Goal: Task Accomplishment & Management: Manage account settings

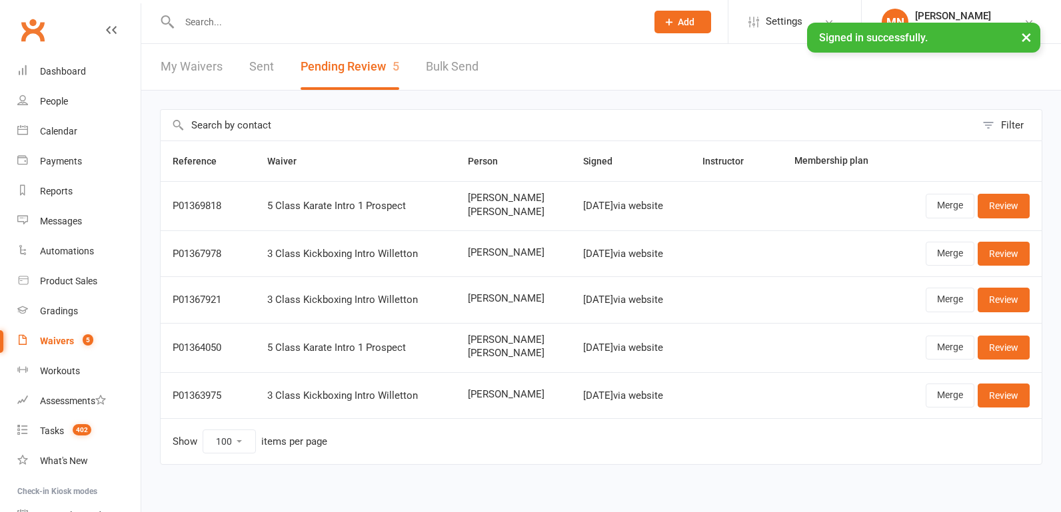
select select "100"
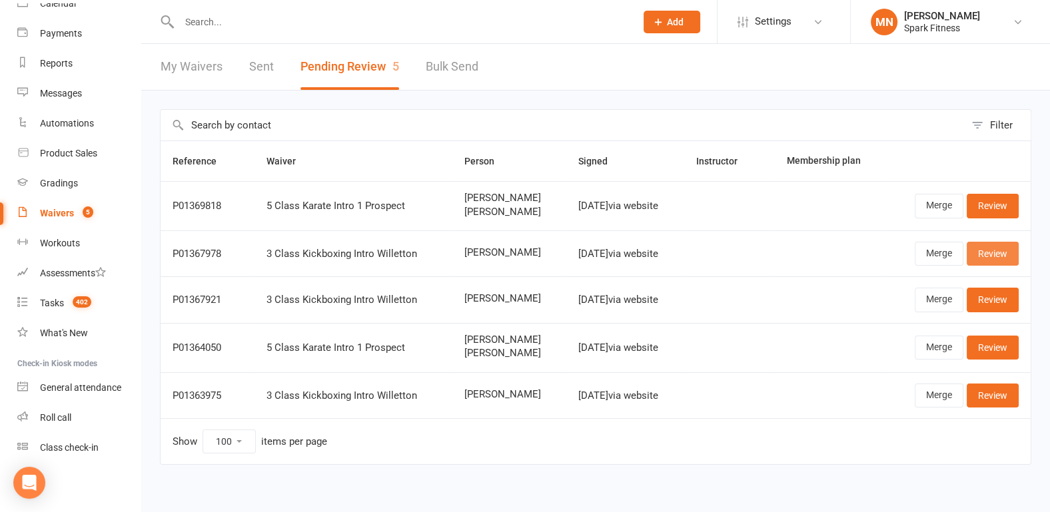
click at [993, 256] on link "Review" at bounding box center [993, 254] width 52 height 24
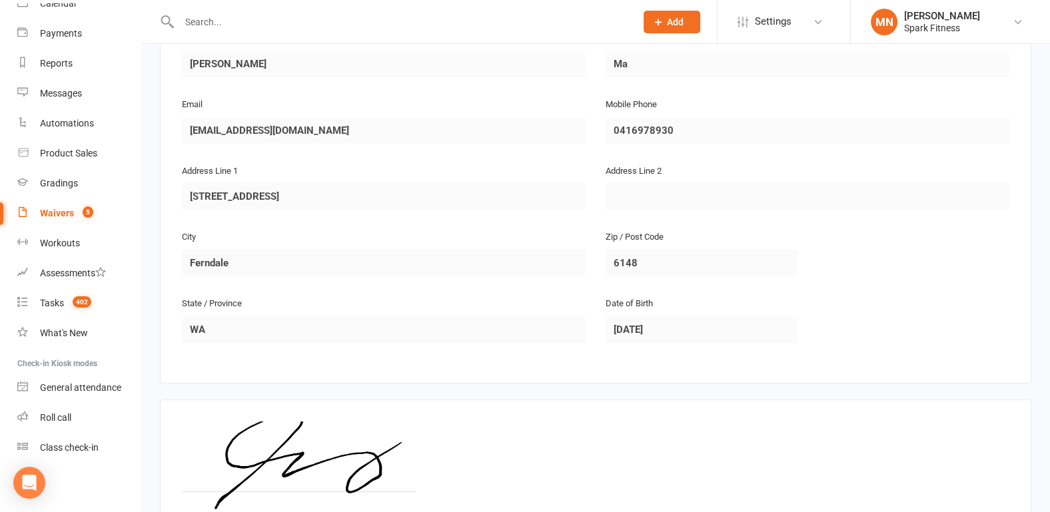
scroll to position [376, 0]
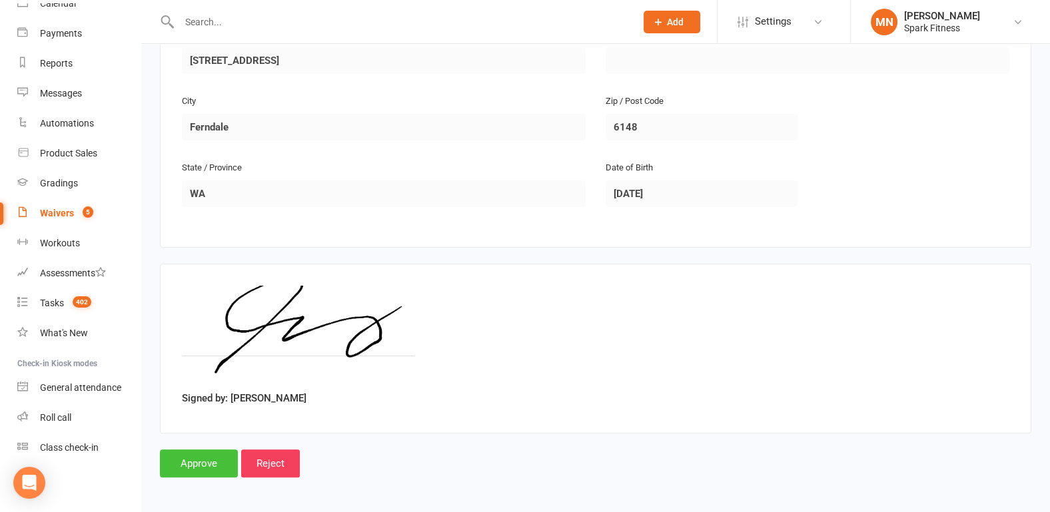
click at [201, 456] on input "Approve" at bounding box center [199, 464] width 78 height 28
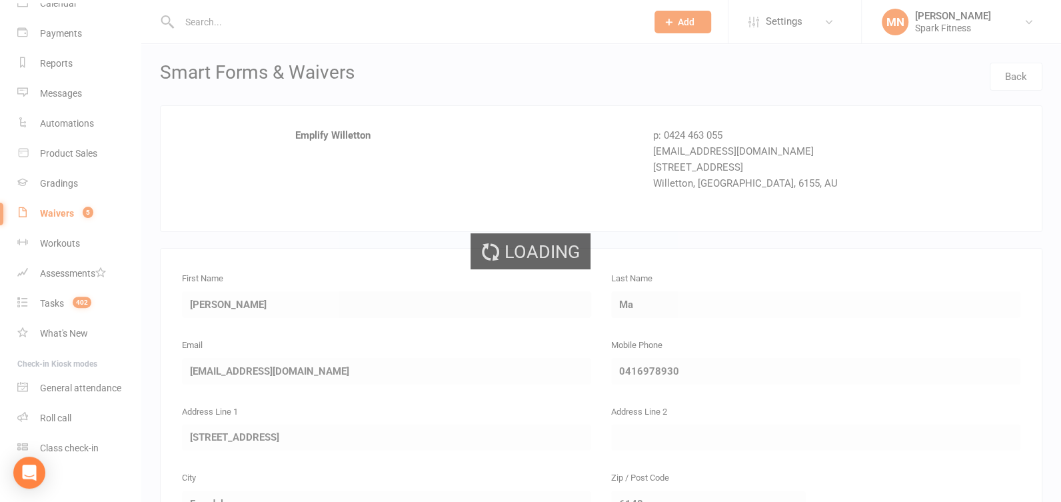
select select "100"
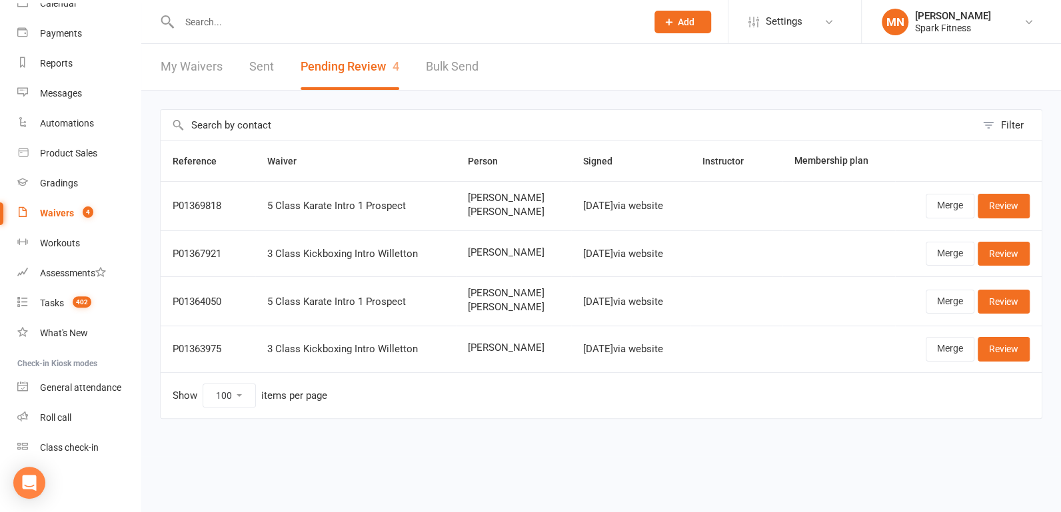
click at [211, 31] on div at bounding box center [398, 21] width 477 height 43
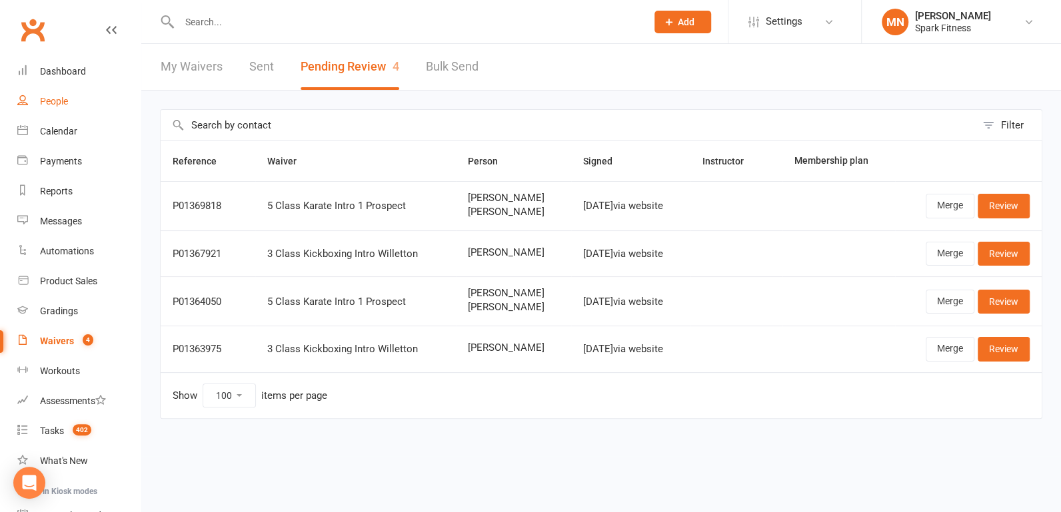
click at [60, 99] on div "People" at bounding box center [54, 101] width 28 height 11
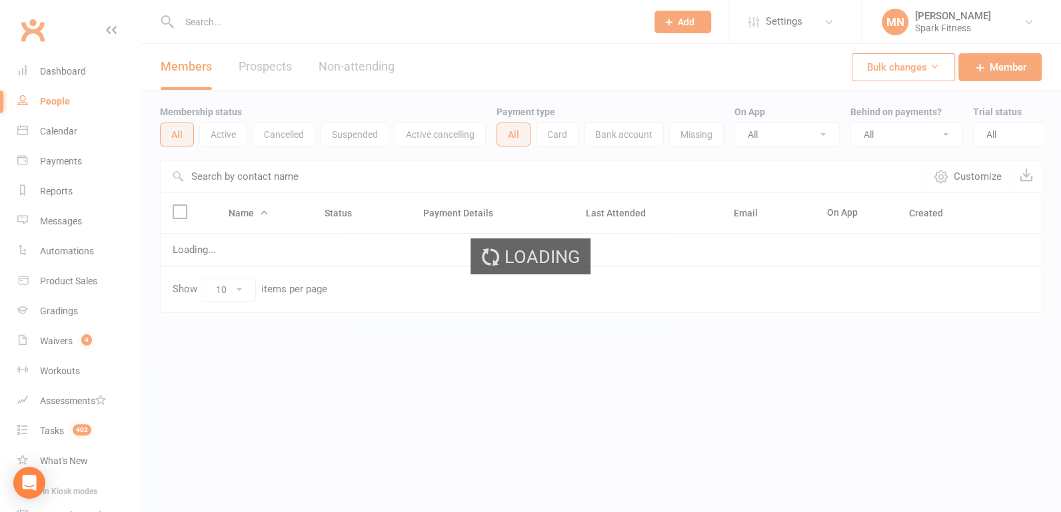
click at [215, 22] on input "text" at bounding box center [406, 22] width 462 height 19
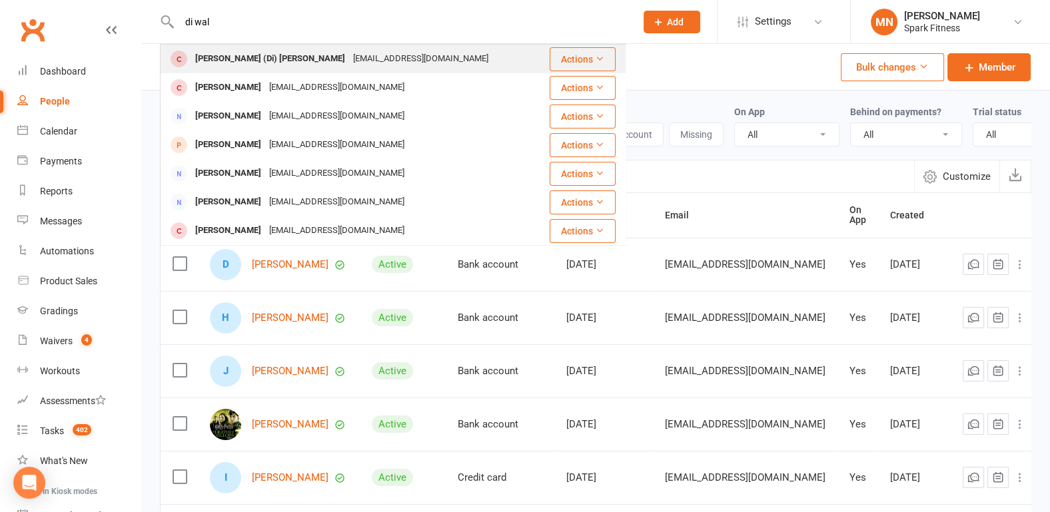
type input "di wal"
click at [225, 55] on div "Dianna (Di) Walton" at bounding box center [270, 58] width 158 height 19
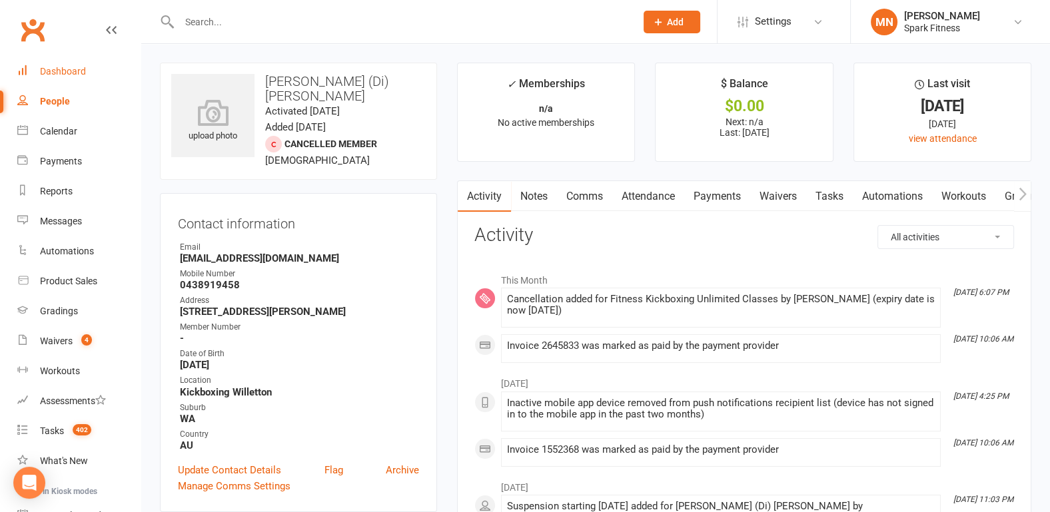
click at [62, 69] on div "Dashboard" at bounding box center [63, 71] width 46 height 11
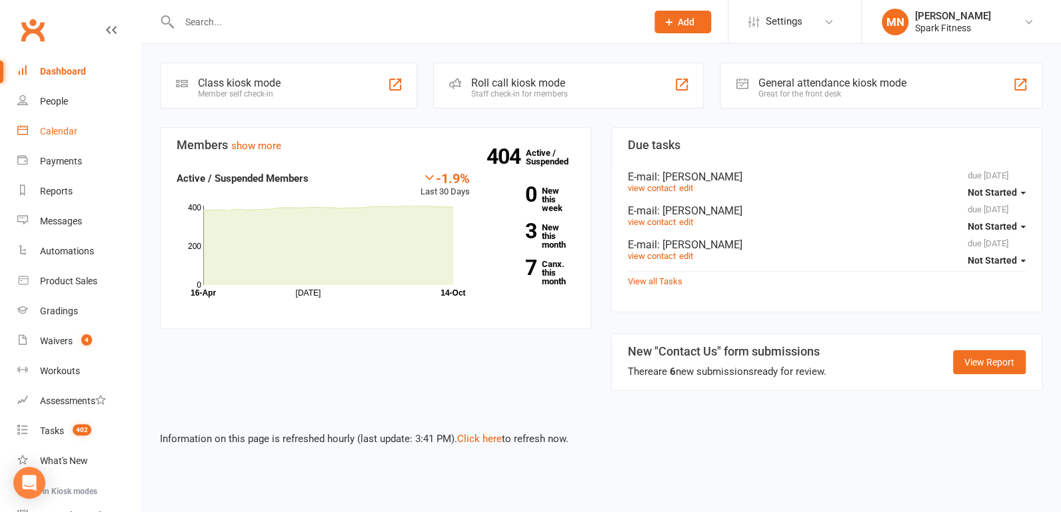
click at [55, 136] on div "Calendar" at bounding box center [58, 131] width 37 height 11
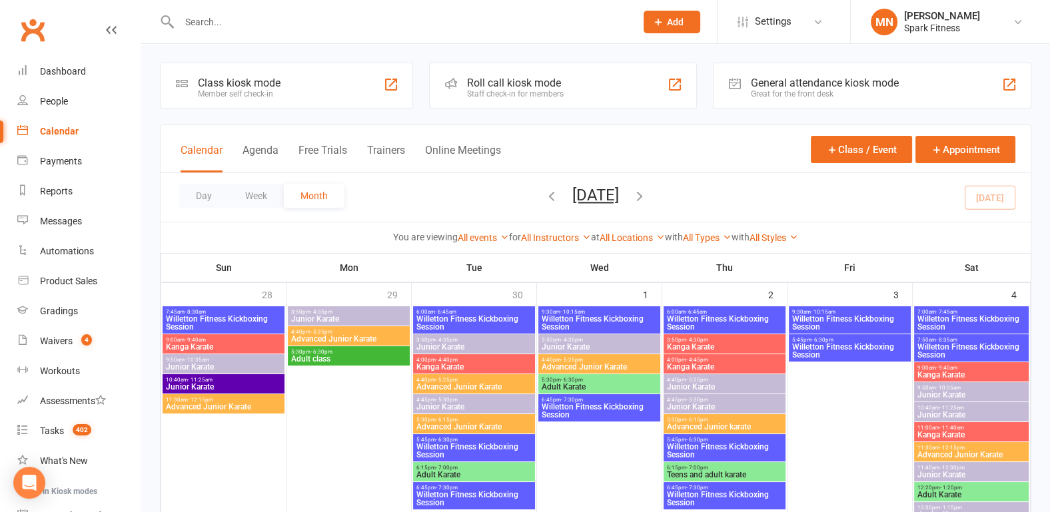
click at [647, 195] on icon "button" at bounding box center [639, 196] width 15 height 15
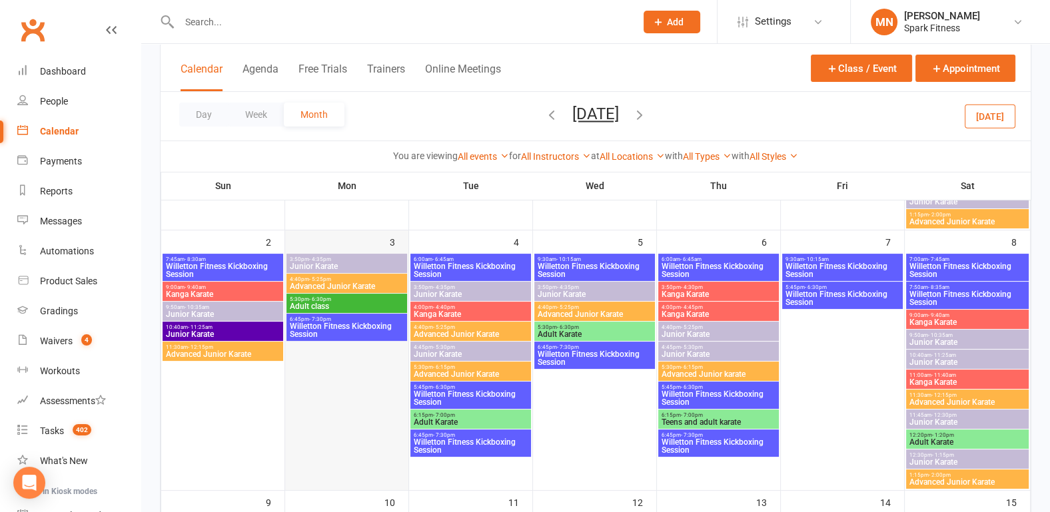
scroll to position [346, 0]
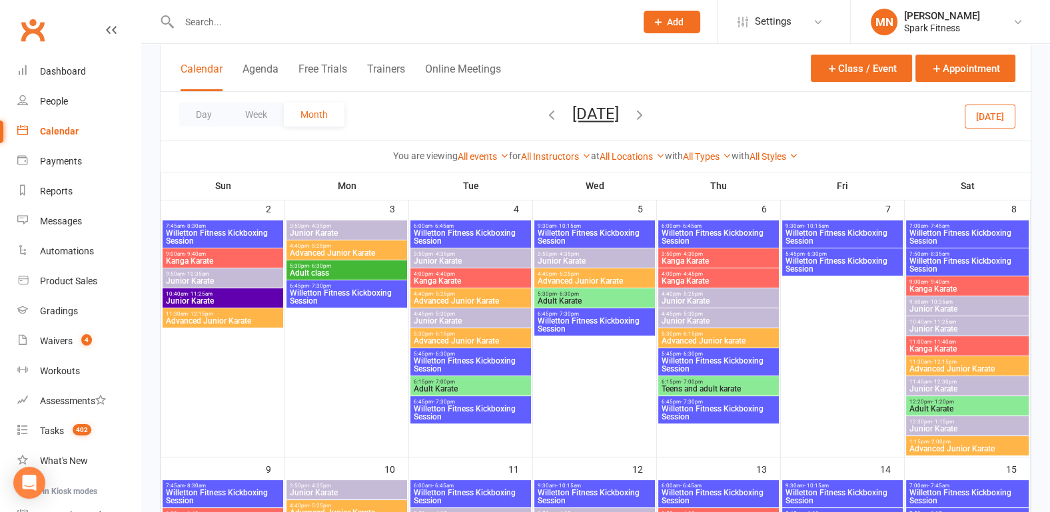
click at [329, 291] on span "Willetton Fitness Kickboxing Session" at bounding box center [346, 297] width 115 height 16
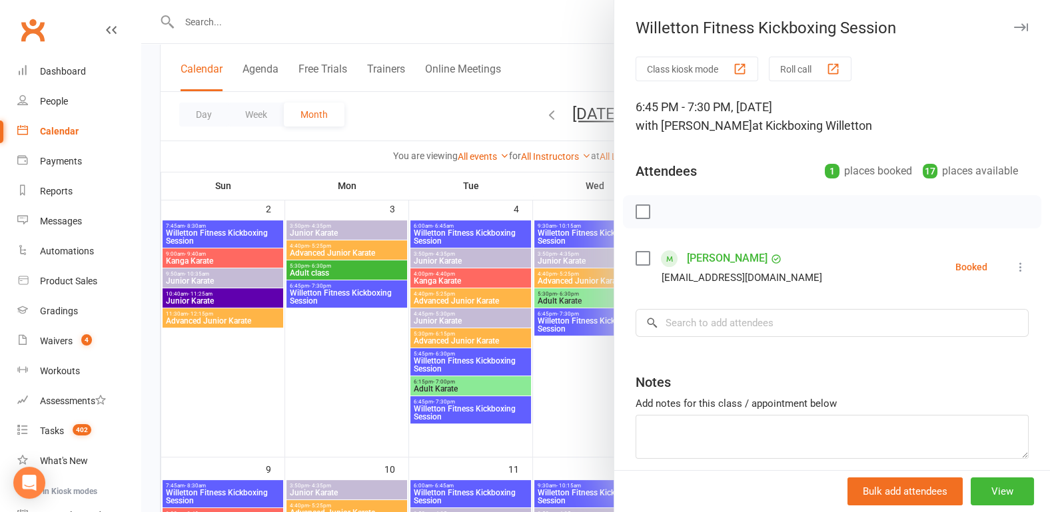
click at [1014, 266] on icon at bounding box center [1020, 266] width 13 height 13
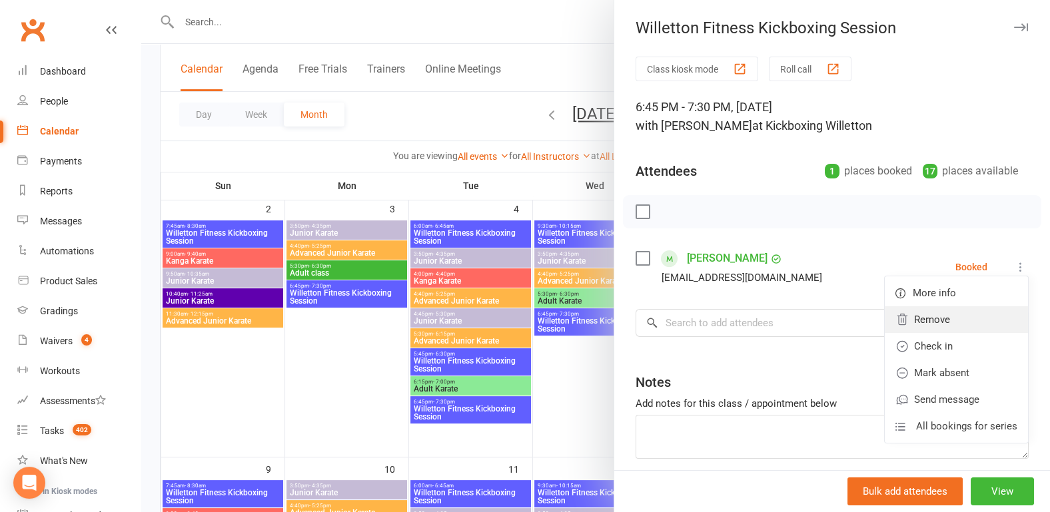
click at [912, 318] on link "Remove" at bounding box center [956, 319] width 143 height 27
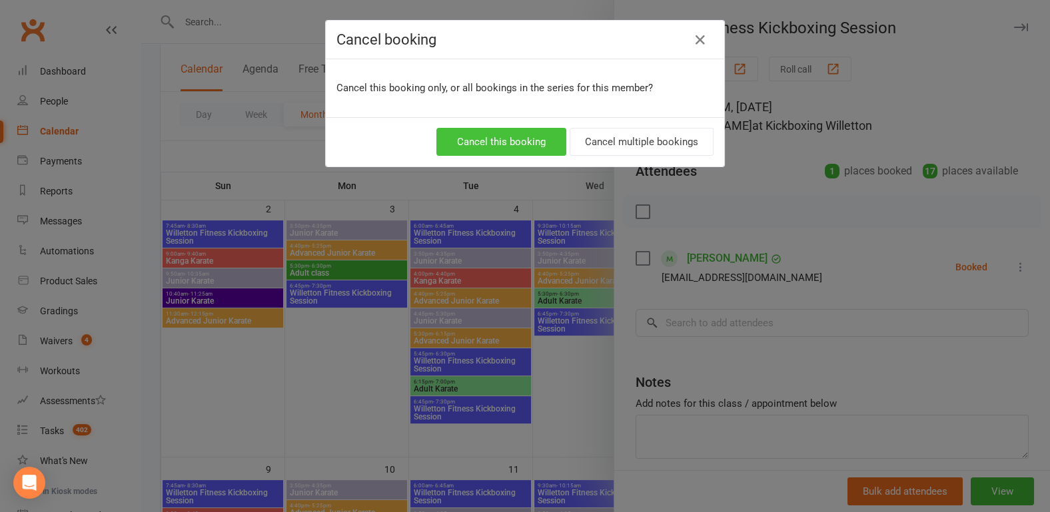
click at [503, 135] on button "Cancel this booking" at bounding box center [501, 142] width 130 height 28
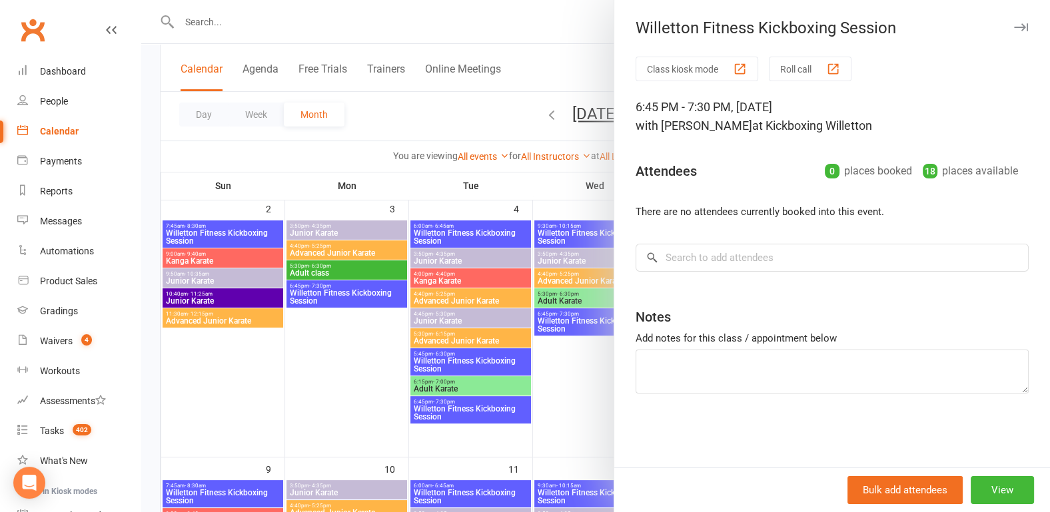
click at [314, 335] on div at bounding box center [595, 256] width 909 height 512
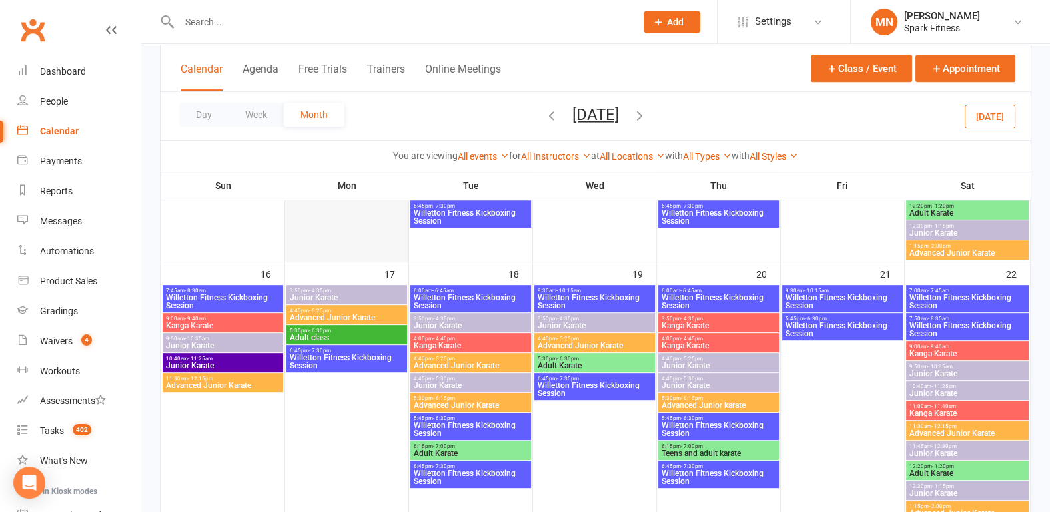
scroll to position [833, 0]
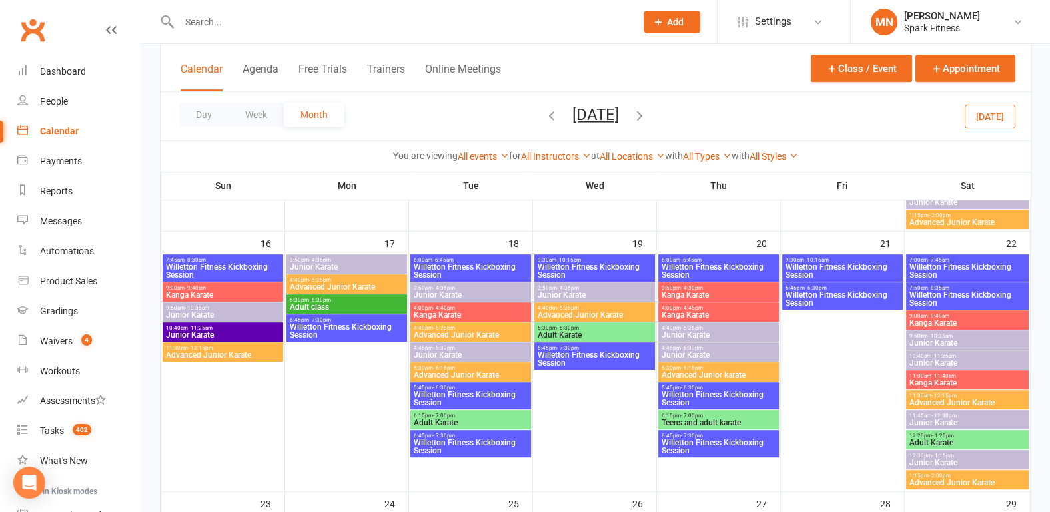
click at [312, 329] on span "Willetton Fitness Kickboxing Session" at bounding box center [346, 331] width 115 height 16
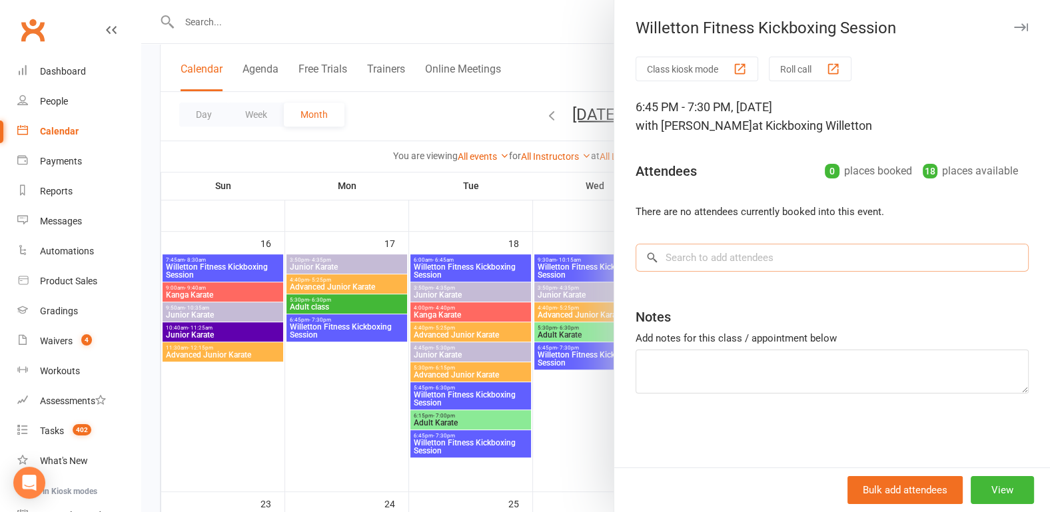
click at [677, 254] on input "search" at bounding box center [832, 258] width 393 height 28
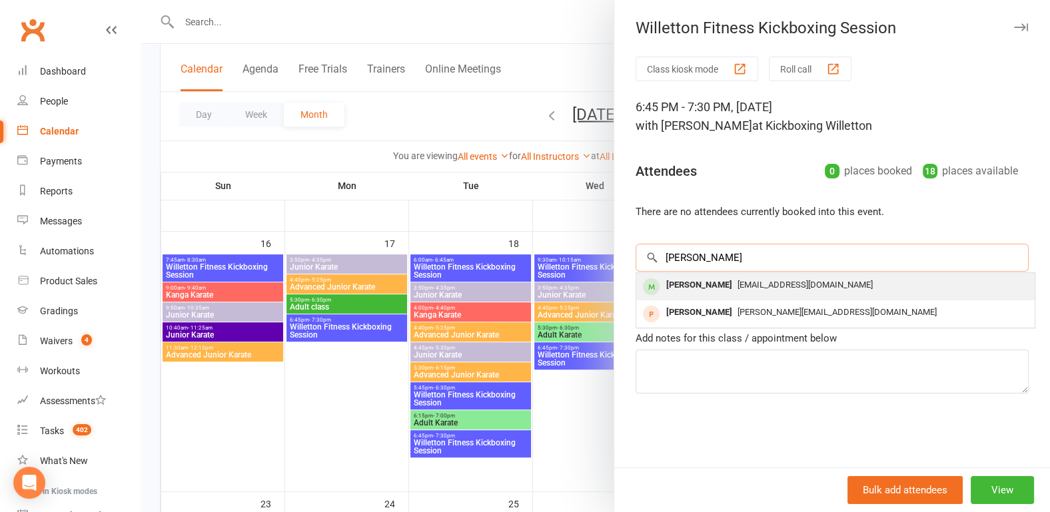
type input "geraldi"
click at [684, 282] on div "Geraldine Chew" at bounding box center [699, 285] width 77 height 19
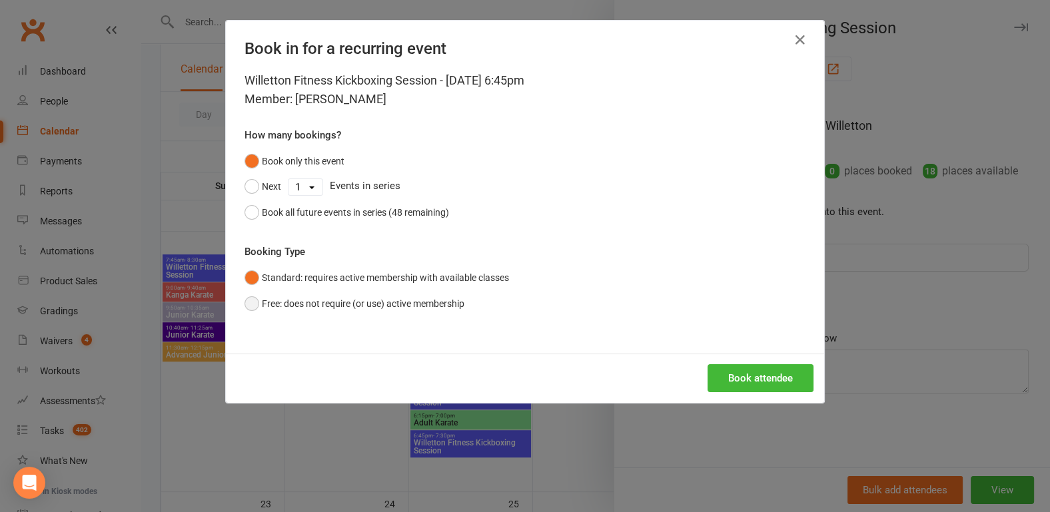
click at [244, 307] on button "Free: does not require (or use) active membership" at bounding box center [354, 303] width 220 height 25
click at [749, 372] on button "Book attendee" at bounding box center [761, 378] width 106 height 28
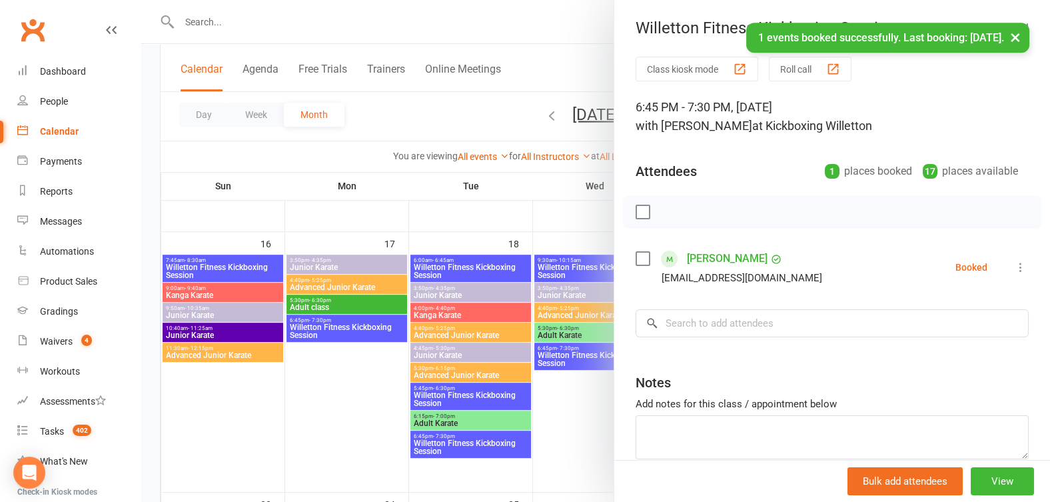
click at [155, 396] on div at bounding box center [595, 251] width 909 height 502
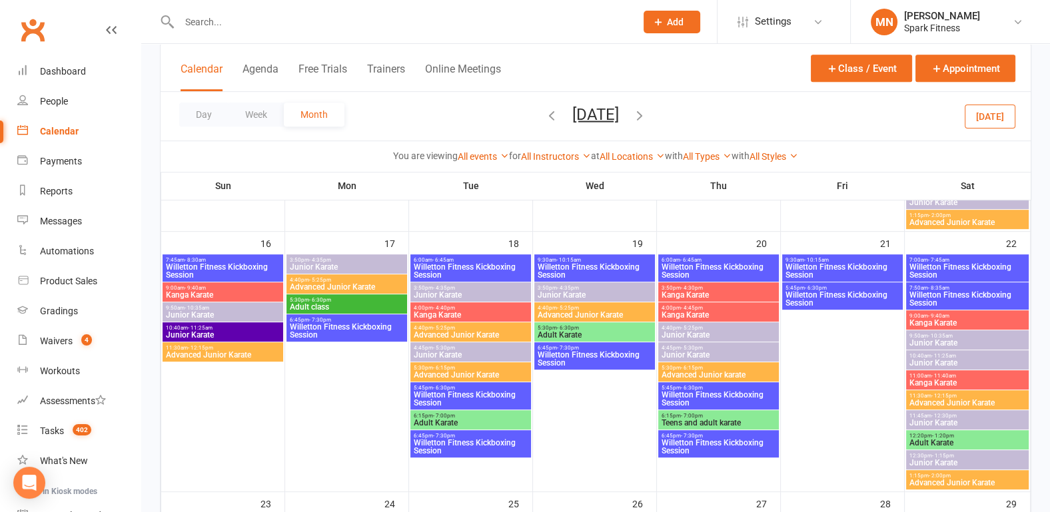
click at [209, 19] on input "text" at bounding box center [400, 22] width 451 height 19
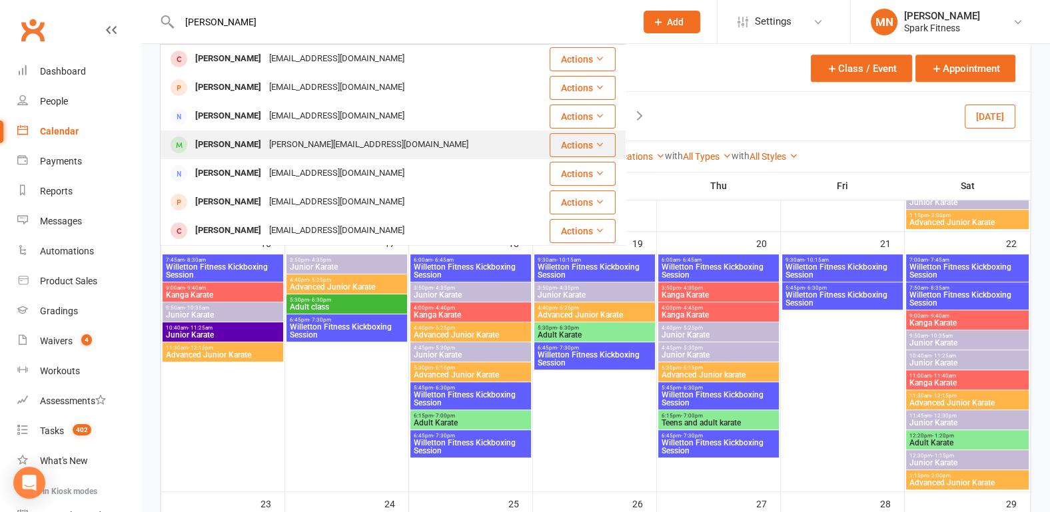
type input "jessica t"
click at [230, 143] on div "[PERSON_NAME]" at bounding box center [228, 144] width 74 height 19
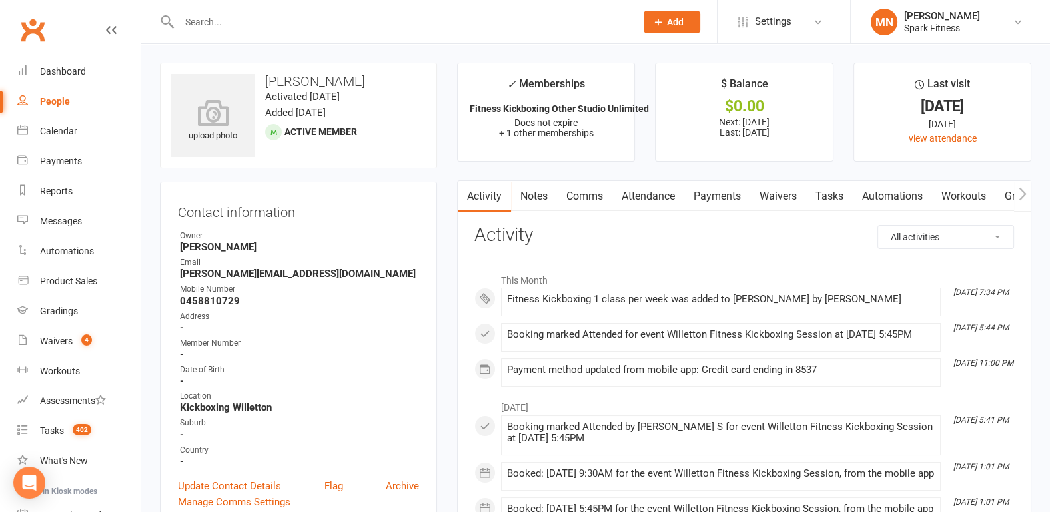
click at [705, 197] on link "Payments" at bounding box center [717, 196] width 66 height 31
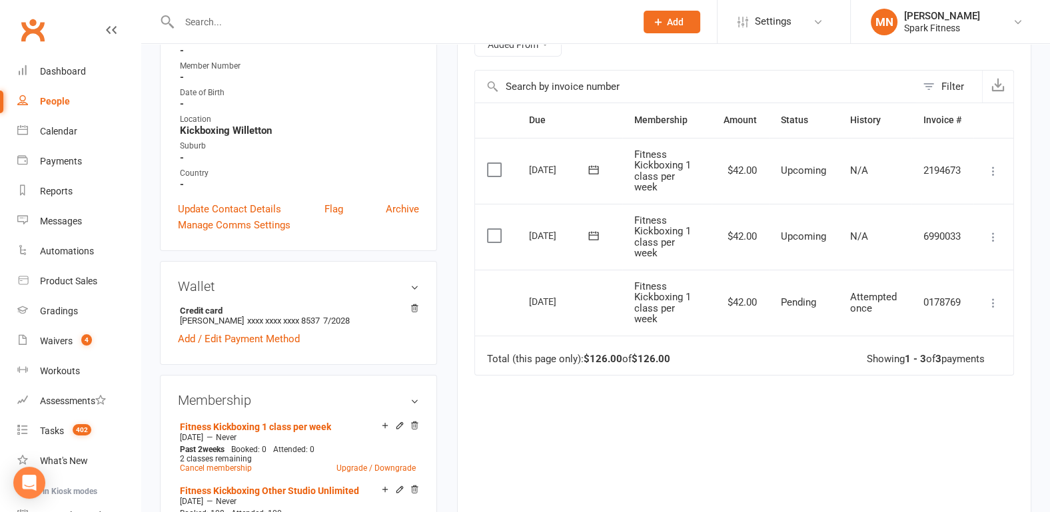
scroll to position [208, 0]
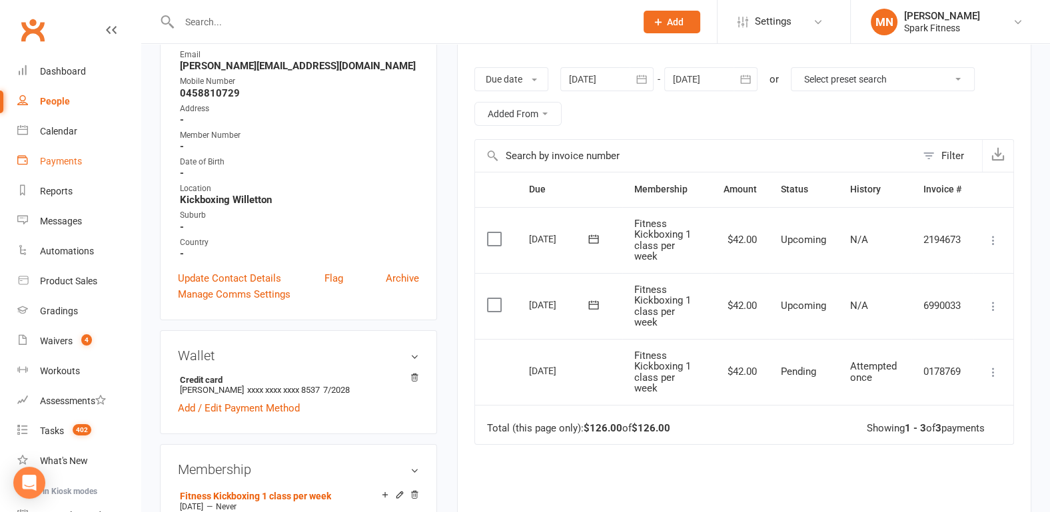
click at [63, 155] on link "Payments" at bounding box center [78, 162] width 123 height 30
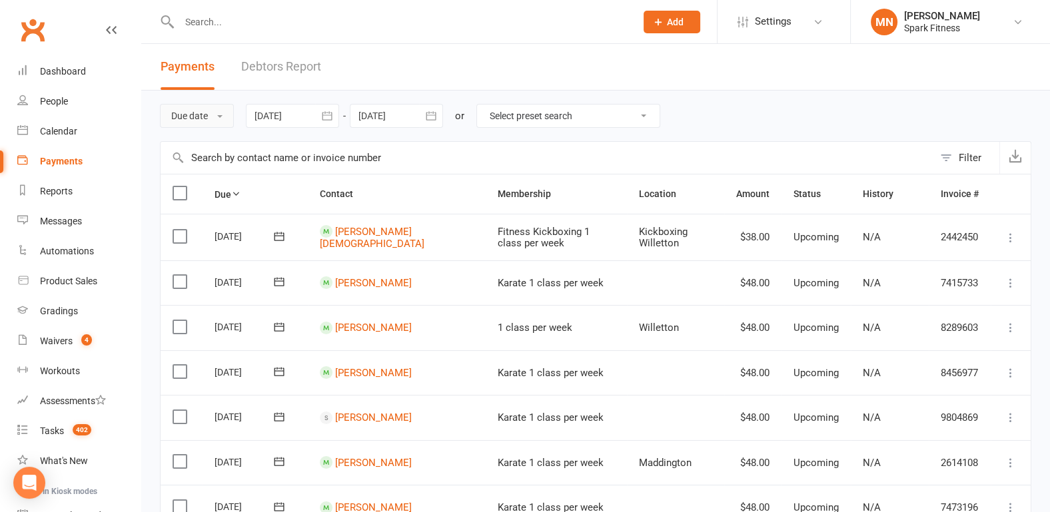
click at [219, 118] on button "Due date" at bounding box center [197, 116] width 74 height 24
click at [195, 203] on link "Date failed" at bounding box center [227, 199] width 132 height 27
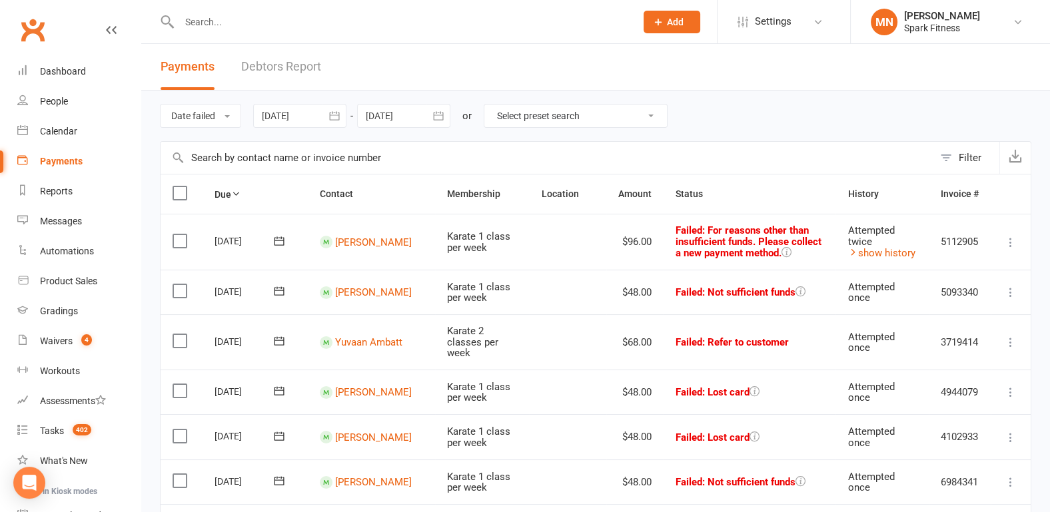
click at [316, 110] on div at bounding box center [299, 116] width 93 height 24
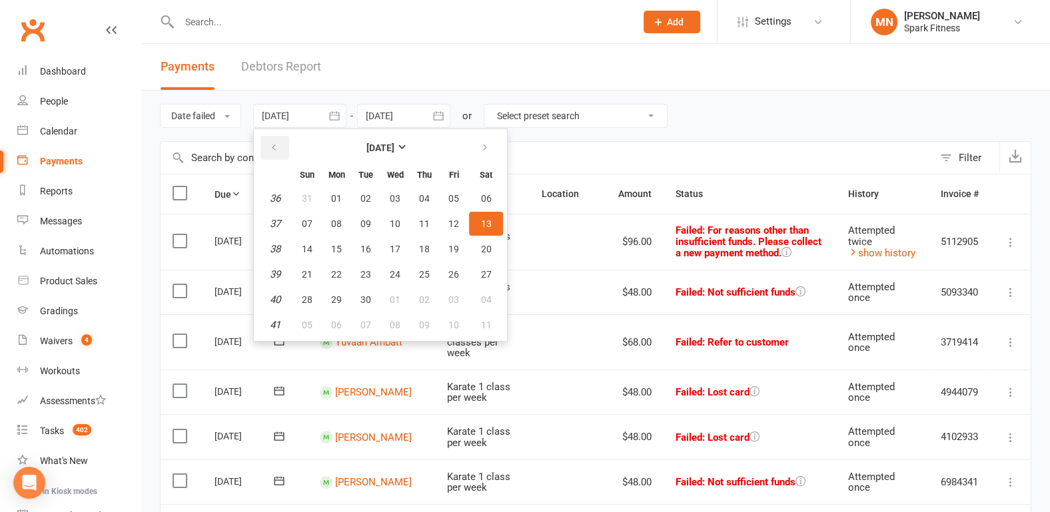
click at [269, 144] on button "button" at bounding box center [274, 148] width 29 height 24
click at [308, 225] on span "06" at bounding box center [307, 224] width 11 height 11
type input "06 Jul 2025"
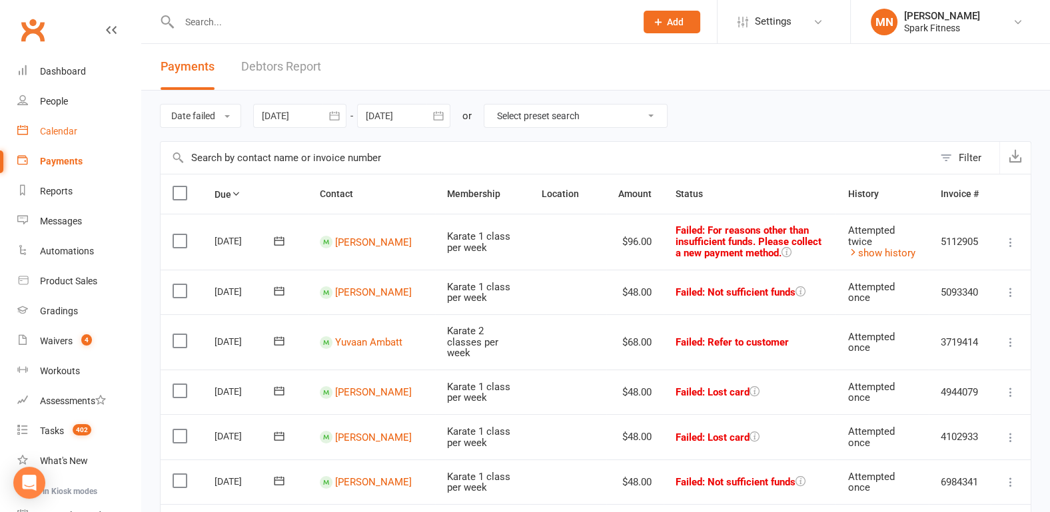
click at [53, 131] on div "Calendar" at bounding box center [58, 131] width 37 height 11
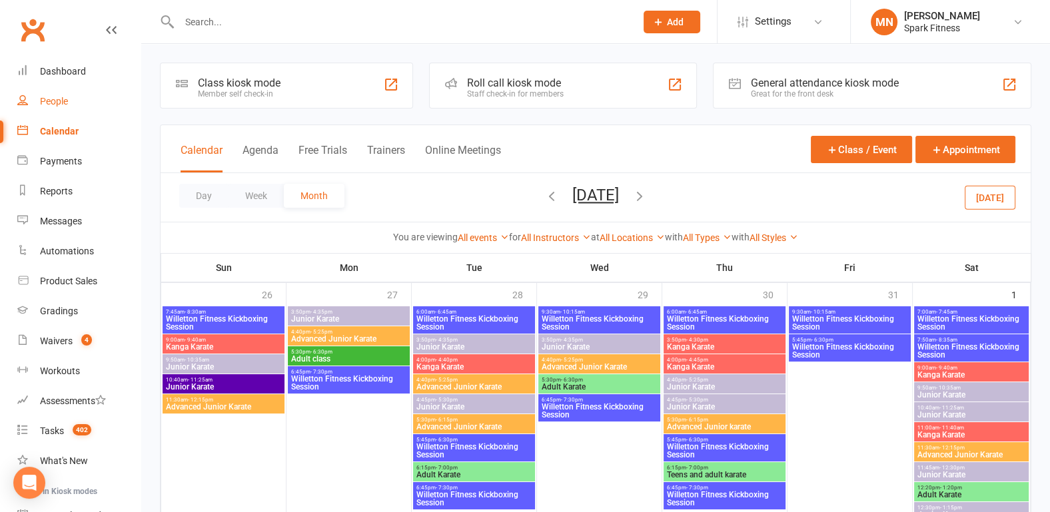
click at [63, 105] on div "People" at bounding box center [54, 101] width 28 height 11
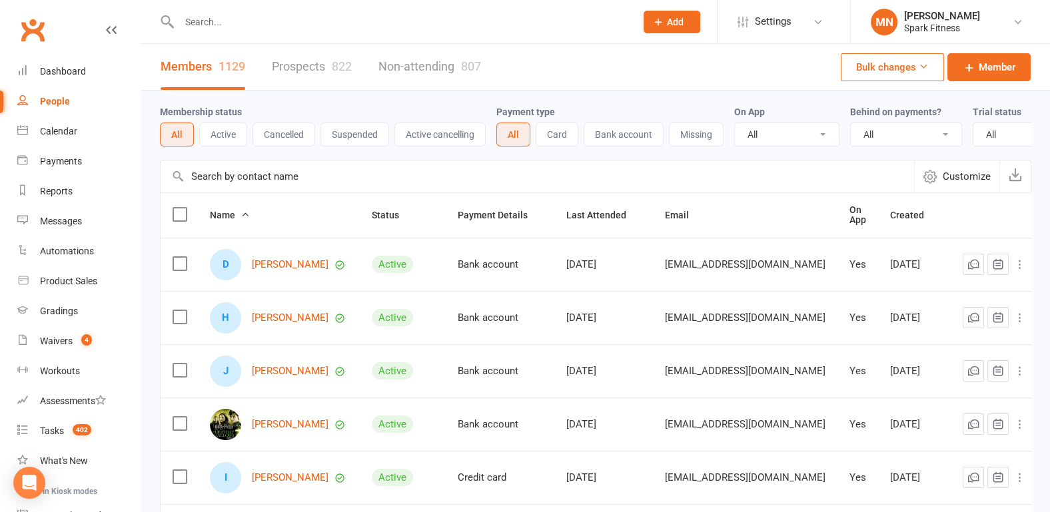
click at [225, 21] on input "text" at bounding box center [400, 22] width 451 height 19
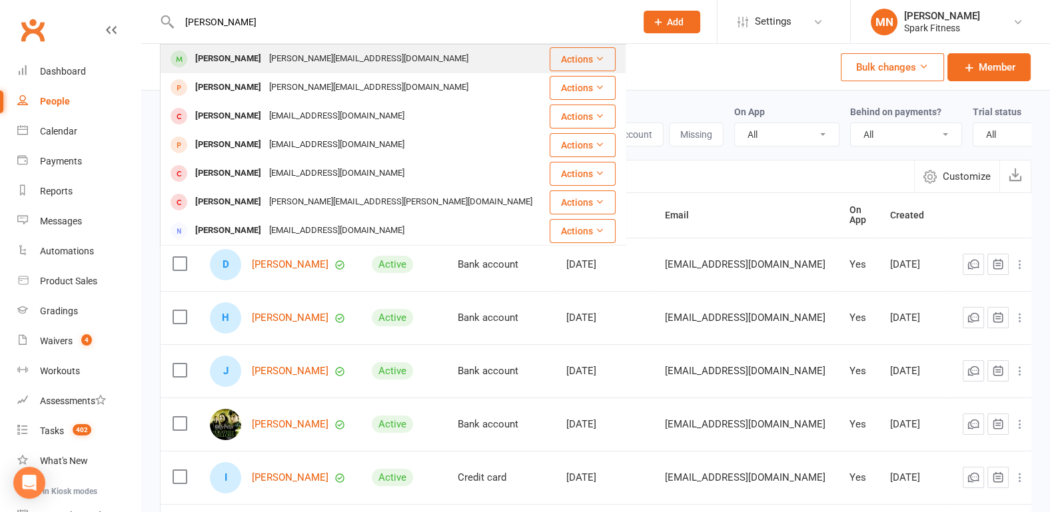
type input "jessica tan"
click at [221, 59] on div "[PERSON_NAME]" at bounding box center [228, 58] width 74 height 19
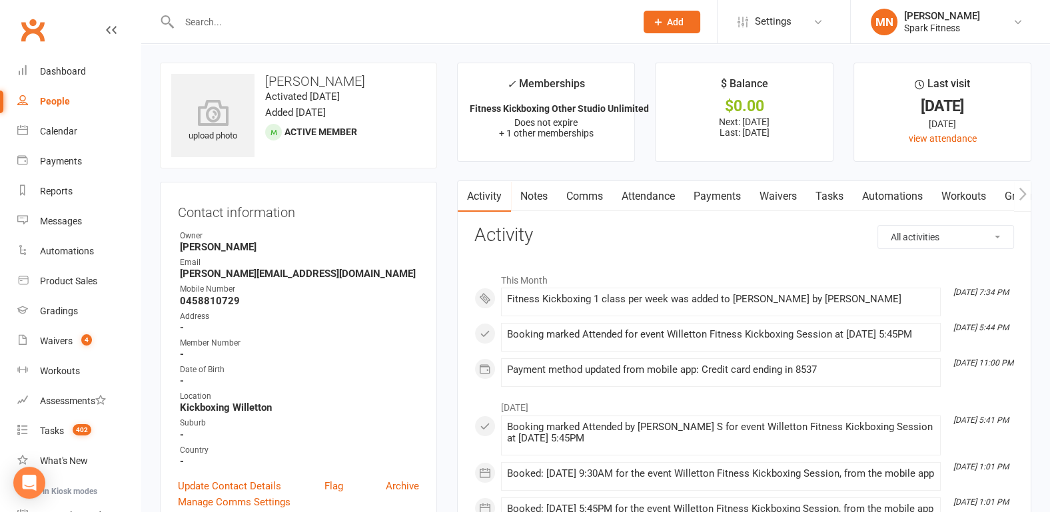
click at [710, 193] on link "Payments" at bounding box center [717, 196] width 66 height 31
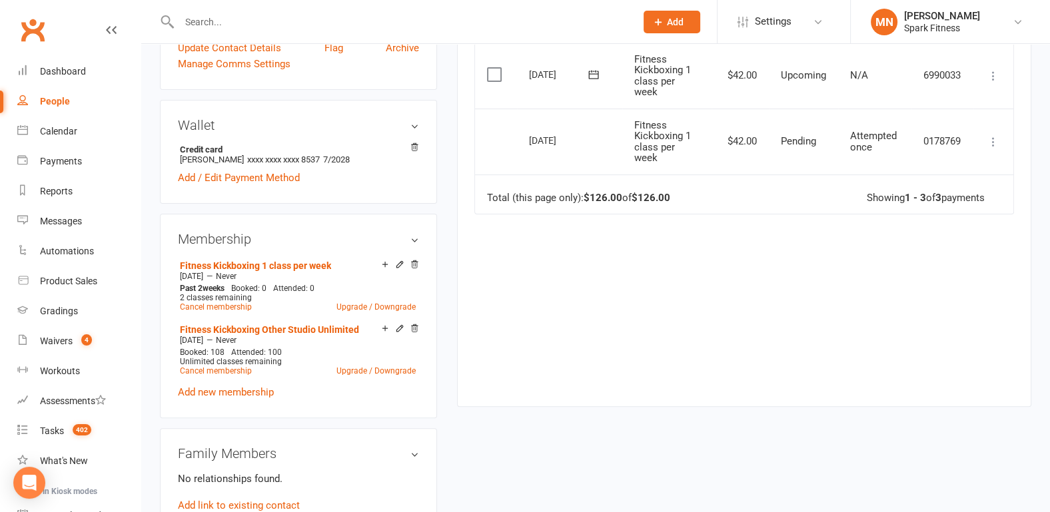
scroll to position [486, 0]
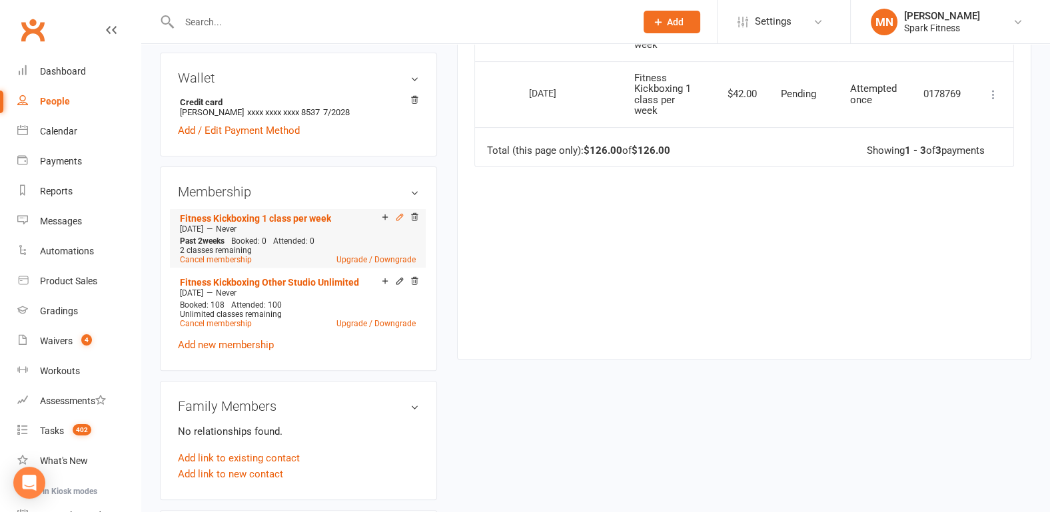
click at [398, 214] on icon at bounding box center [399, 217] width 6 height 6
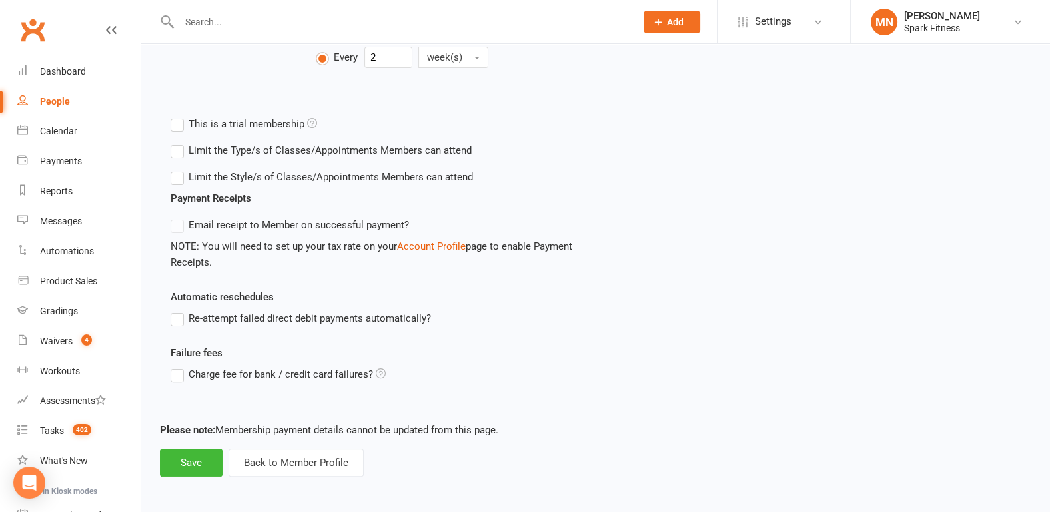
scroll to position [417, 0]
click at [301, 458] on button "Back to Member Profile" at bounding box center [296, 462] width 135 height 28
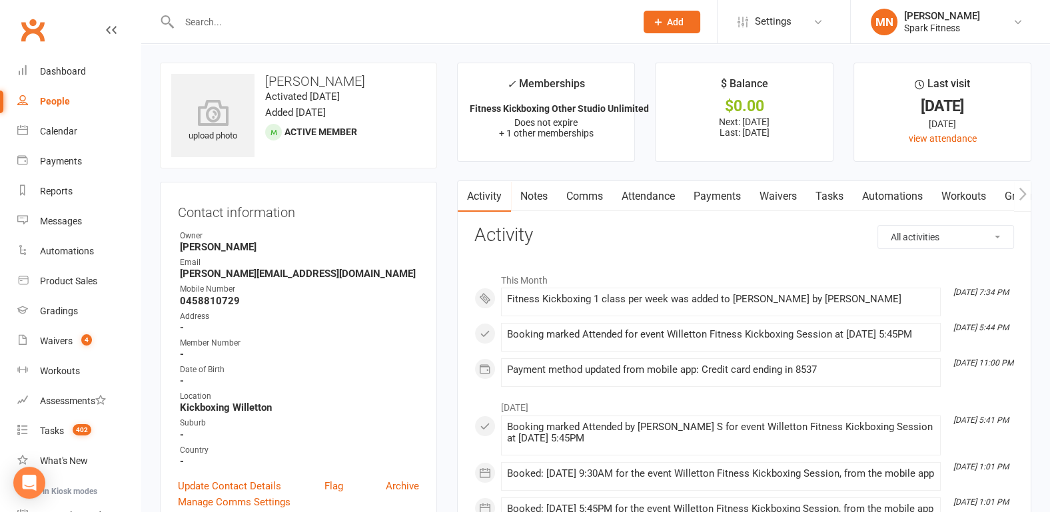
click at [729, 189] on link "Payments" at bounding box center [717, 196] width 66 height 31
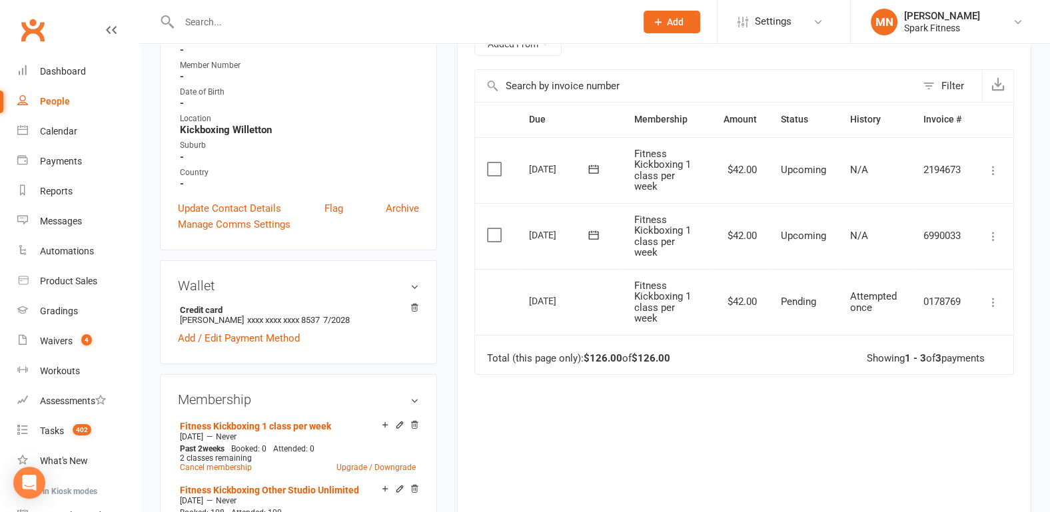
scroll to position [277, 0]
click at [987, 299] on icon at bounding box center [993, 302] width 13 height 13
click at [843, 435] on div "Due Contact Membership Amount Status History Invoice # Select this 10 Nov 2025 …" at bounding box center [744, 325] width 540 height 445
click at [994, 301] on icon at bounding box center [993, 302] width 13 height 13
click at [849, 444] on div "Due Contact Membership Amount Status History Invoice # Select this 10 Nov 2025 …" at bounding box center [744, 325] width 540 height 445
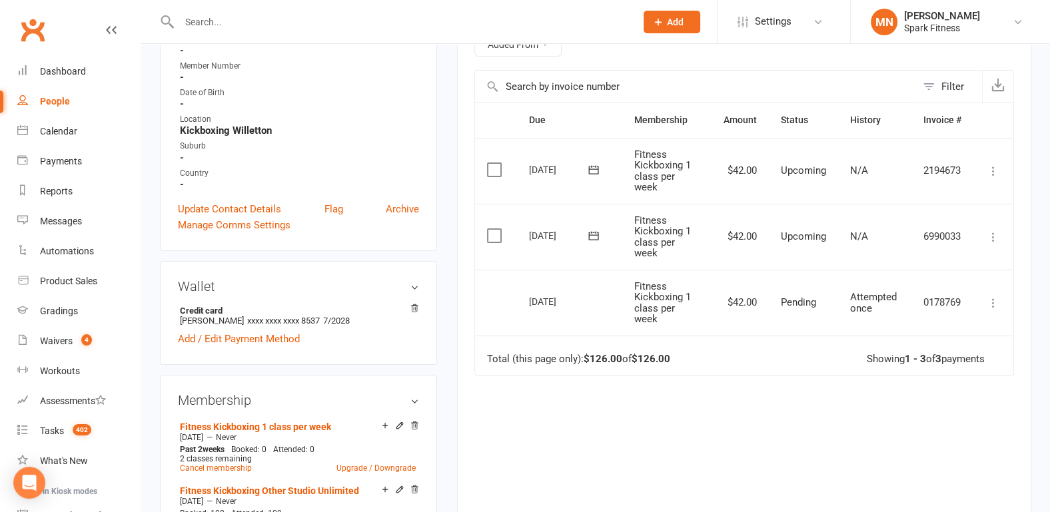
click at [592, 235] on icon at bounding box center [593, 235] width 13 height 13
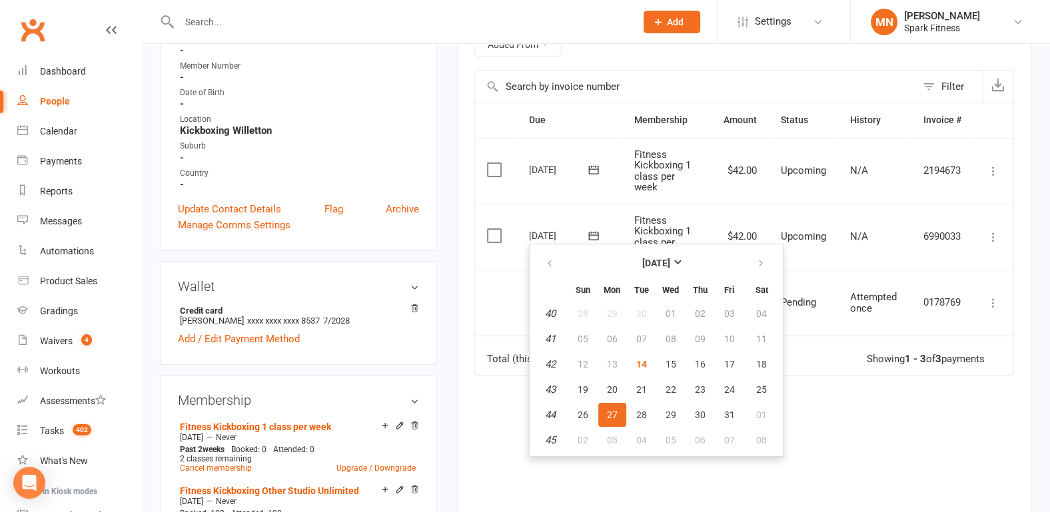
drag, startPoint x: 846, startPoint y: 424, endPoint x: 880, endPoint y: 378, distance: 56.6
click at [847, 424] on div "Due Contact Membership Amount Status History Invoice # Select this 10 Nov 2025 …" at bounding box center [744, 325] width 540 height 445
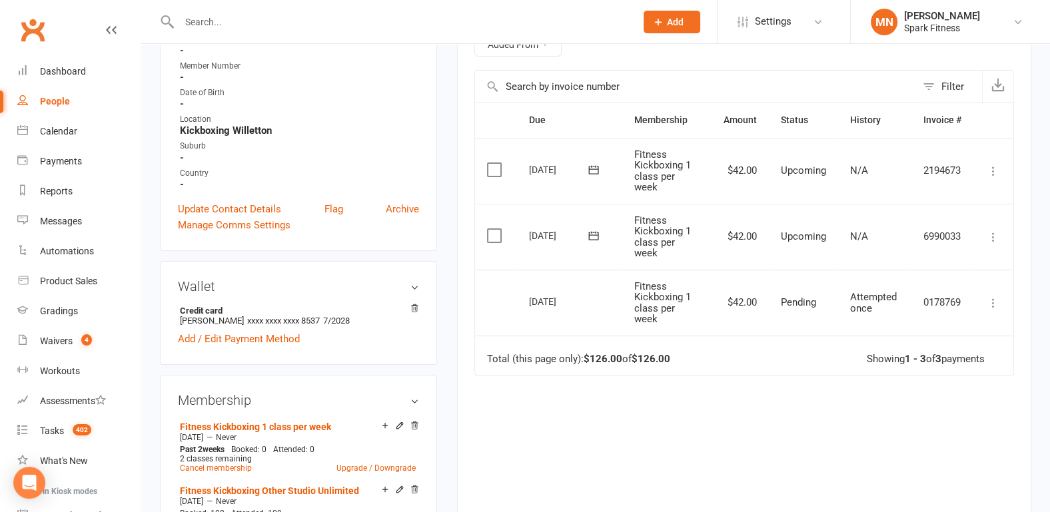
click at [990, 234] on icon at bounding box center [993, 237] width 13 height 13
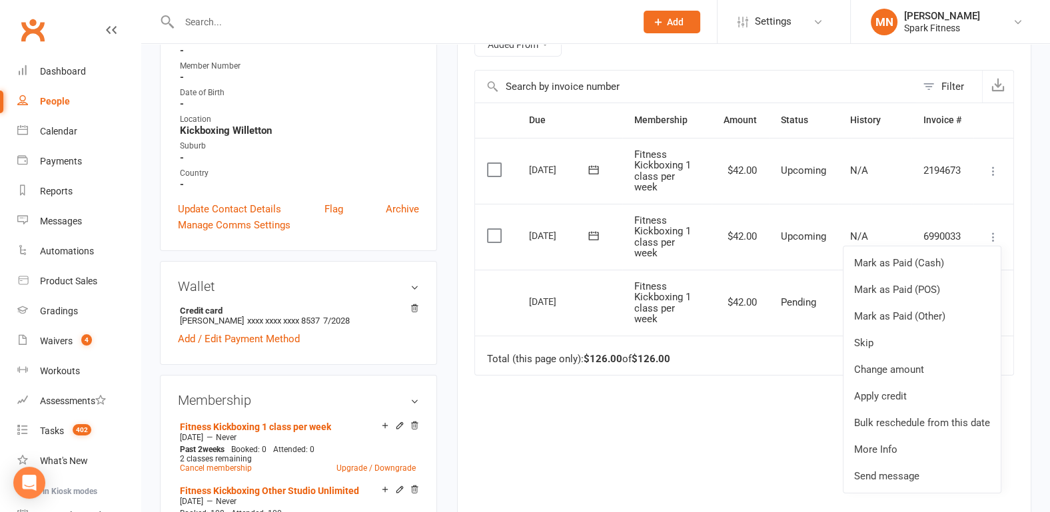
click at [620, 449] on div "Due Contact Membership Amount Status History Invoice # Select this 10 Nov 2025 …" at bounding box center [744, 325] width 540 height 445
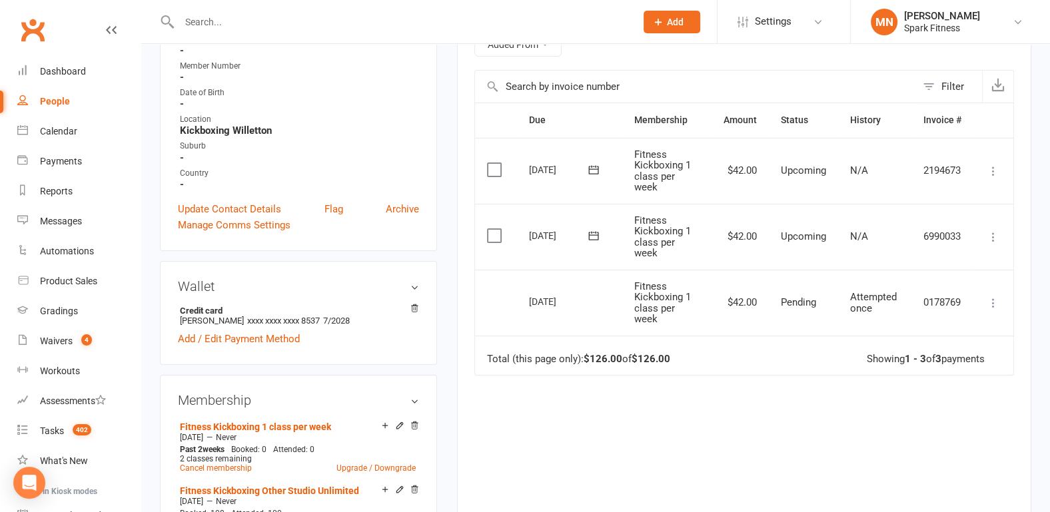
click at [992, 302] on icon at bounding box center [993, 302] width 13 height 13
click at [750, 431] on div "Due Contact Membership Amount Status History Invoice # Select this 10 Nov 2025 …" at bounding box center [744, 325] width 540 height 445
click at [997, 233] on icon at bounding box center [993, 237] width 13 height 13
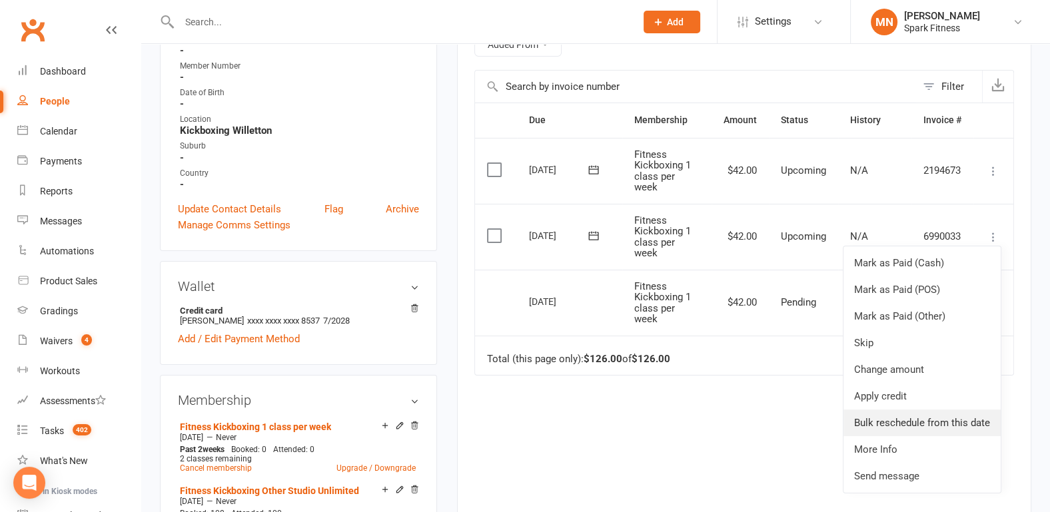
click at [905, 417] on link "Bulk reschedule from this date" at bounding box center [921, 423] width 157 height 27
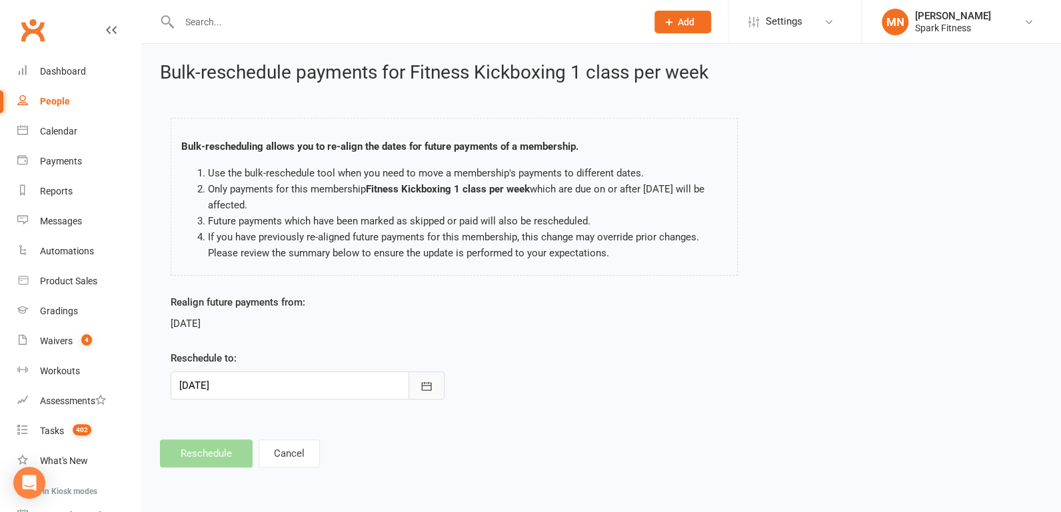
click at [428, 392] on icon "button" at bounding box center [426, 386] width 13 height 13
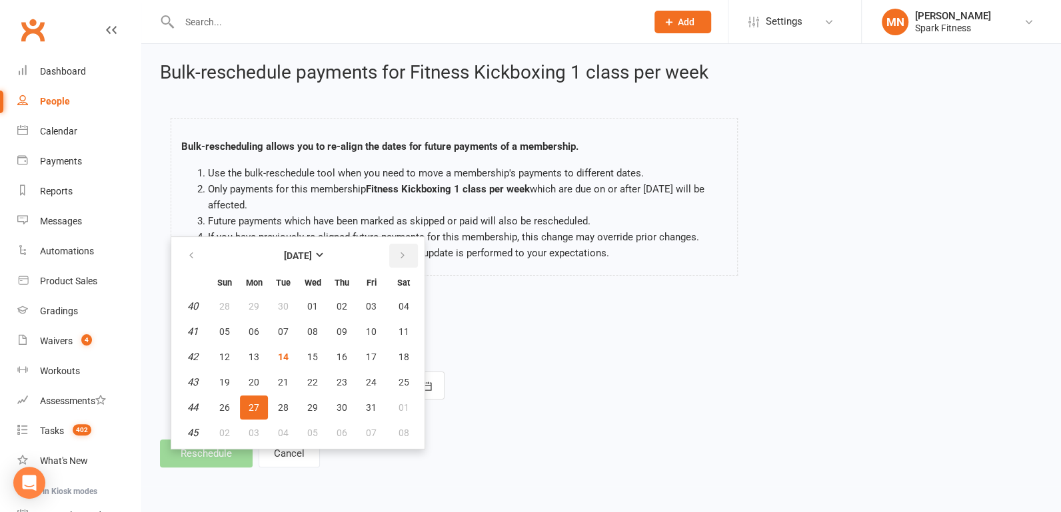
click at [398, 252] on icon "button" at bounding box center [402, 255] width 9 height 11
click at [250, 328] on span "03" at bounding box center [253, 331] width 11 height 11
type input "03 Nov 2025"
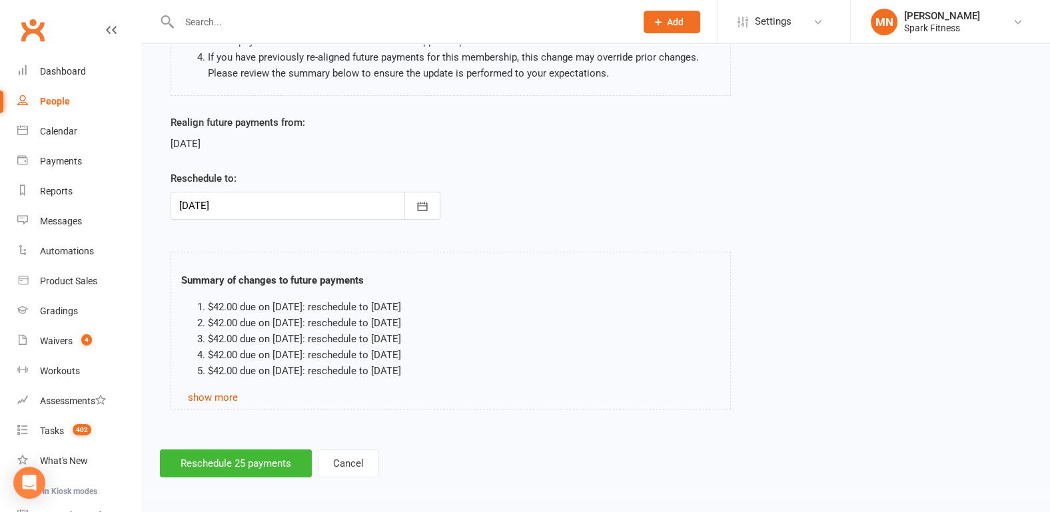
scroll to position [182, 0]
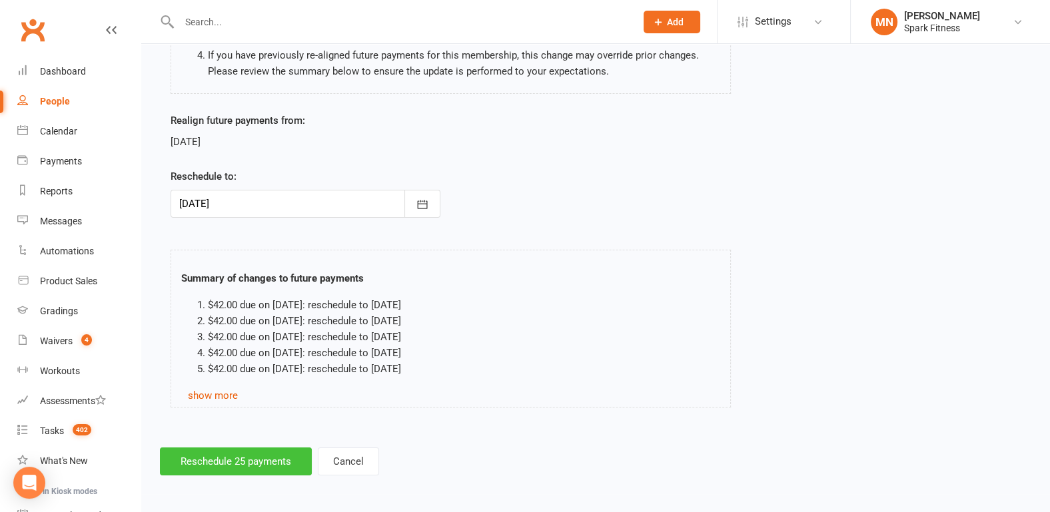
click at [267, 454] on button "Reschedule 25 payments" at bounding box center [236, 462] width 152 height 28
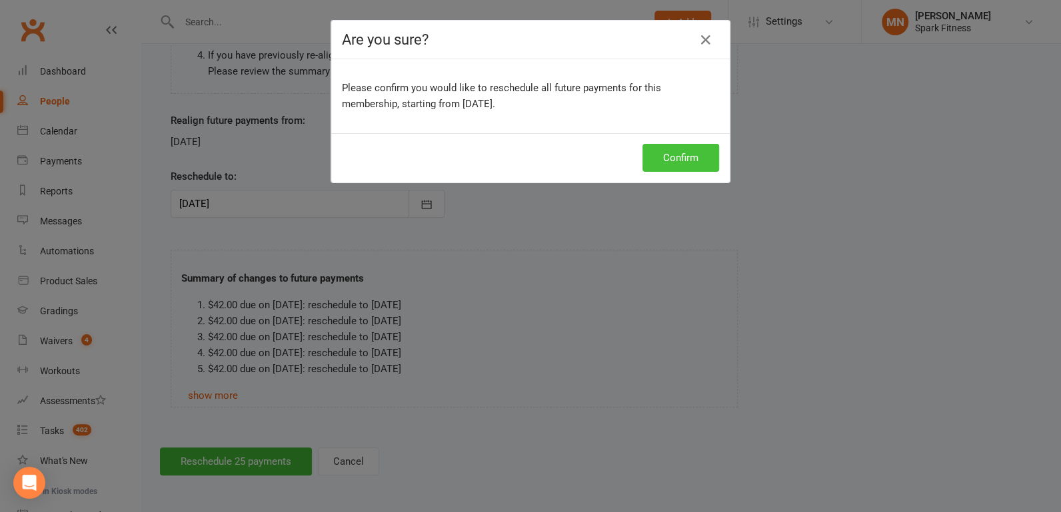
click at [672, 159] on button "Confirm" at bounding box center [680, 158] width 77 height 28
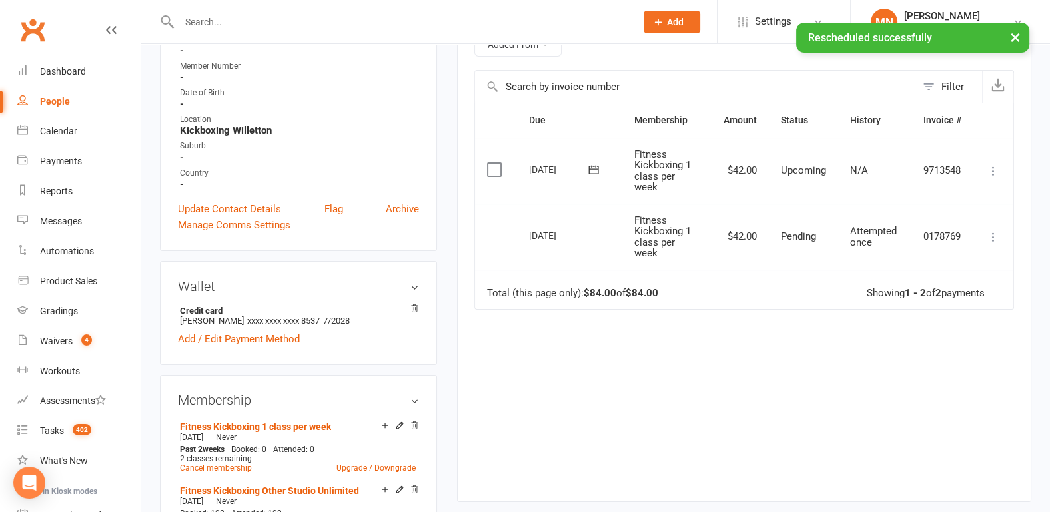
scroll to position [208, 0]
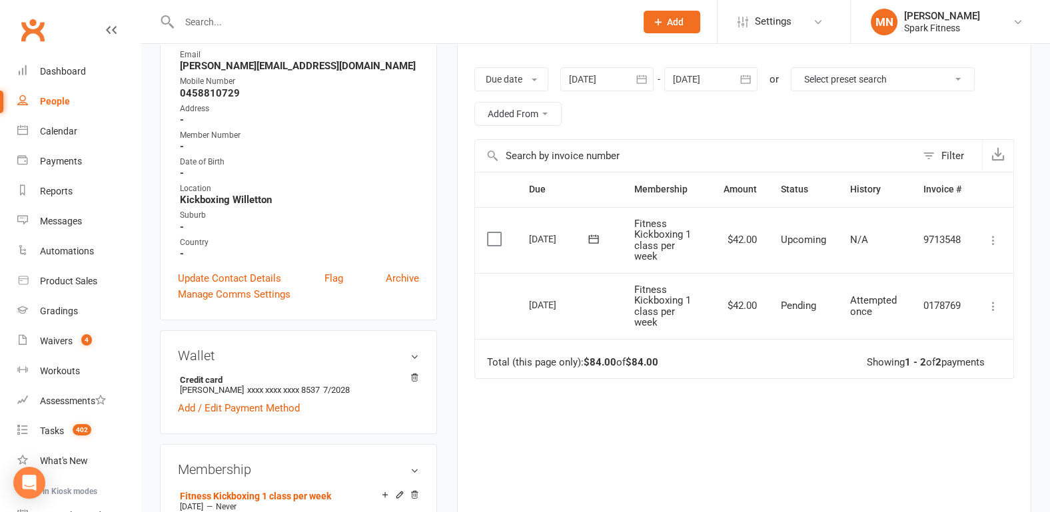
click at [993, 239] on icon at bounding box center [993, 240] width 13 height 13
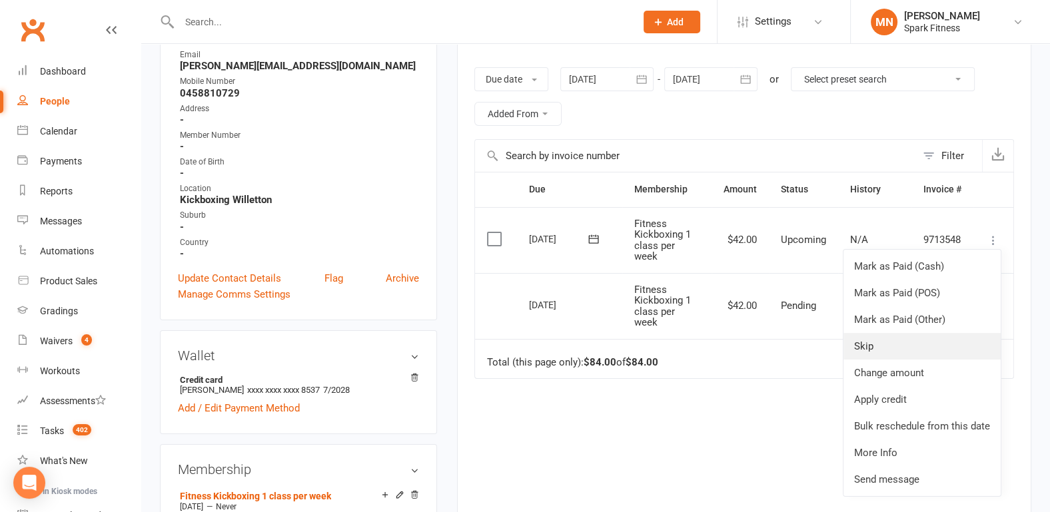
click at [865, 346] on link "Skip" at bounding box center [921, 346] width 157 height 27
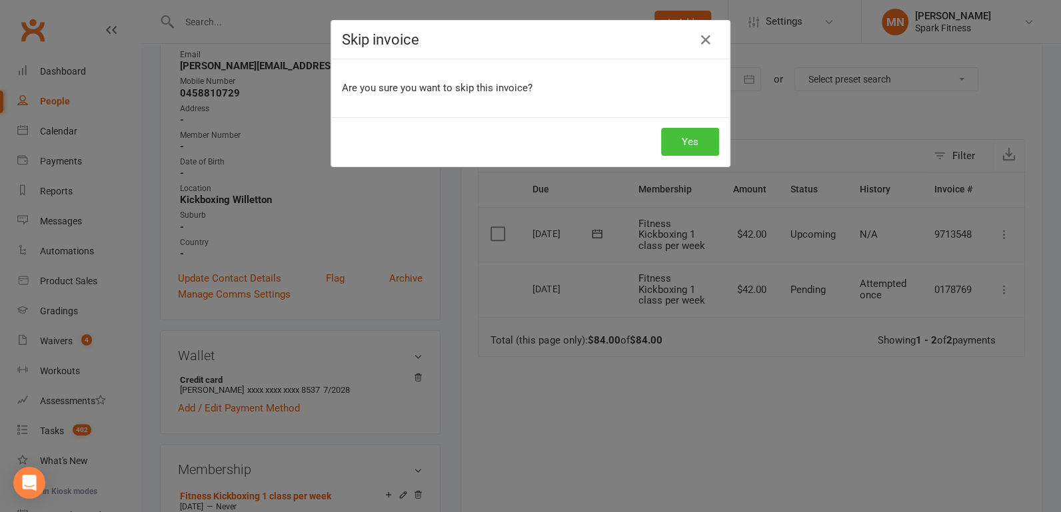
click at [685, 141] on button "Yes" at bounding box center [690, 142] width 58 height 28
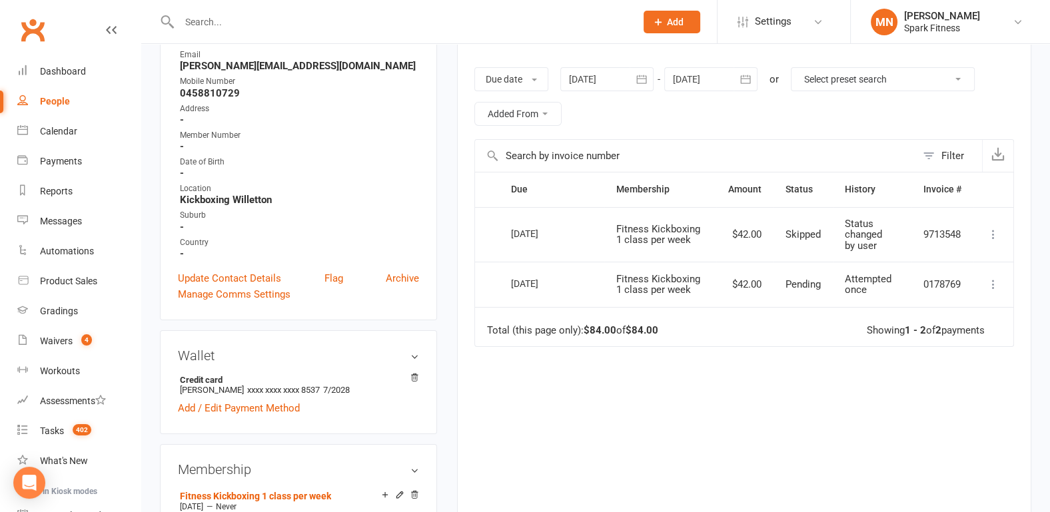
click at [217, 24] on input "text" at bounding box center [400, 22] width 451 height 19
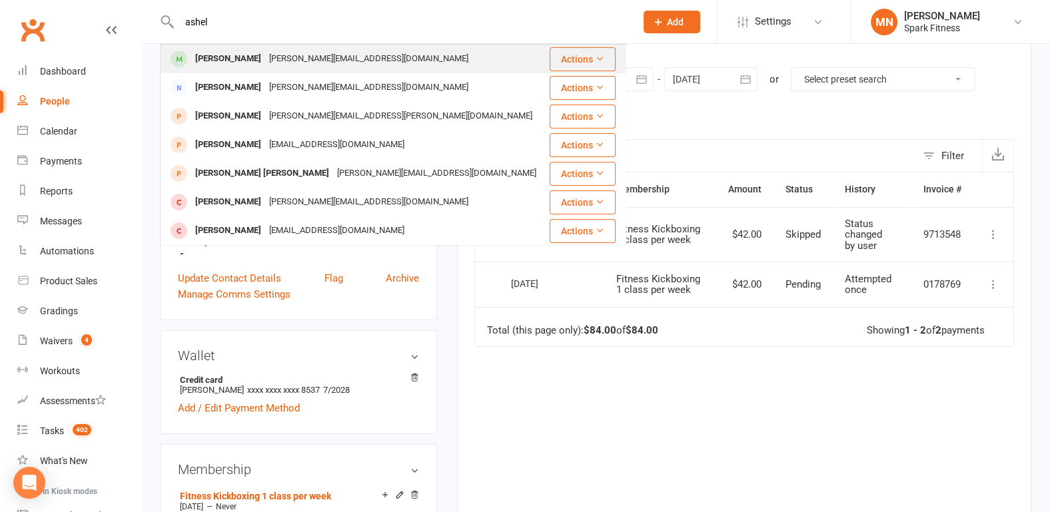
type input "ashel"
click at [225, 59] on div "Ashely Ngui" at bounding box center [228, 58] width 74 height 19
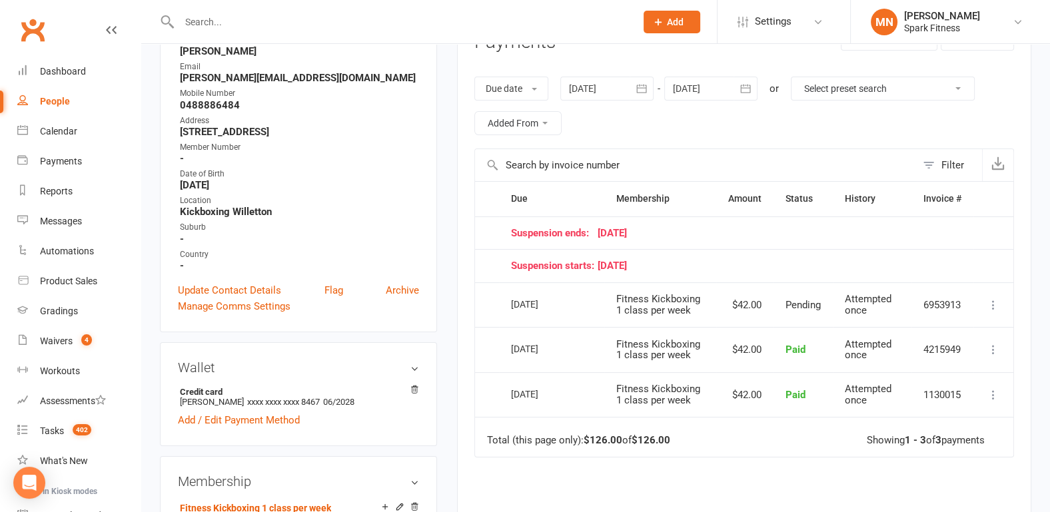
scroll to position [208, 0]
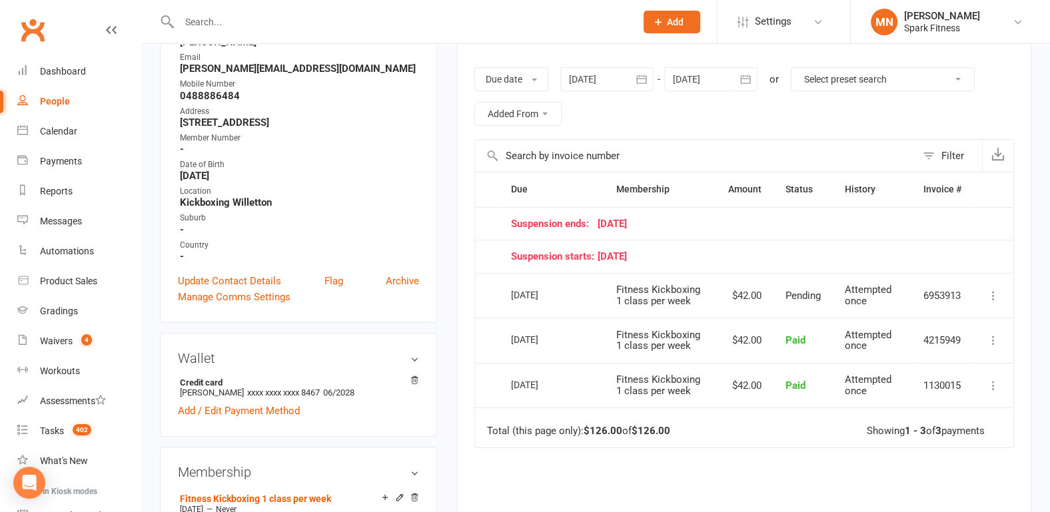
click at [714, 81] on div at bounding box center [710, 79] width 93 height 24
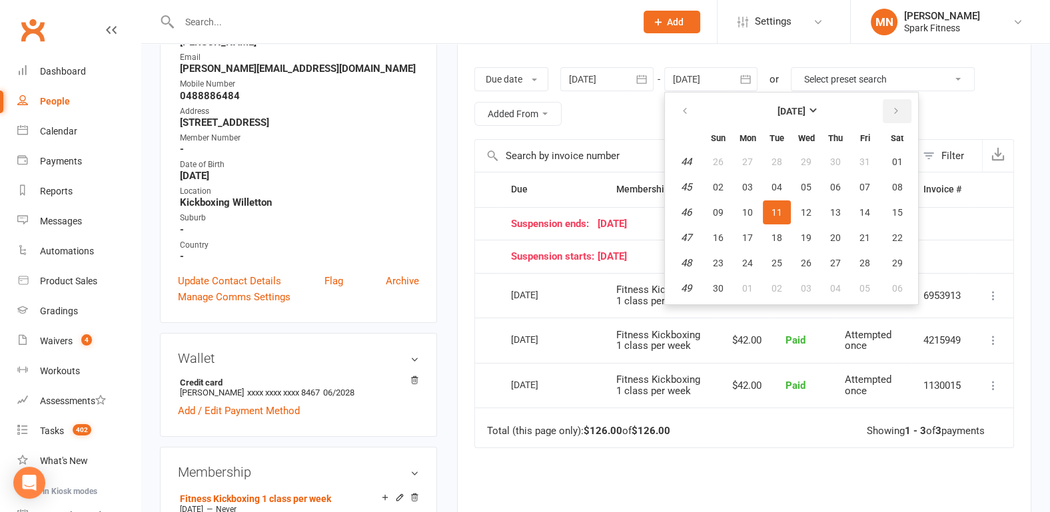
click at [895, 114] on icon "button" at bounding box center [895, 111] width 9 height 11
click at [831, 183] on span "08" at bounding box center [835, 187] width 11 height 11
type input "08 Jan 2026"
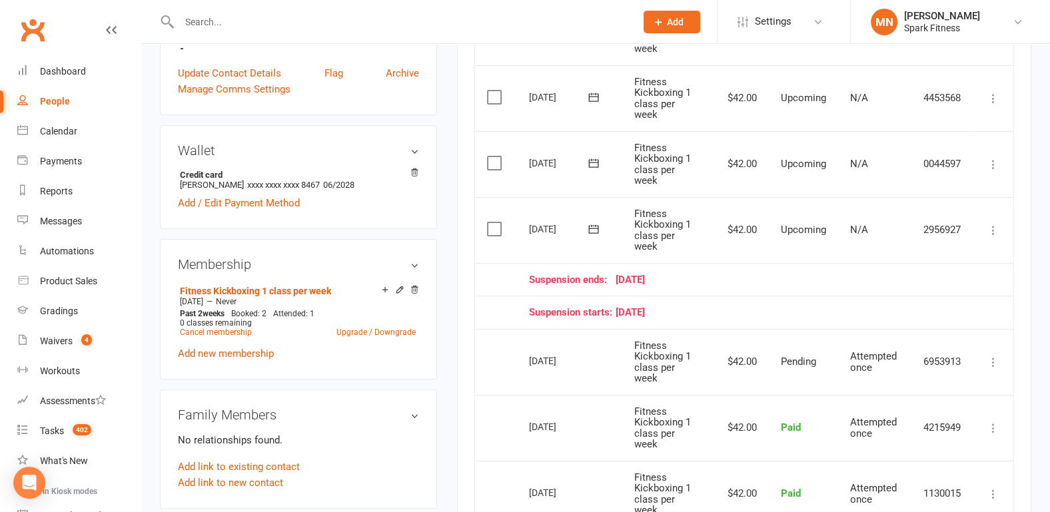
scroll to position [416, 0]
click at [60, 128] on div "Calendar" at bounding box center [58, 131] width 37 height 11
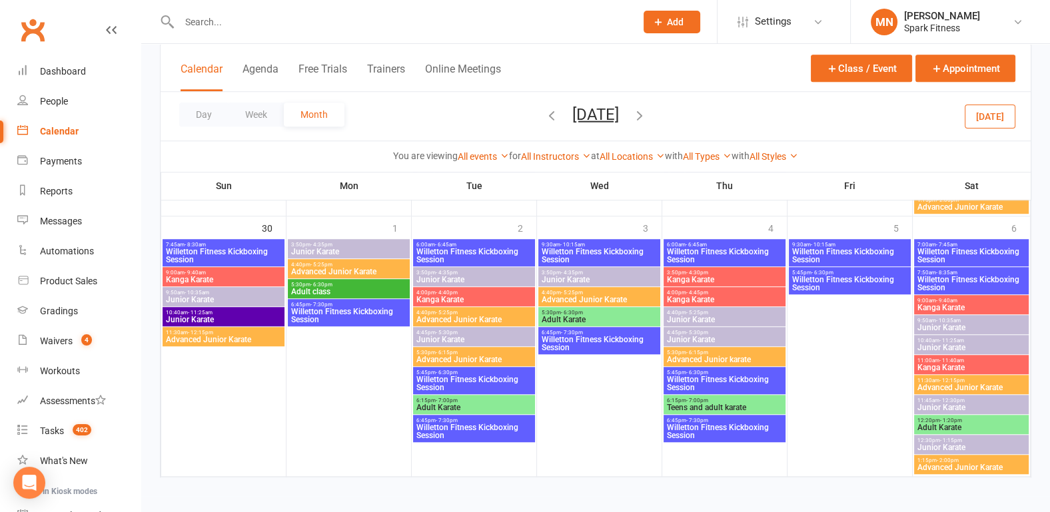
scroll to position [1370, 0]
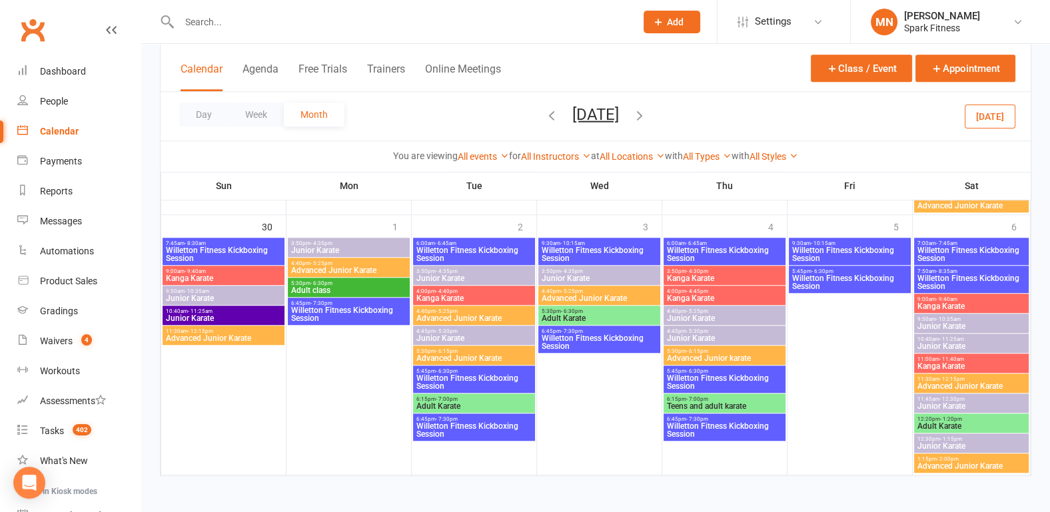
click at [544, 116] on icon "button" at bounding box center [551, 114] width 15 height 15
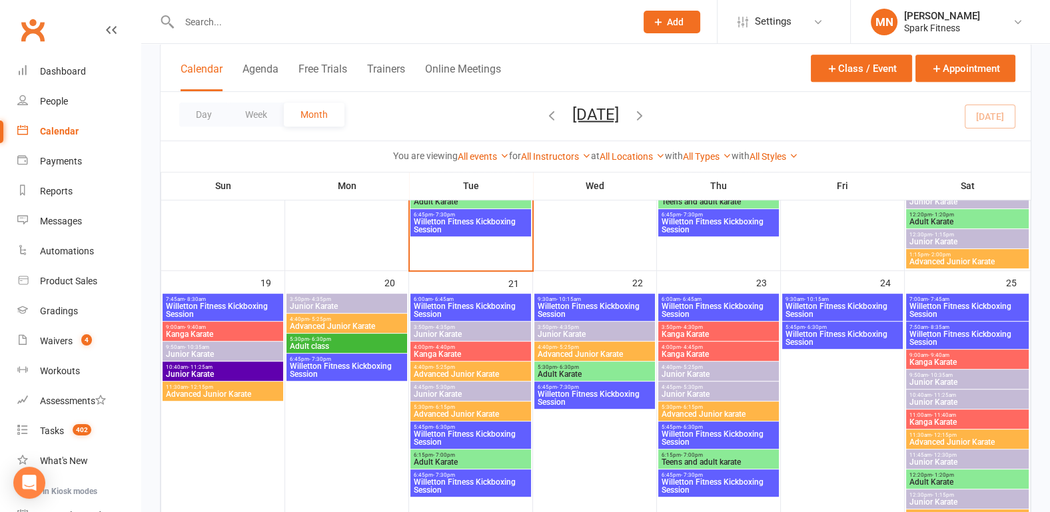
scroll to position [656, 0]
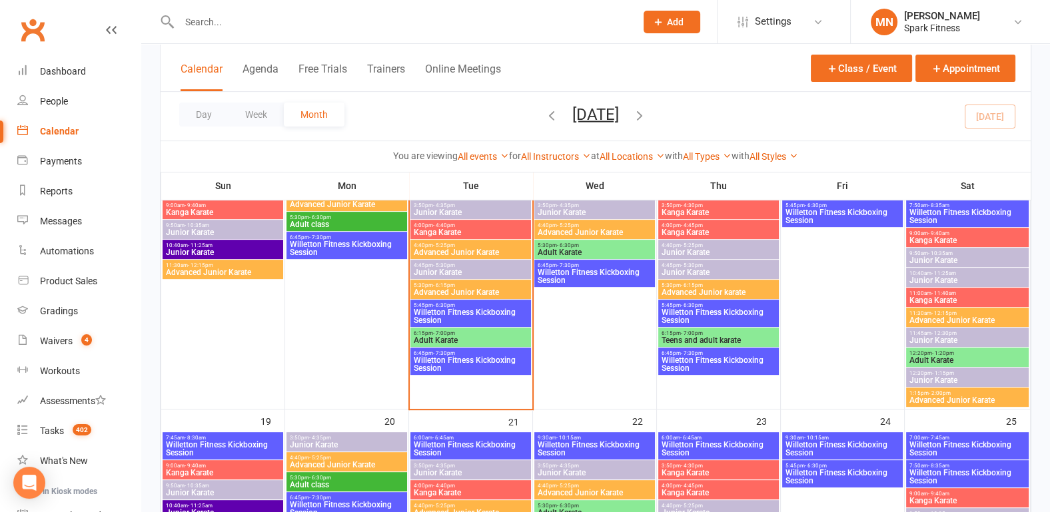
click at [441, 308] on span "Willetton Fitness Kickboxing Session" at bounding box center [470, 316] width 115 height 16
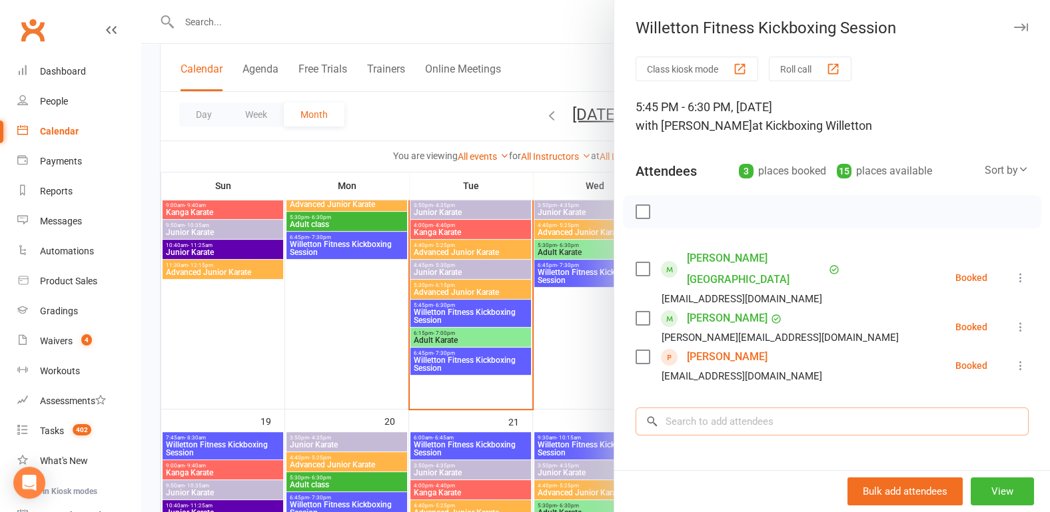
click at [710, 408] on input "search" at bounding box center [832, 422] width 393 height 28
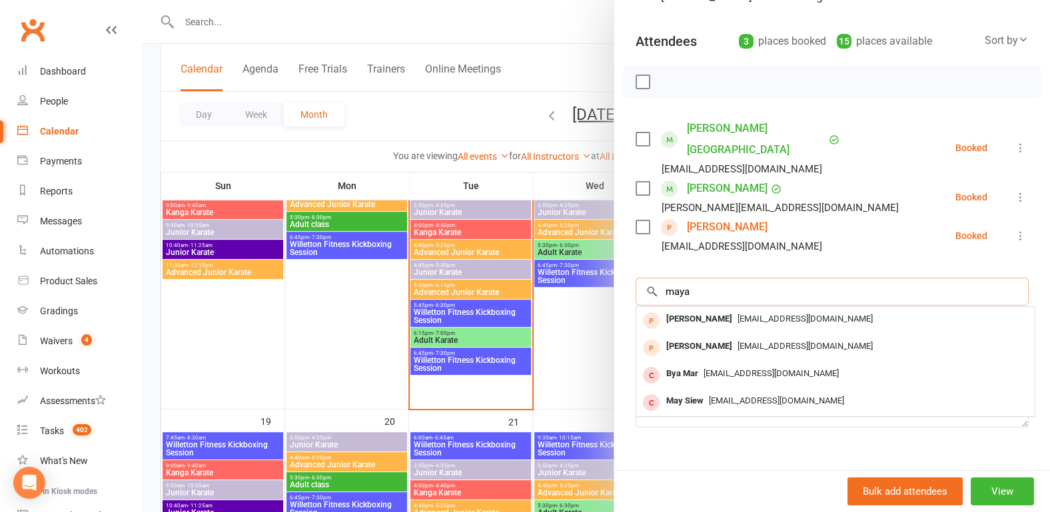
scroll to position [139, 0]
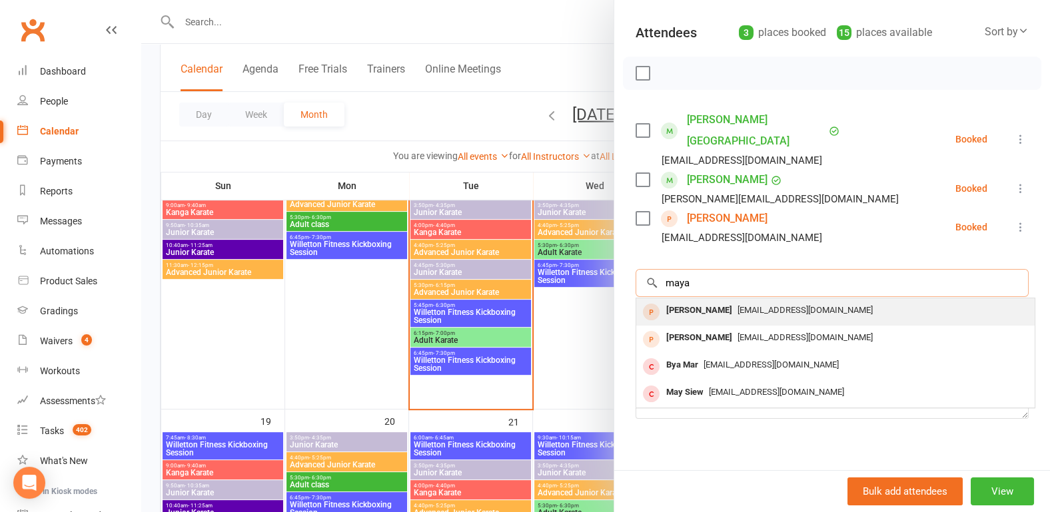
type input "maya"
click at [706, 301] on div "Maya Ursavas" at bounding box center [699, 310] width 77 height 19
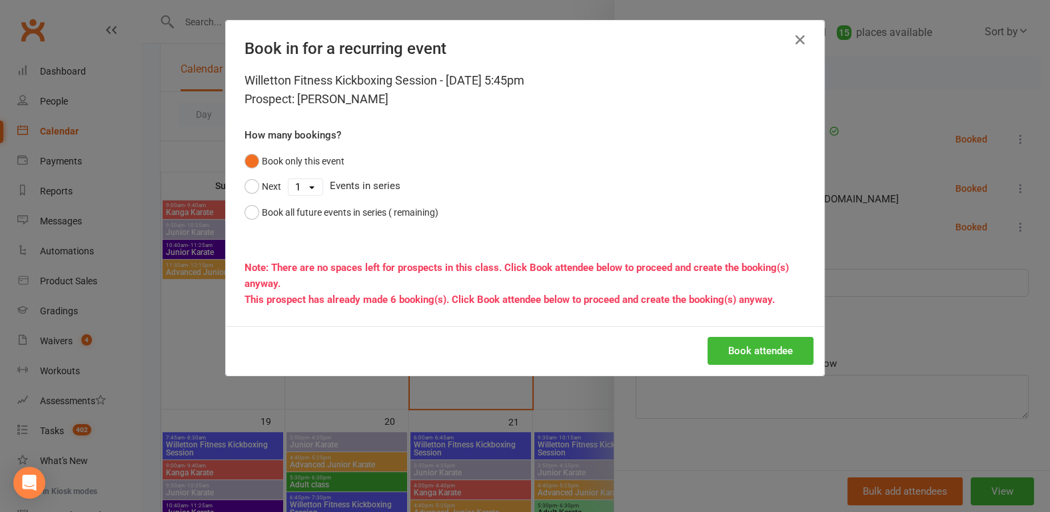
scroll to position [131, 0]
click at [793, 43] on icon "button" at bounding box center [800, 40] width 16 height 16
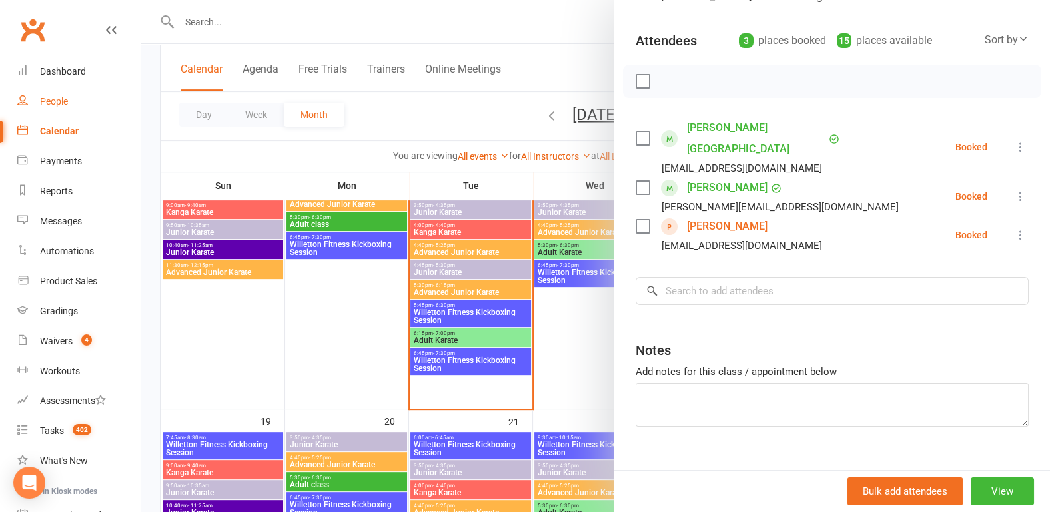
click at [66, 98] on div "People" at bounding box center [54, 101] width 28 height 11
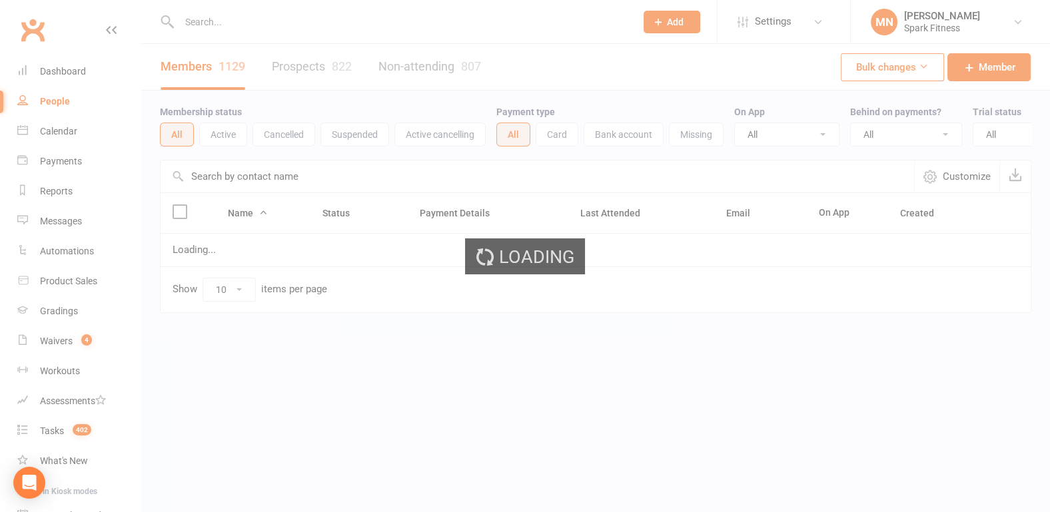
scroll to position [139, 0]
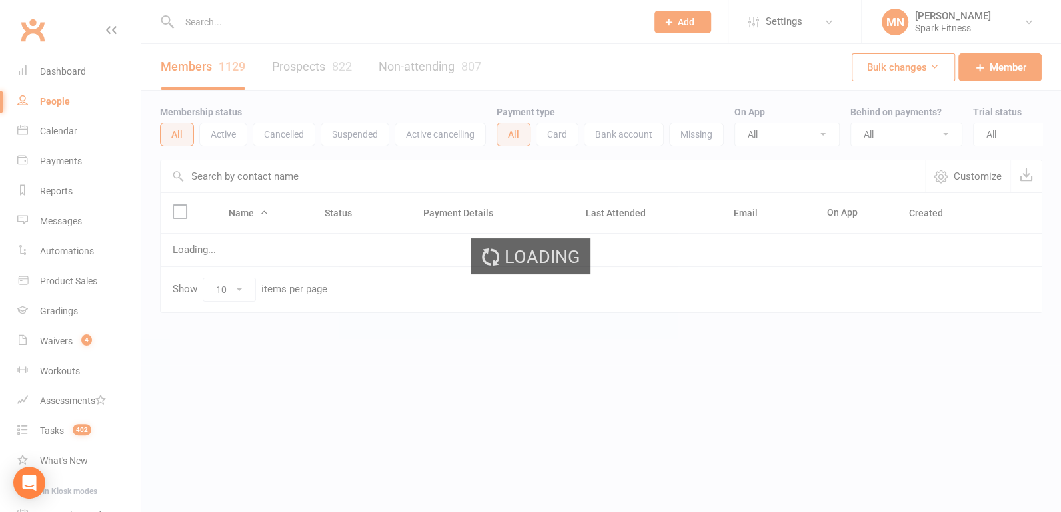
click at [233, 21] on div at bounding box center [600, 256] width 919 height 512
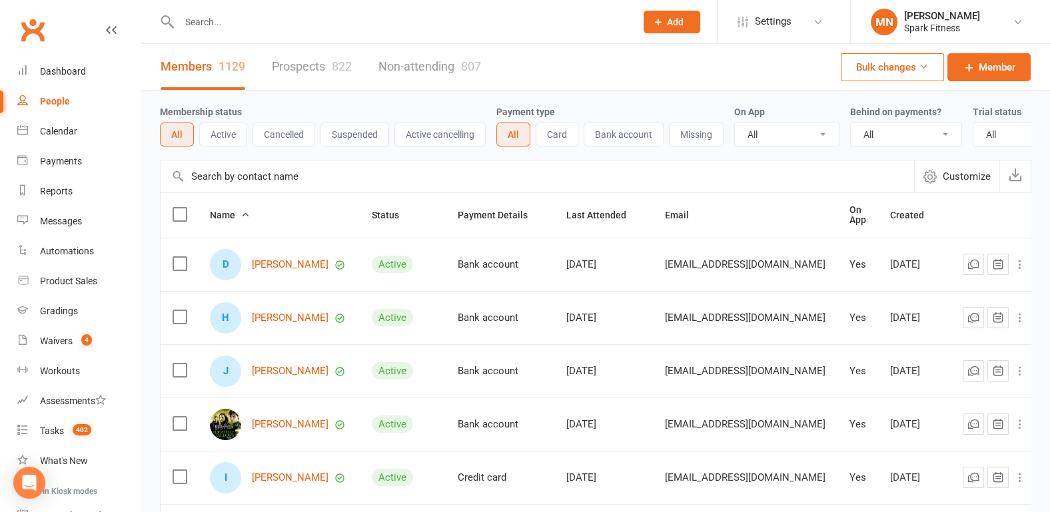
click at [233, 21] on input "text" at bounding box center [400, 22] width 451 height 19
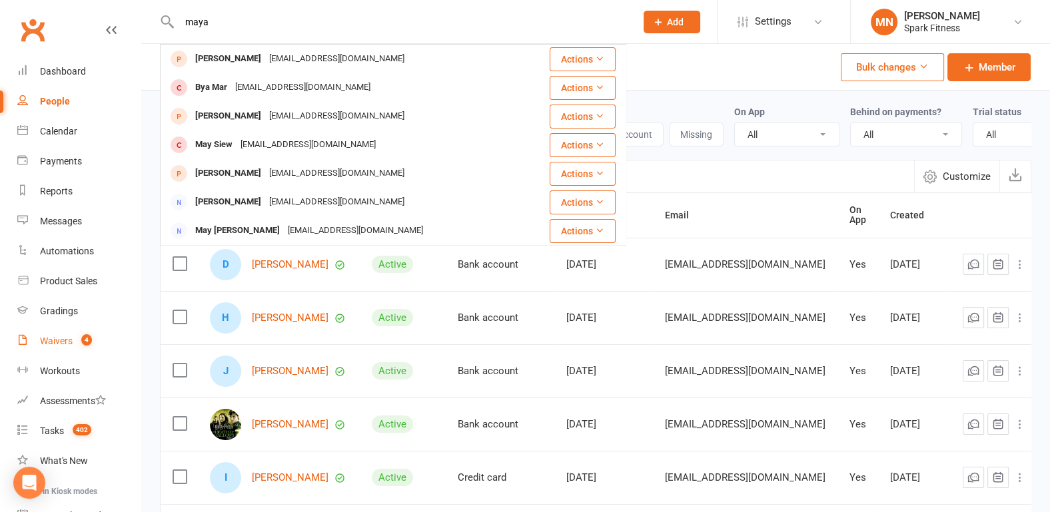
type input "maya"
click at [62, 338] on div "Waivers" at bounding box center [56, 341] width 33 height 11
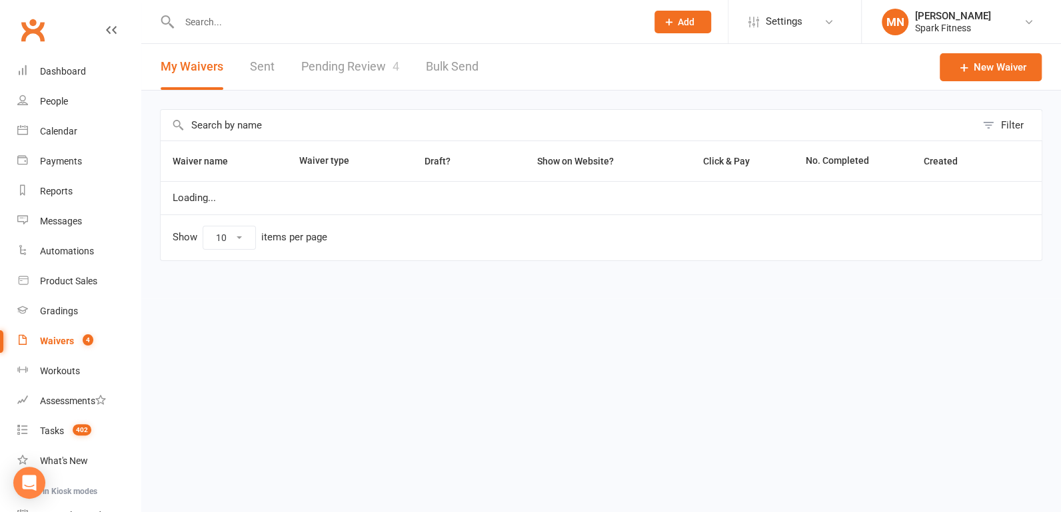
click at [332, 70] on link "Pending Review 4" at bounding box center [350, 67] width 98 height 46
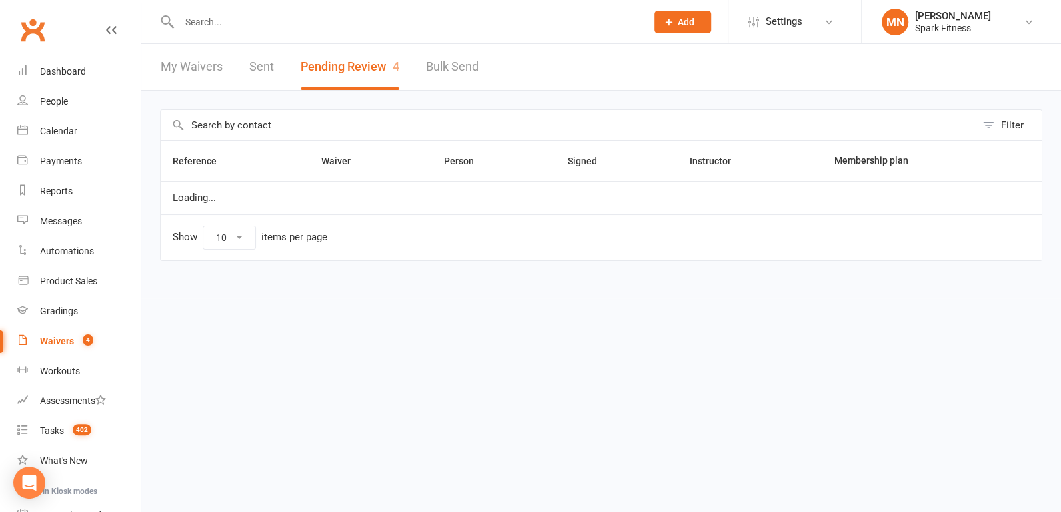
select select "100"
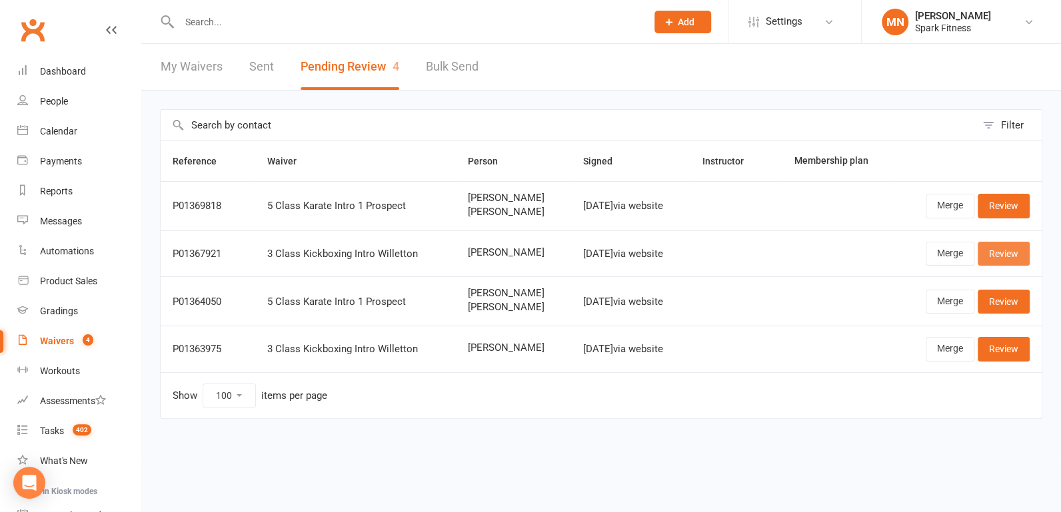
click at [1003, 256] on link "Review" at bounding box center [1003, 254] width 52 height 24
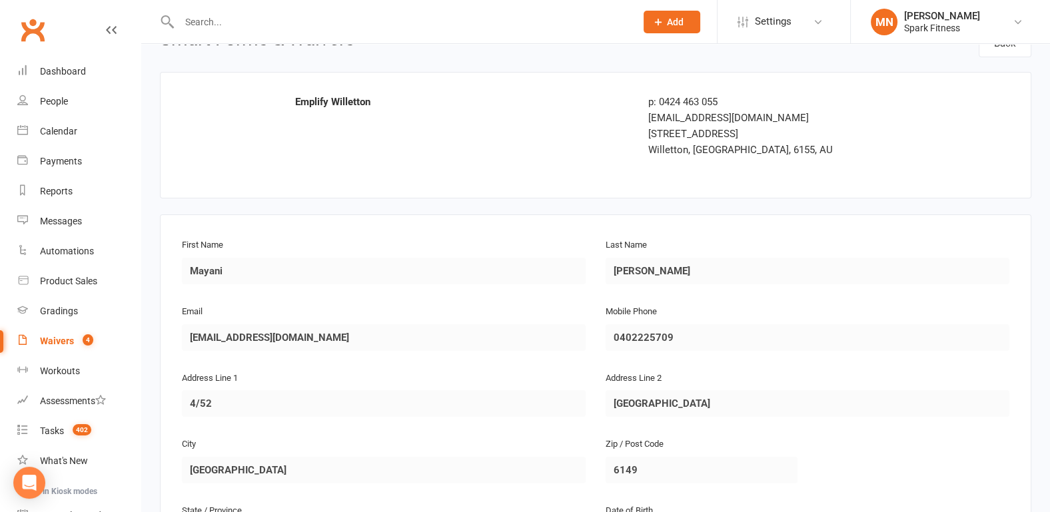
scroll to position [376, 0]
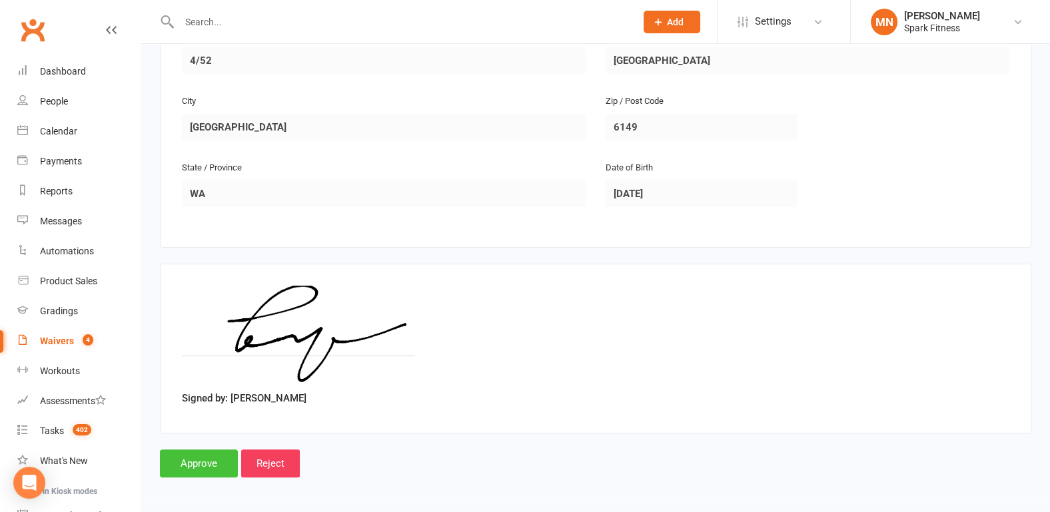
click at [210, 458] on input "Approve" at bounding box center [199, 464] width 78 height 28
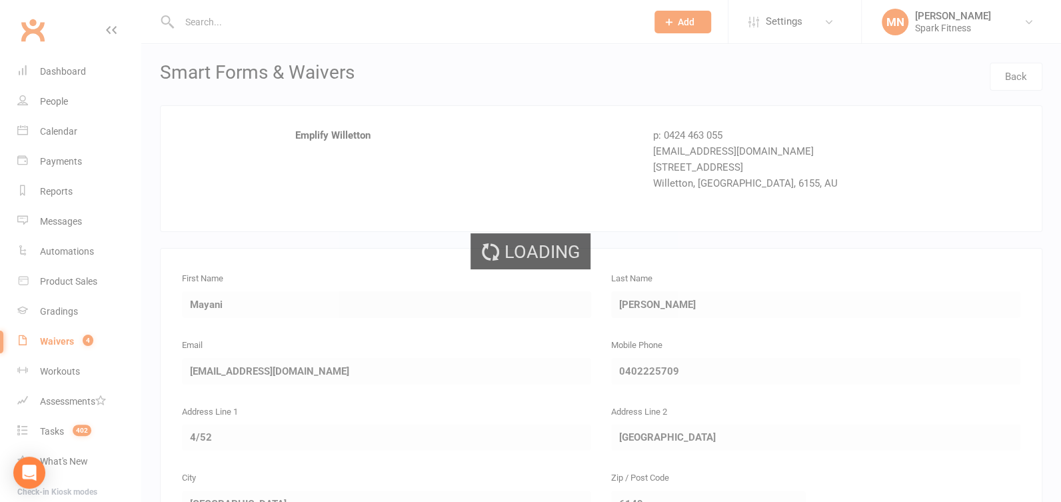
select select "100"
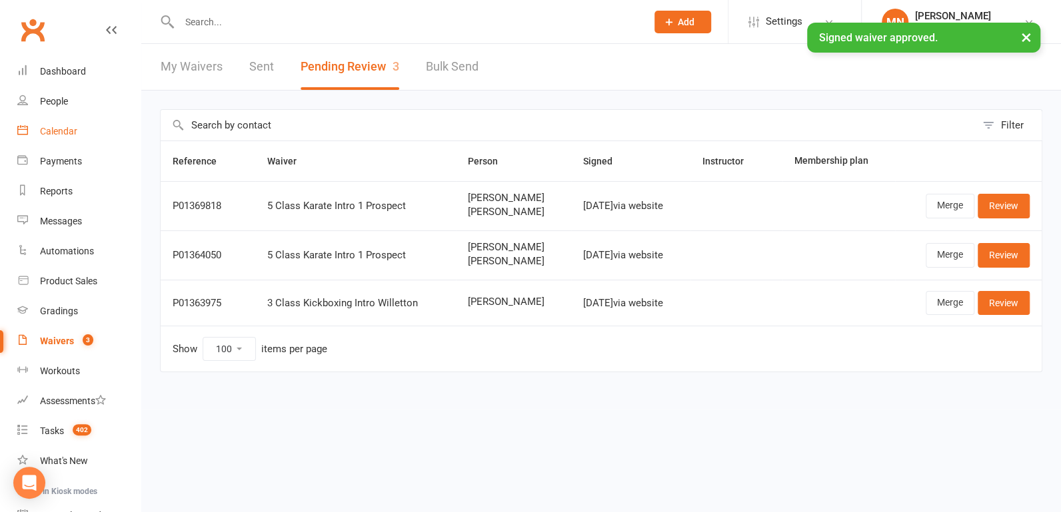
click at [60, 131] on div "Calendar" at bounding box center [58, 131] width 37 height 11
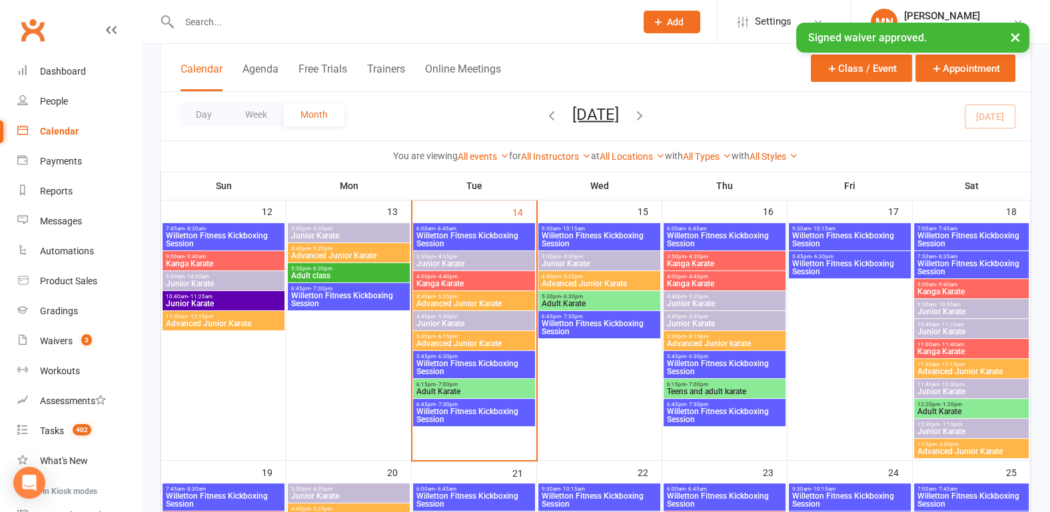
scroll to position [624, 0]
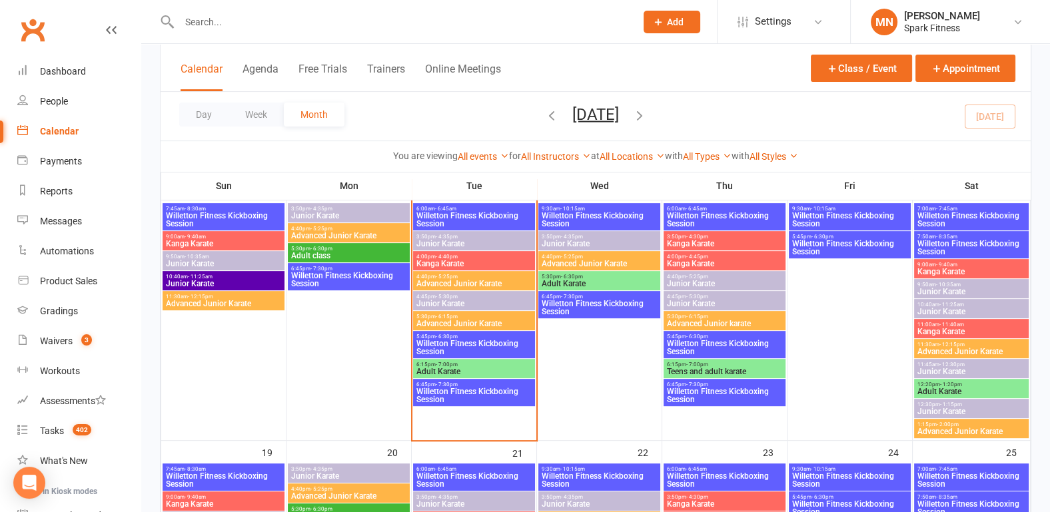
click at [443, 343] on span "Willetton Fitness Kickboxing Session" at bounding box center [474, 348] width 117 height 16
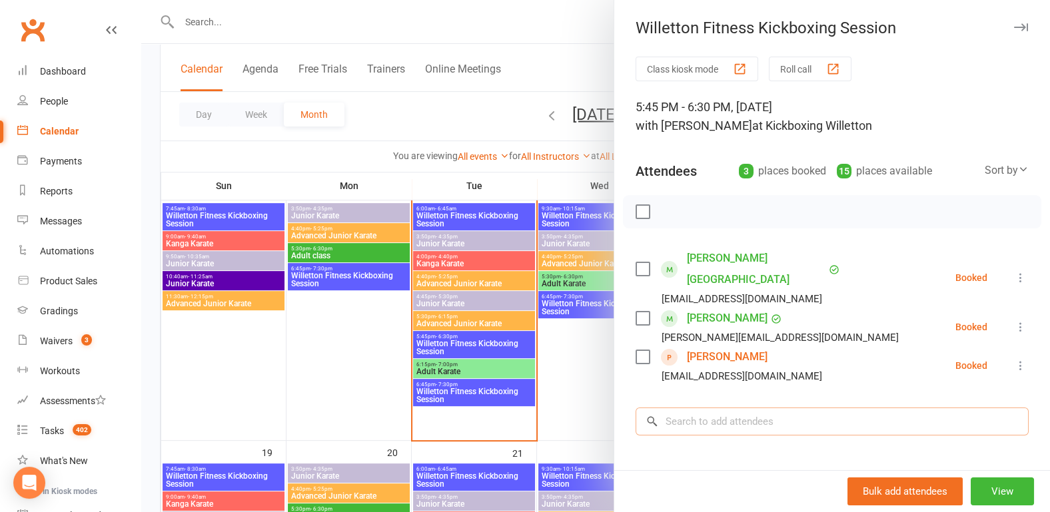
click at [680, 408] on input "search" at bounding box center [832, 422] width 393 height 28
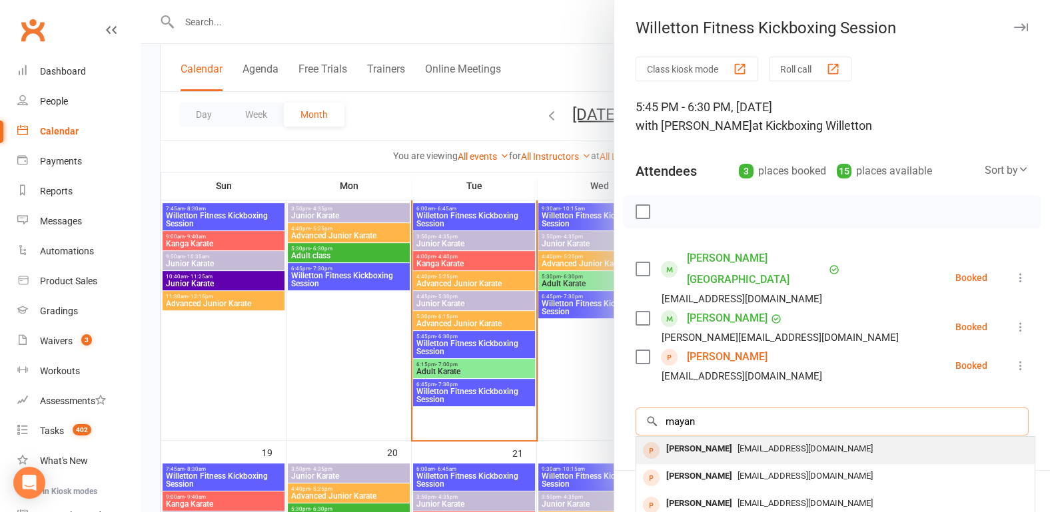
type input "mayan"
click at [713, 440] on div "[PERSON_NAME]" at bounding box center [699, 449] width 77 height 19
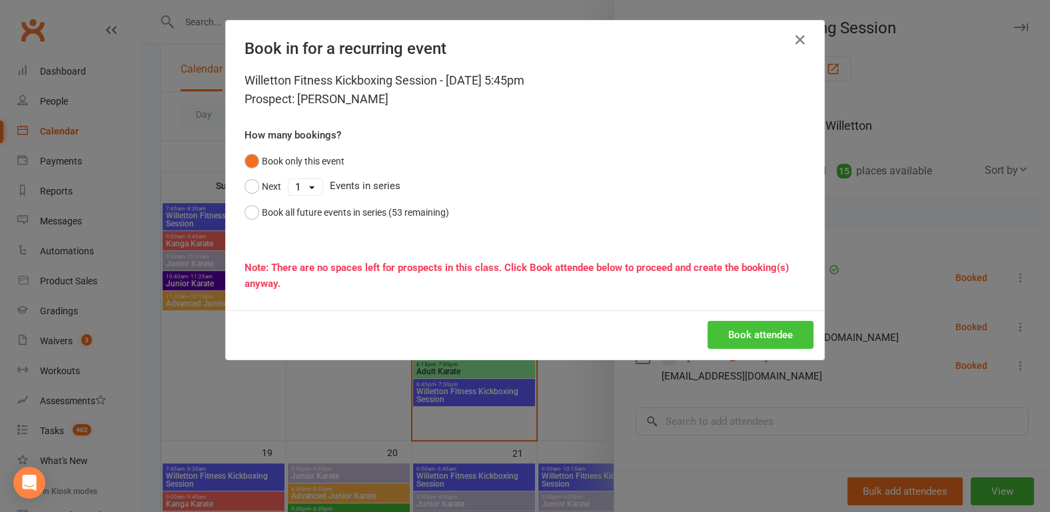
click at [754, 331] on button "Book attendee" at bounding box center [761, 335] width 106 height 28
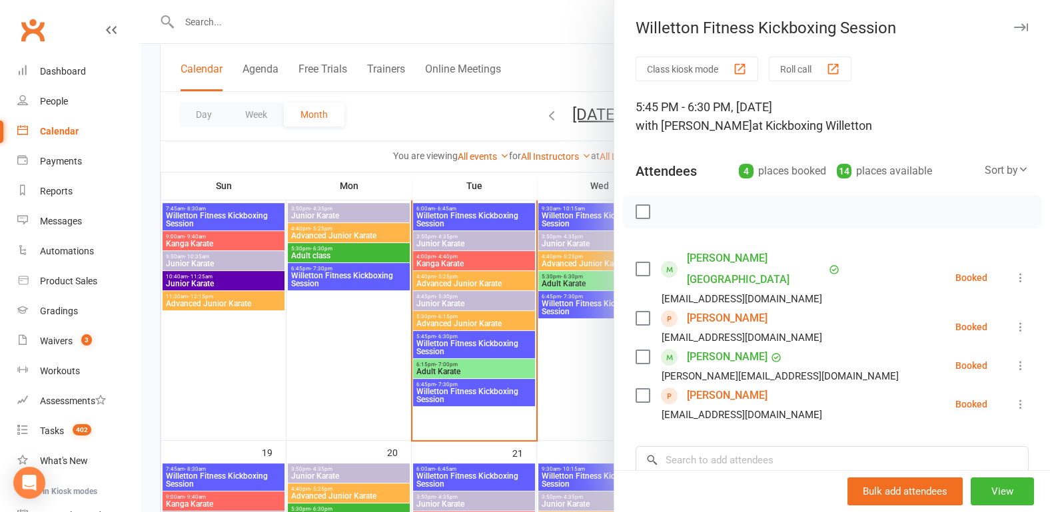
click at [153, 294] on div at bounding box center [595, 256] width 909 height 512
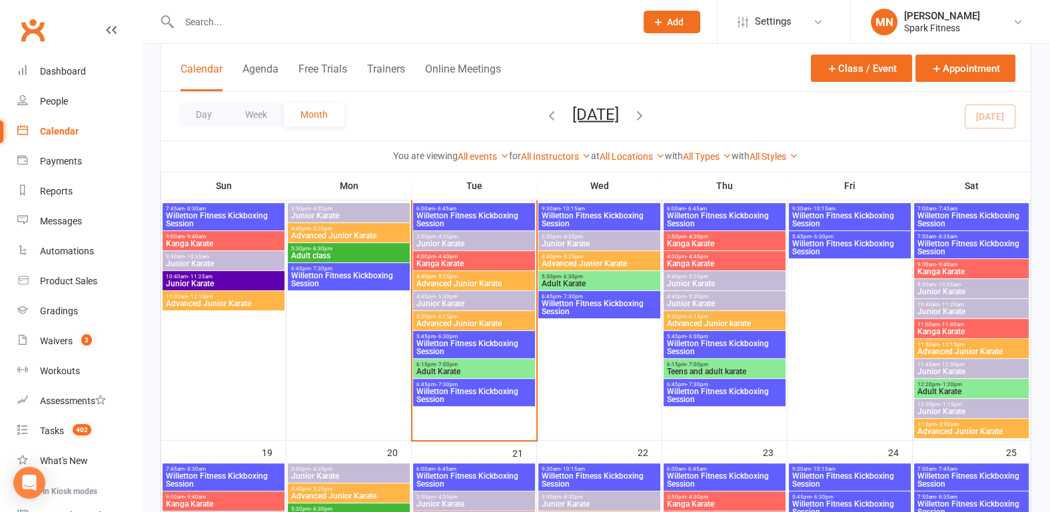
click at [946, 212] on span "Willetton Fitness Kickboxing Session" at bounding box center [972, 220] width 110 height 16
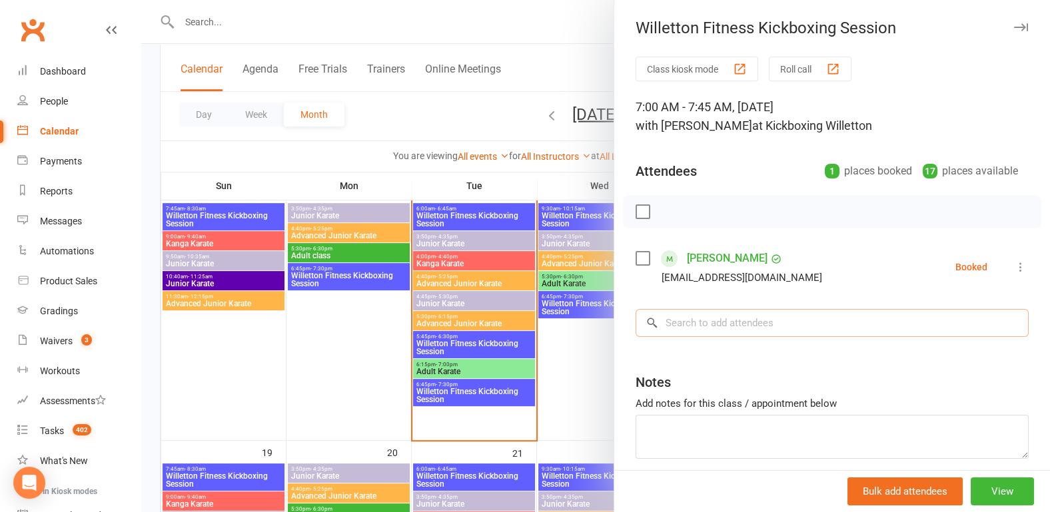
click at [702, 318] on input "search" at bounding box center [832, 323] width 393 height 28
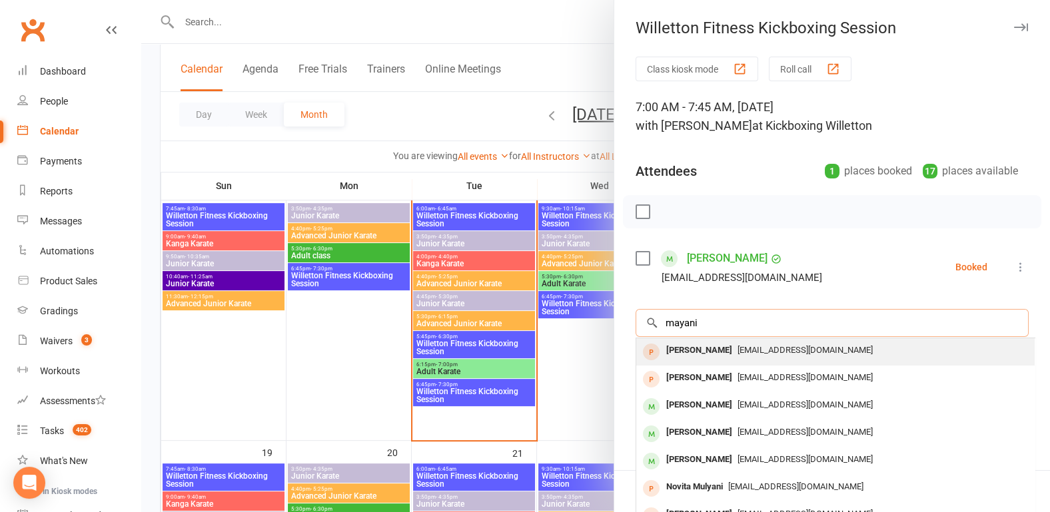
type input "mayani"
click at [688, 356] on div "[PERSON_NAME]" at bounding box center [699, 350] width 77 height 19
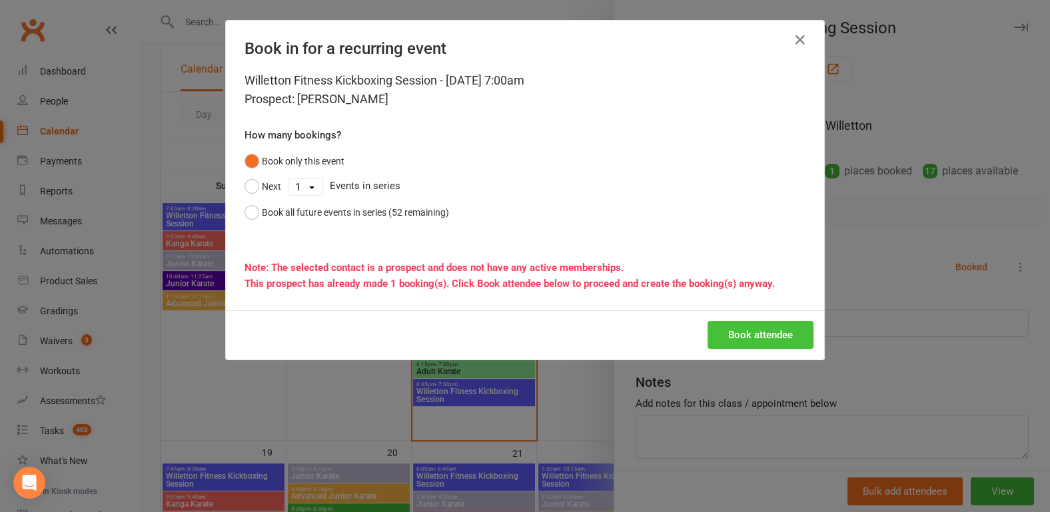
click at [733, 330] on button "Book attendee" at bounding box center [761, 335] width 106 height 28
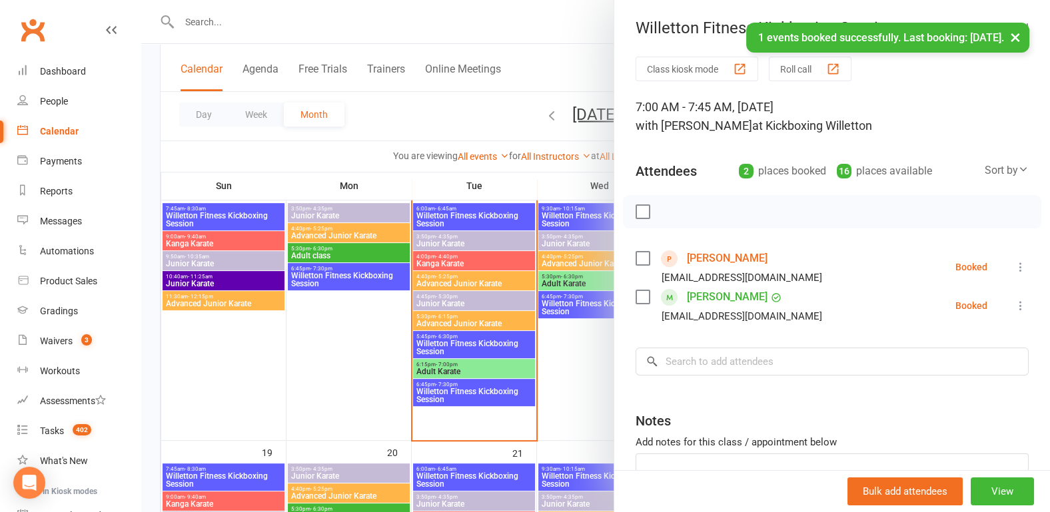
click at [153, 304] on div at bounding box center [595, 256] width 909 height 512
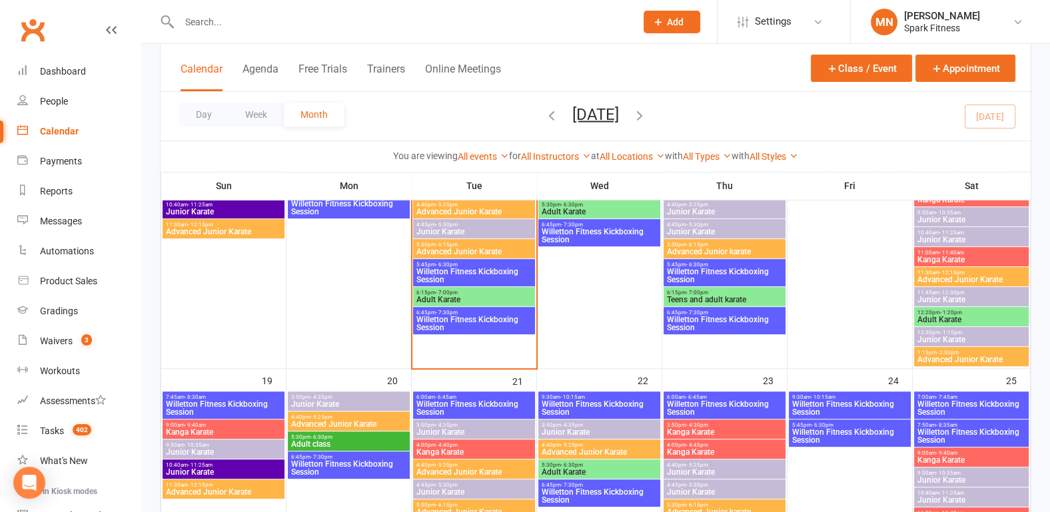
scroll to position [833, 0]
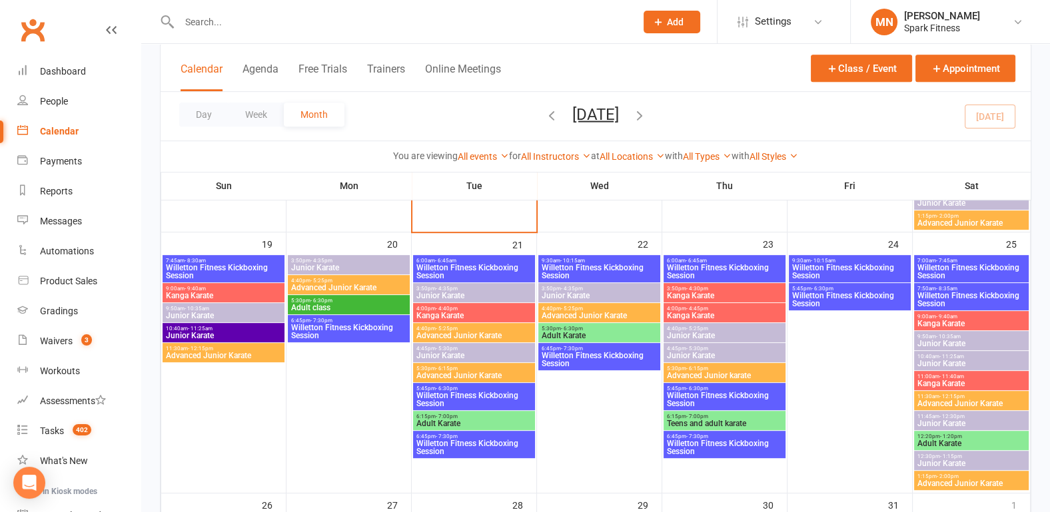
click at [438, 388] on span "- 6:30pm" at bounding box center [447, 389] width 22 height 6
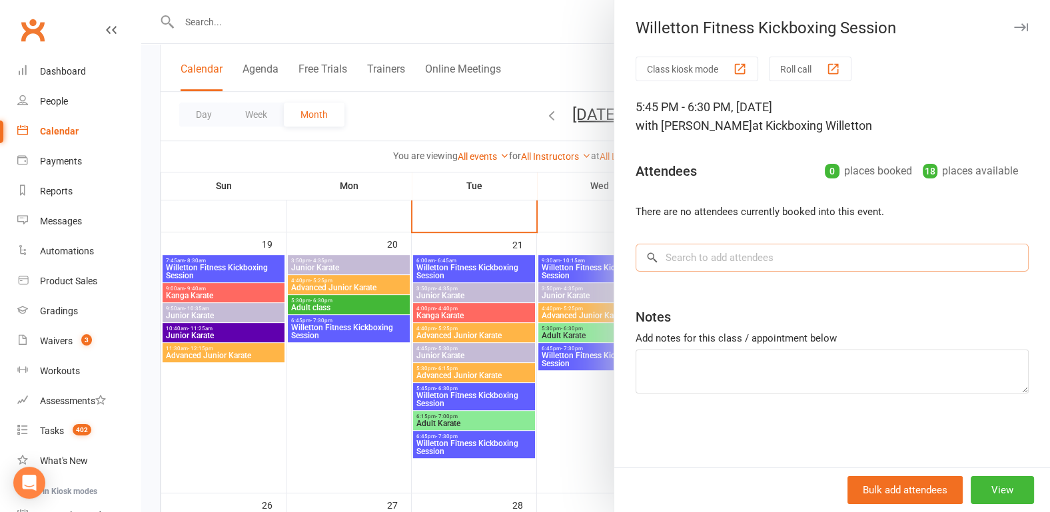
click at [672, 258] on input "search" at bounding box center [832, 258] width 393 height 28
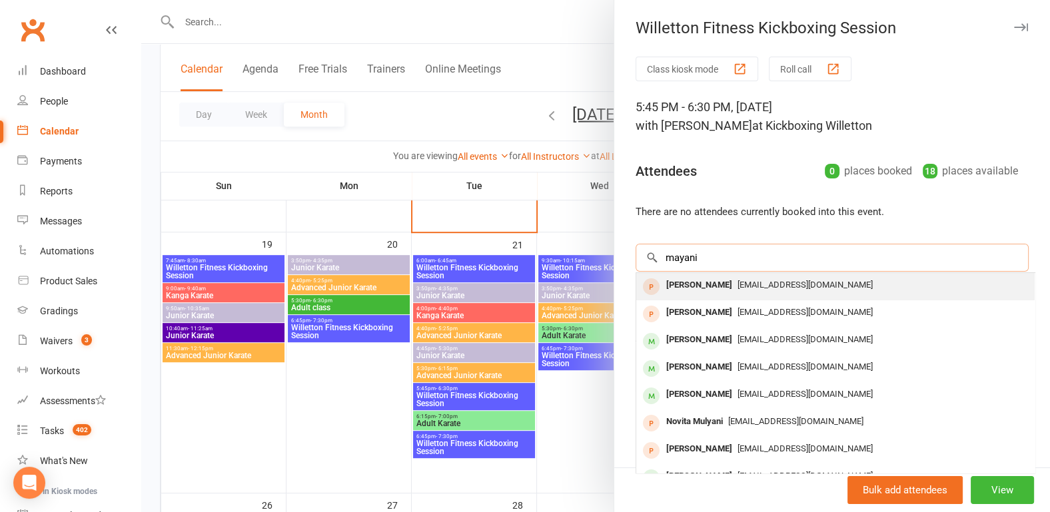
type input "mayani"
click at [701, 284] on div "[PERSON_NAME]" at bounding box center [699, 285] width 77 height 19
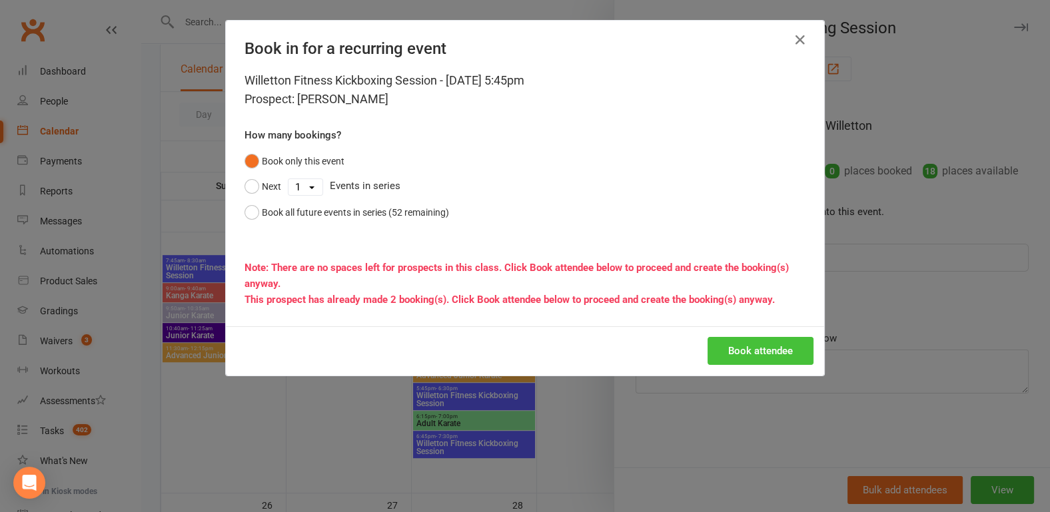
click at [772, 351] on button "Book attendee" at bounding box center [761, 351] width 106 height 28
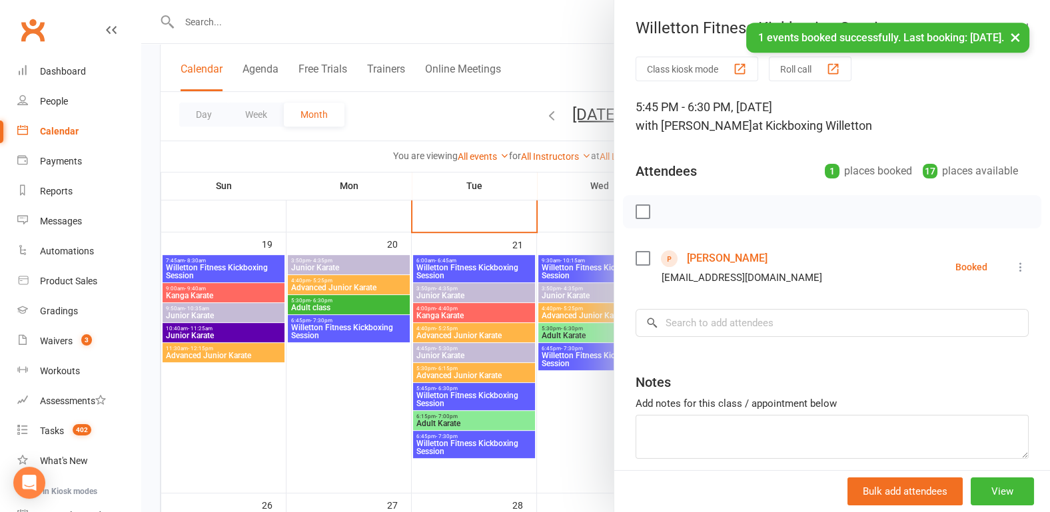
click at [147, 237] on div at bounding box center [595, 256] width 909 height 512
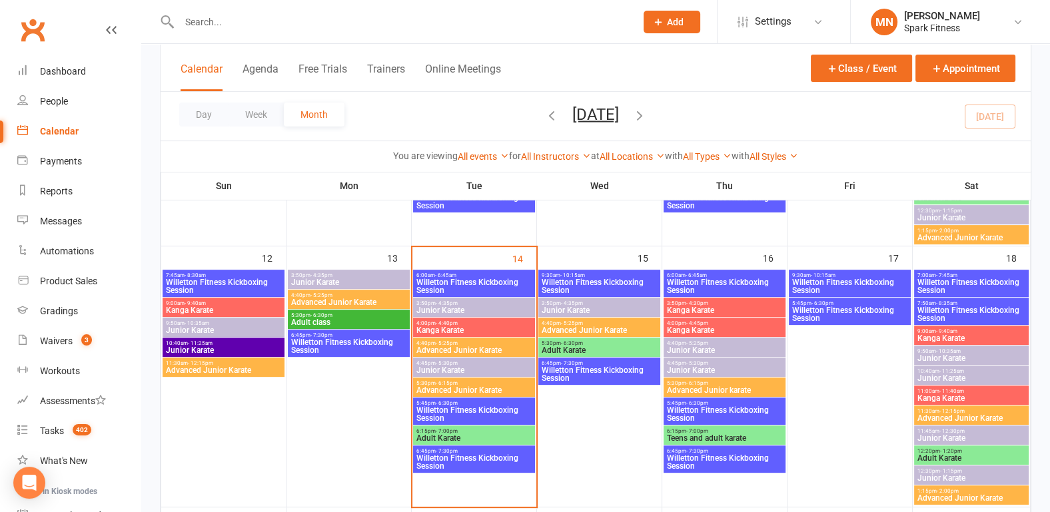
scroll to position [555, 0]
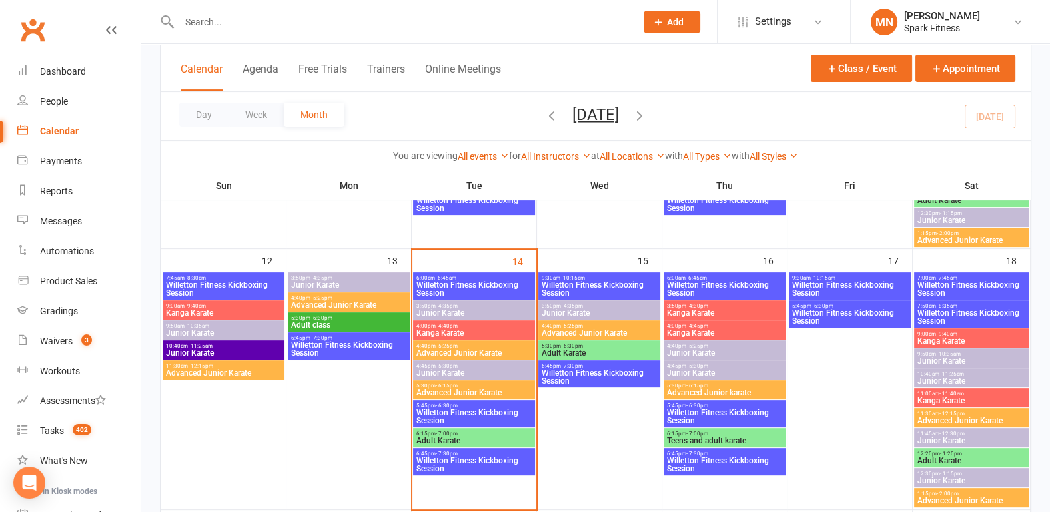
click at [576, 282] on span "Willetton Fitness Kickboxing Session" at bounding box center [599, 289] width 117 height 16
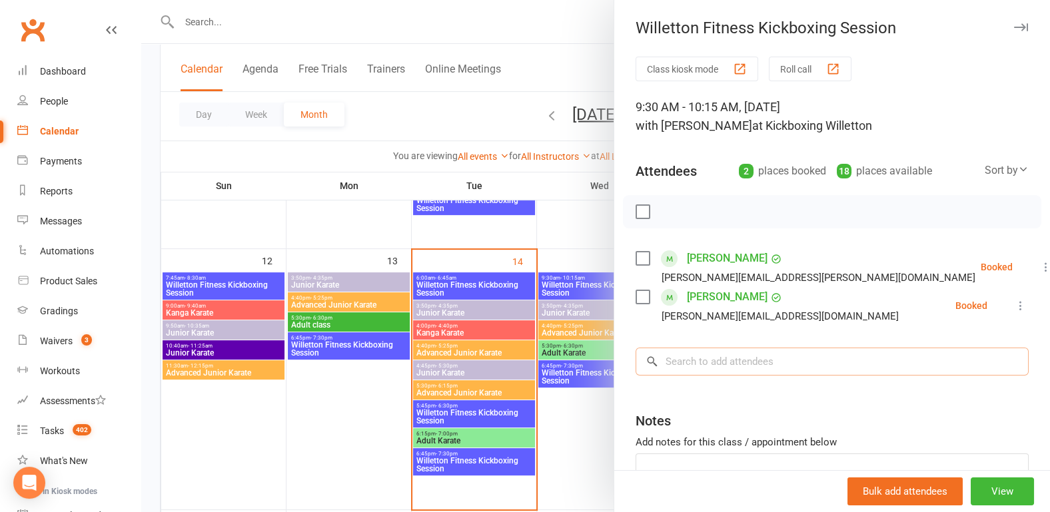
click at [707, 356] on input "search" at bounding box center [832, 362] width 393 height 28
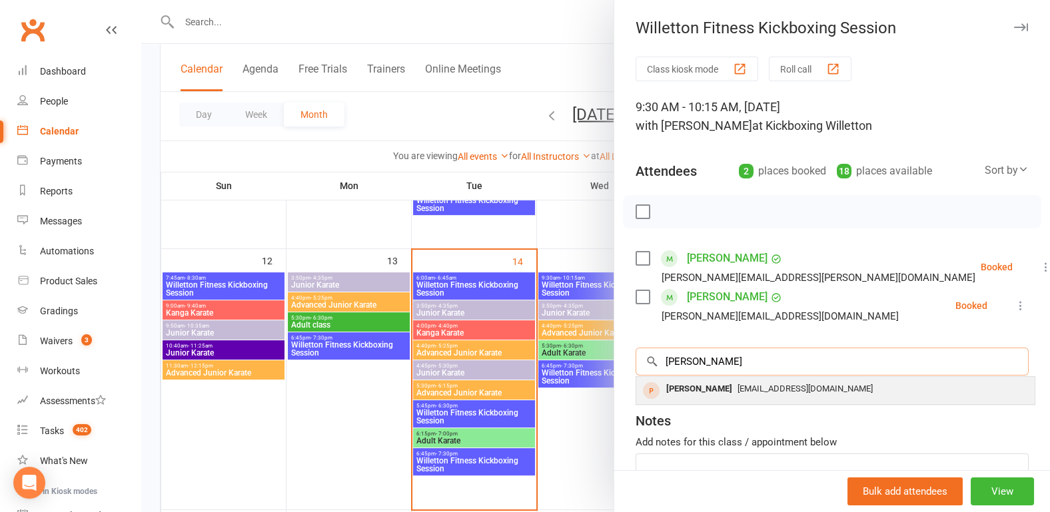
type input "kavya"
click at [693, 384] on div "Kavya Ranaweera" at bounding box center [699, 389] width 77 height 19
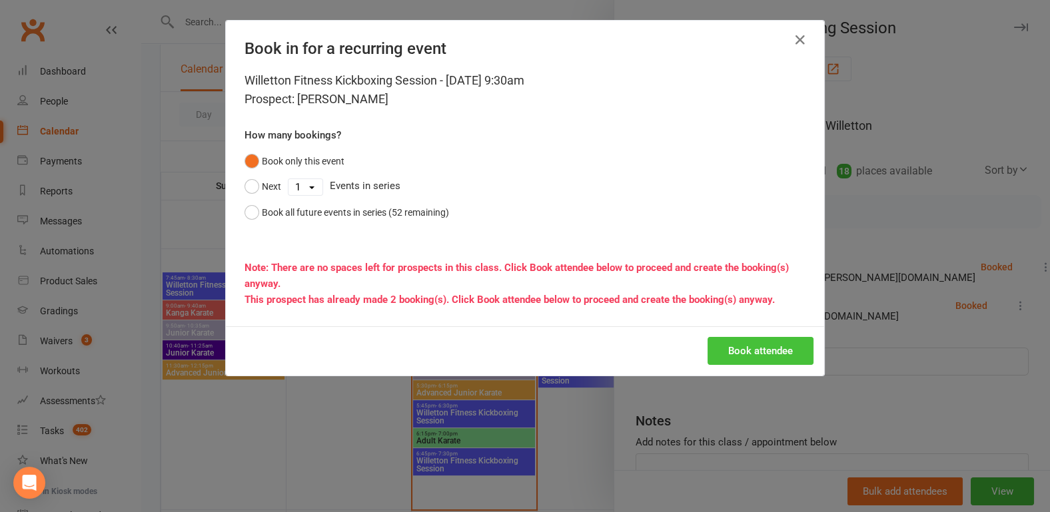
click at [753, 347] on button "Book attendee" at bounding box center [761, 351] width 106 height 28
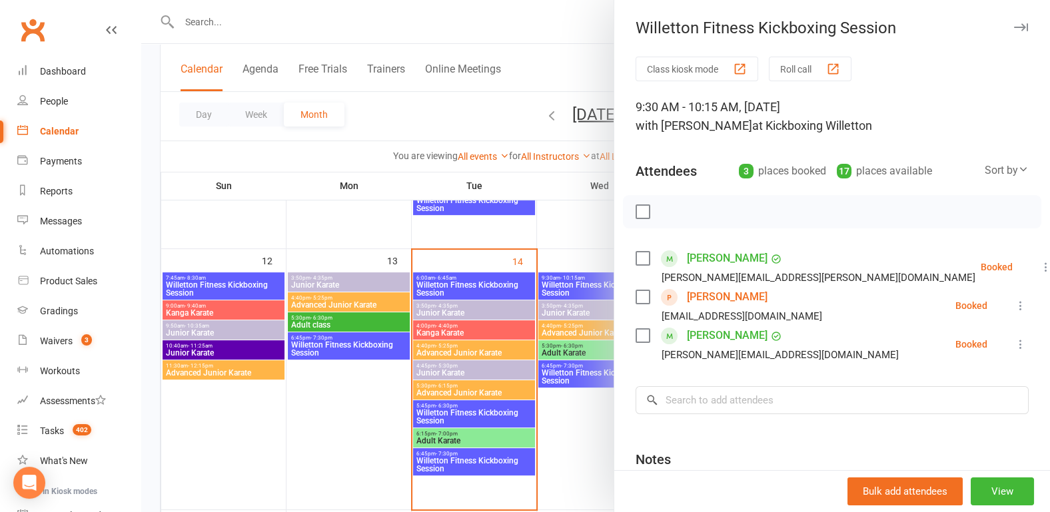
click at [149, 252] on div at bounding box center [595, 256] width 909 height 512
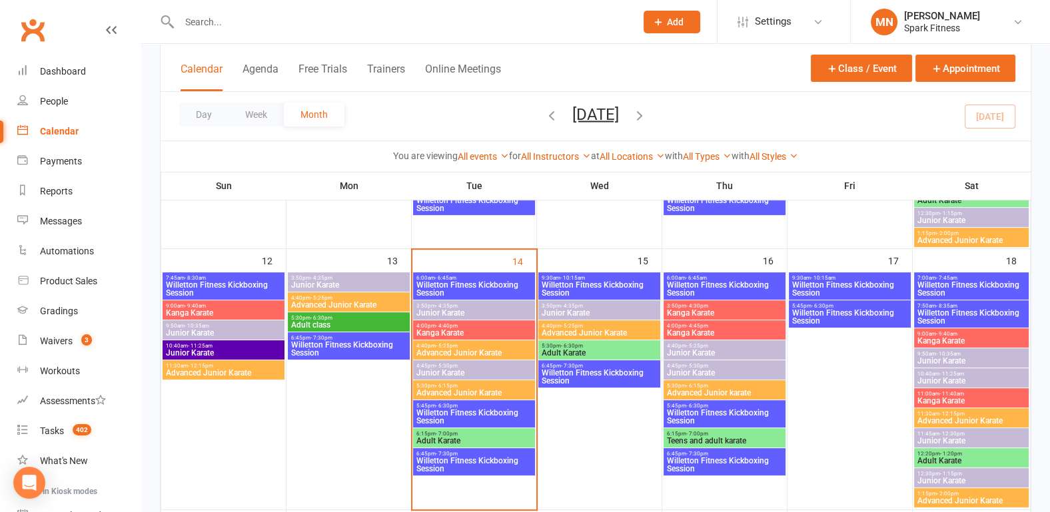
click at [580, 281] on span "Willetton Fitness Kickboxing Session" at bounding box center [599, 289] width 117 height 16
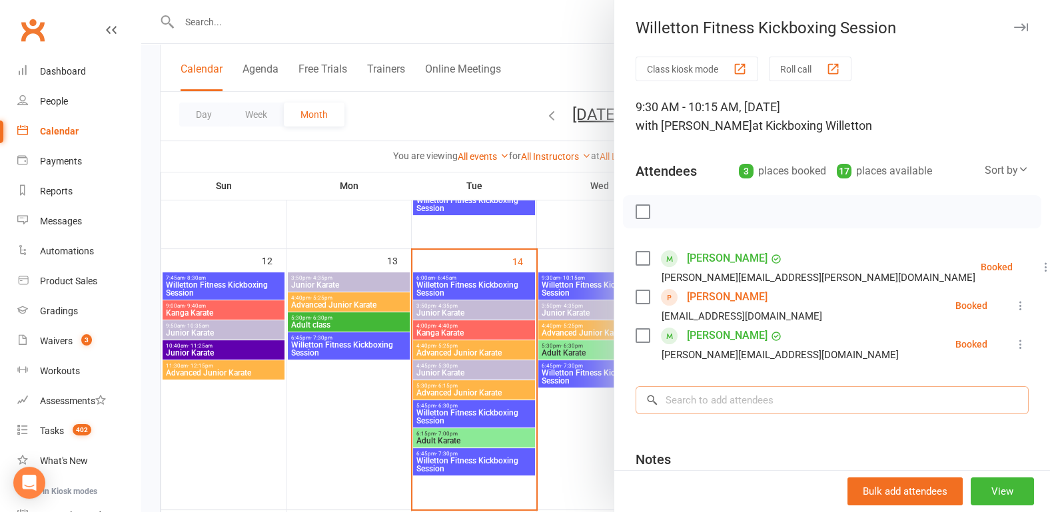
click at [700, 404] on input "search" at bounding box center [832, 400] width 393 height 28
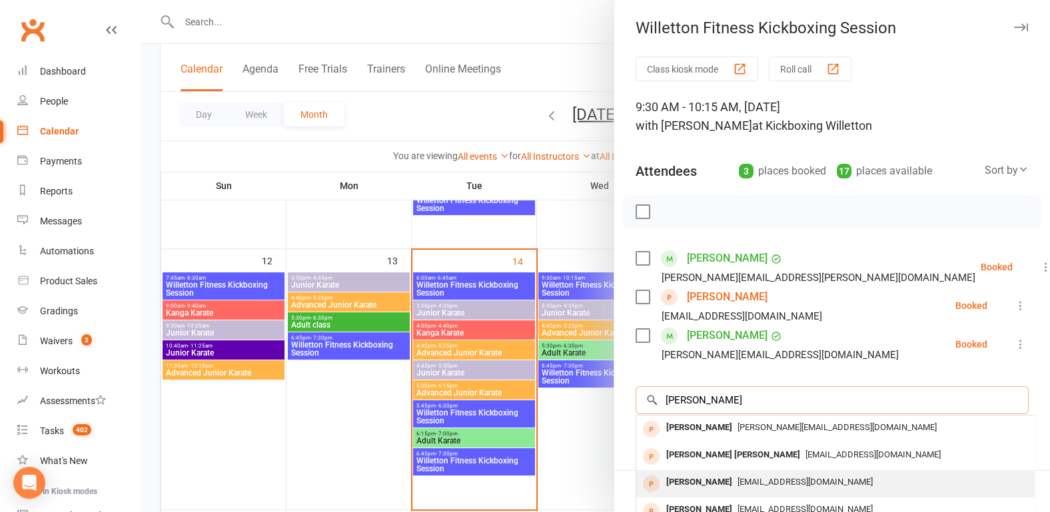
type input "jason"
click at [706, 481] on div "Jason Haddad" at bounding box center [699, 482] width 77 height 19
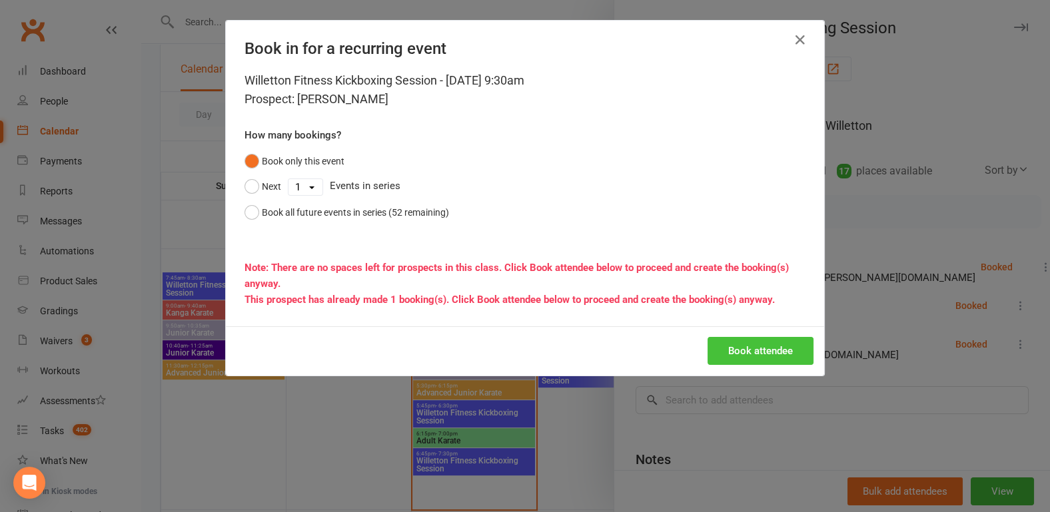
click at [762, 348] on button "Book attendee" at bounding box center [761, 351] width 106 height 28
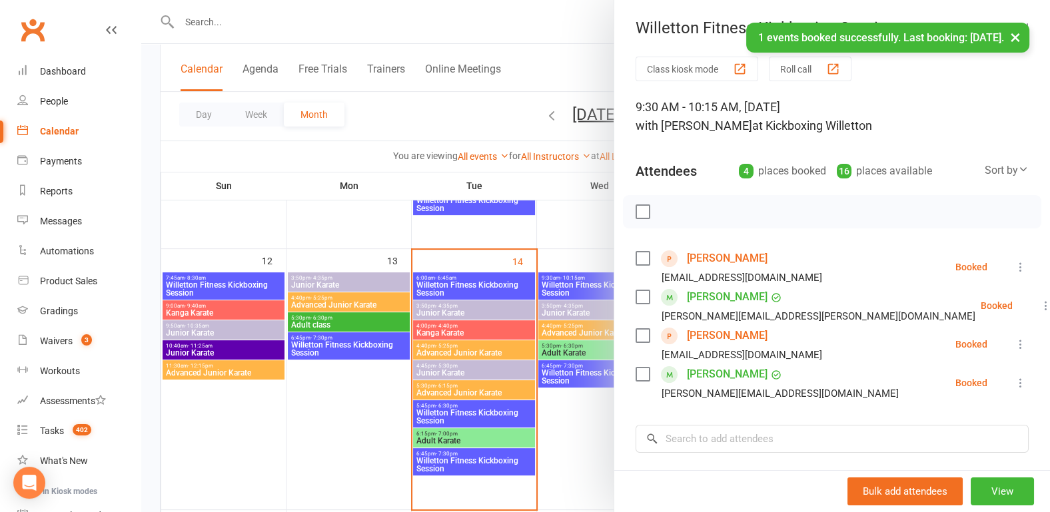
click at [711, 424] on div "Class kiosk mode Roll call 9:30 AM - 10:15 AM, Wednesday, October, 15, 2025 wit…" at bounding box center [832, 349] width 436 height 585
click at [716, 450] on input "search" at bounding box center [832, 439] width 393 height 28
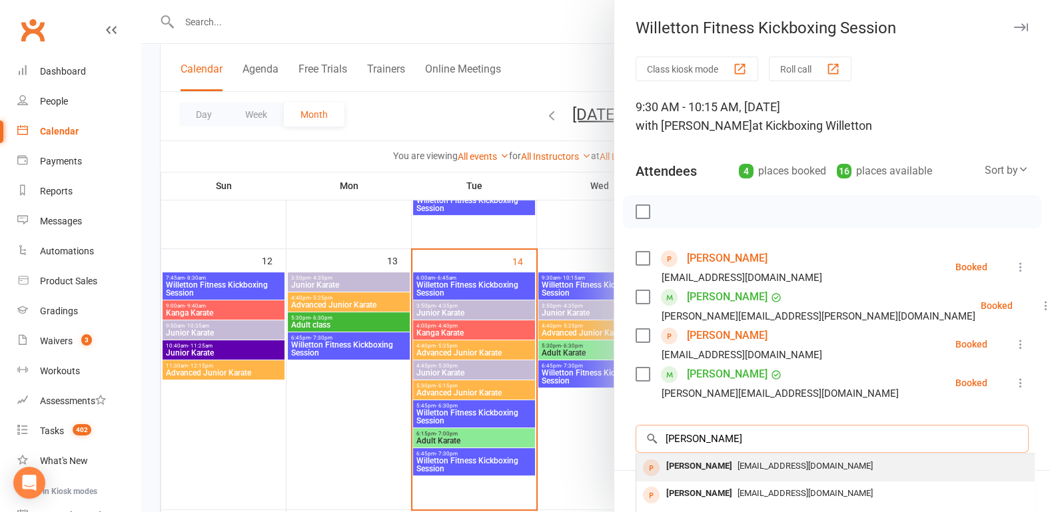
type input "sophia"
click at [702, 471] on div "Sophia Covella" at bounding box center [699, 466] width 77 height 19
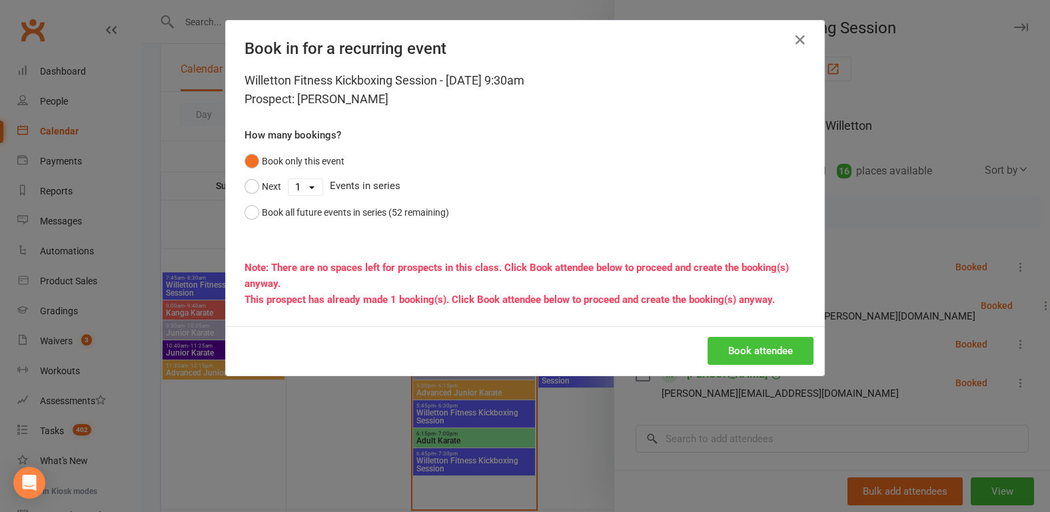
click at [747, 344] on button "Book attendee" at bounding box center [761, 351] width 106 height 28
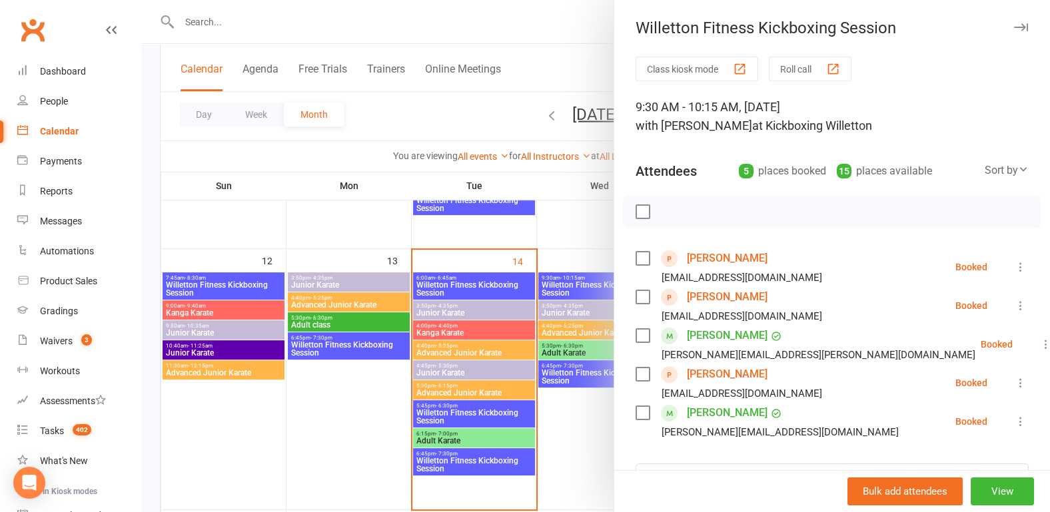
click at [241, 435] on div at bounding box center [595, 256] width 909 height 512
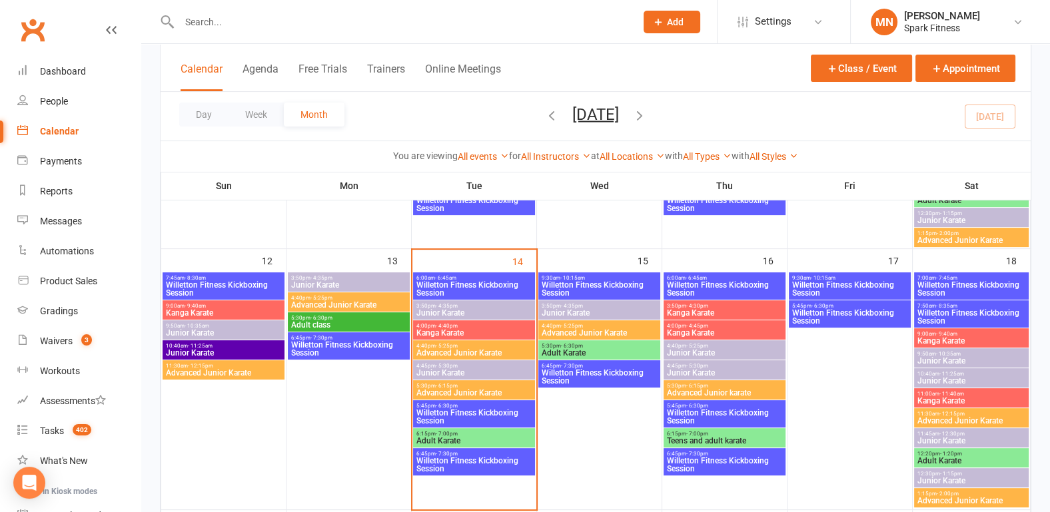
click at [484, 431] on span "6:15pm - 7:00pm" at bounding box center [474, 434] width 117 height 6
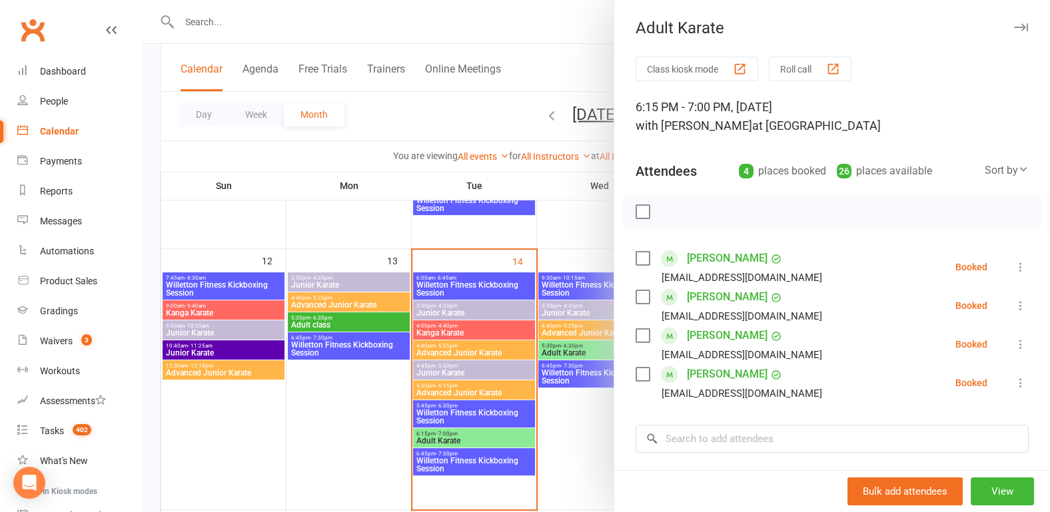
click at [324, 438] on div at bounding box center [595, 256] width 909 height 512
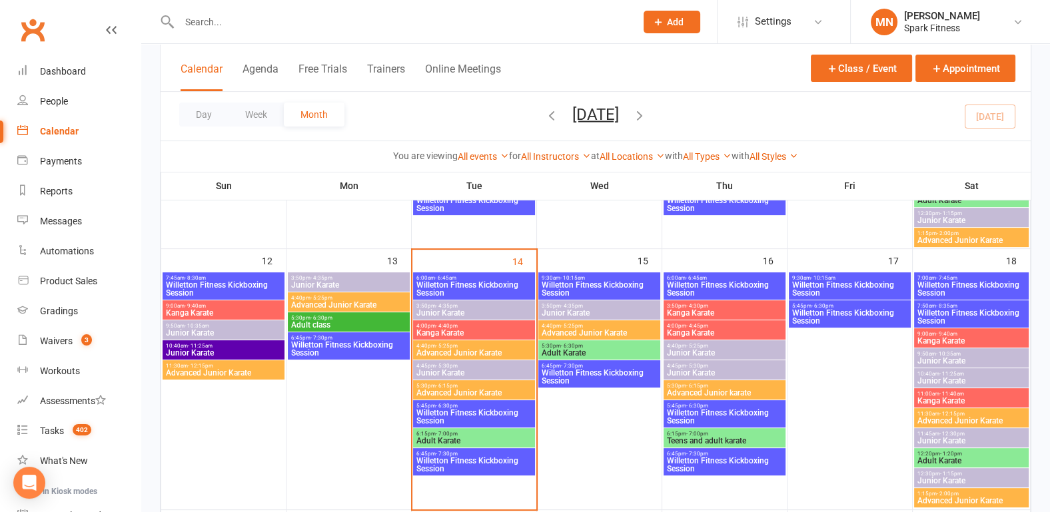
click at [433, 409] on span "Willetton Fitness Kickboxing Session" at bounding box center [474, 417] width 117 height 16
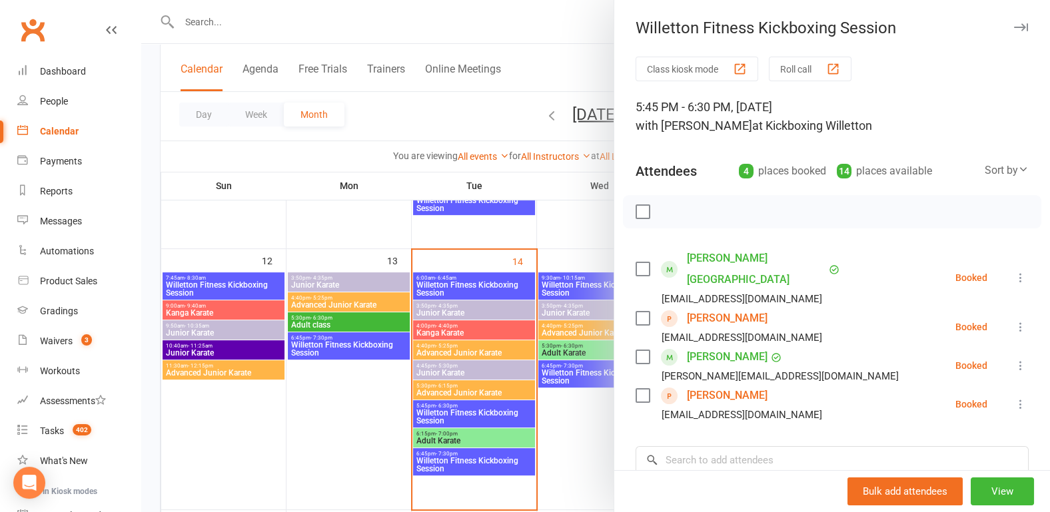
click at [306, 424] on div at bounding box center [595, 256] width 909 height 512
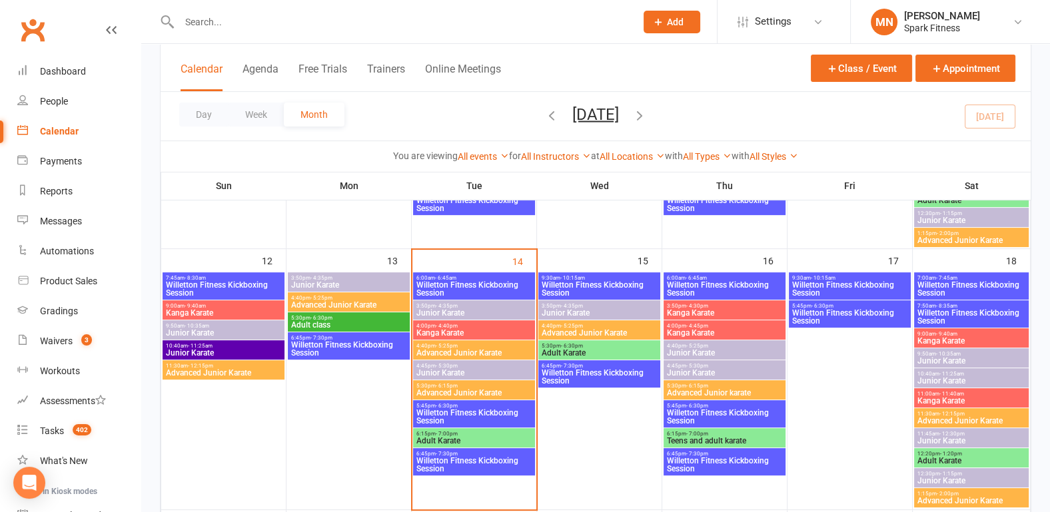
click at [484, 459] on span "Willetton Fitness Kickboxing Session" at bounding box center [474, 465] width 117 height 16
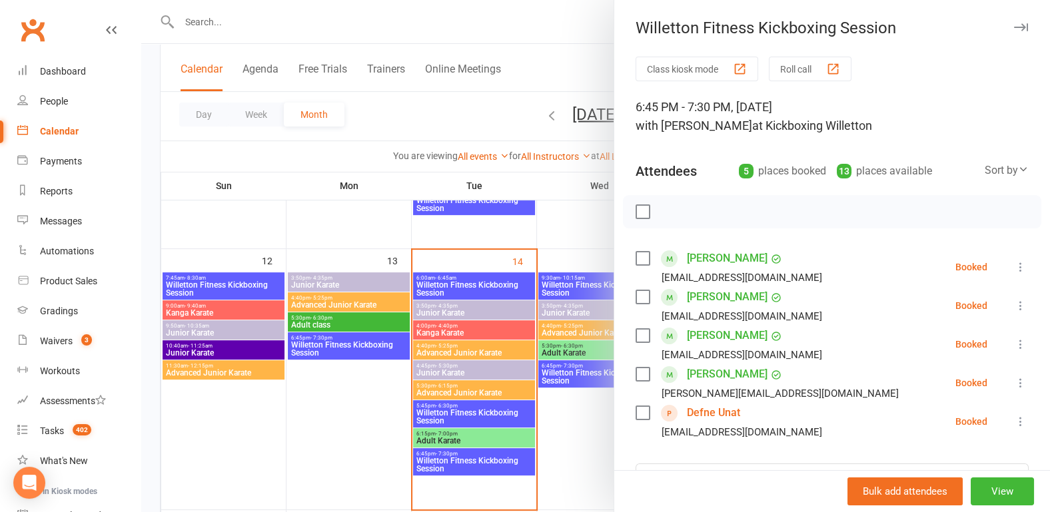
click at [316, 418] on div at bounding box center [595, 256] width 909 height 512
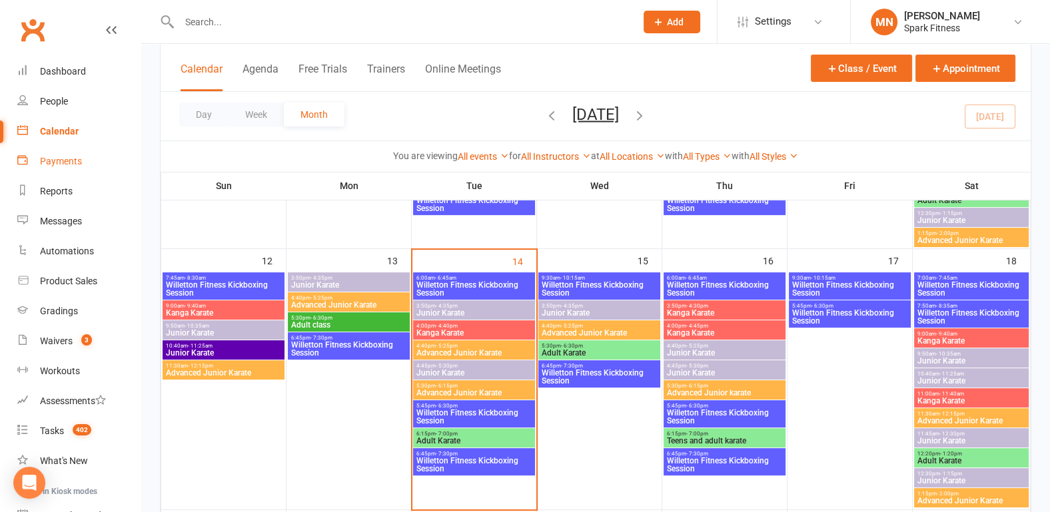
click at [55, 161] on div "Payments" at bounding box center [61, 161] width 42 height 11
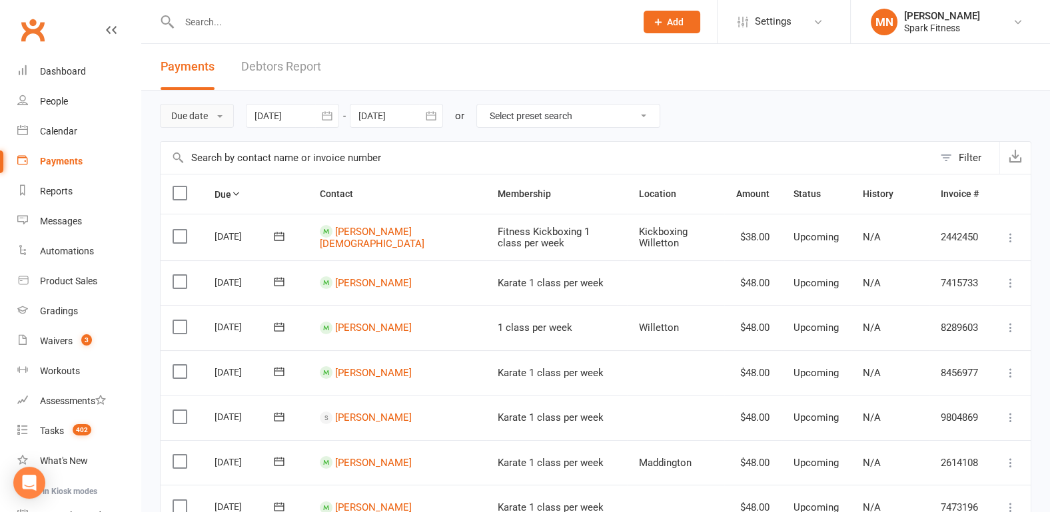
click at [207, 111] on button "Due date" at bounding box center [197, 116] width 74 height 24
click at [194, 205] on link "Date failed" at bounding box center [227, 199] width 132 height 27
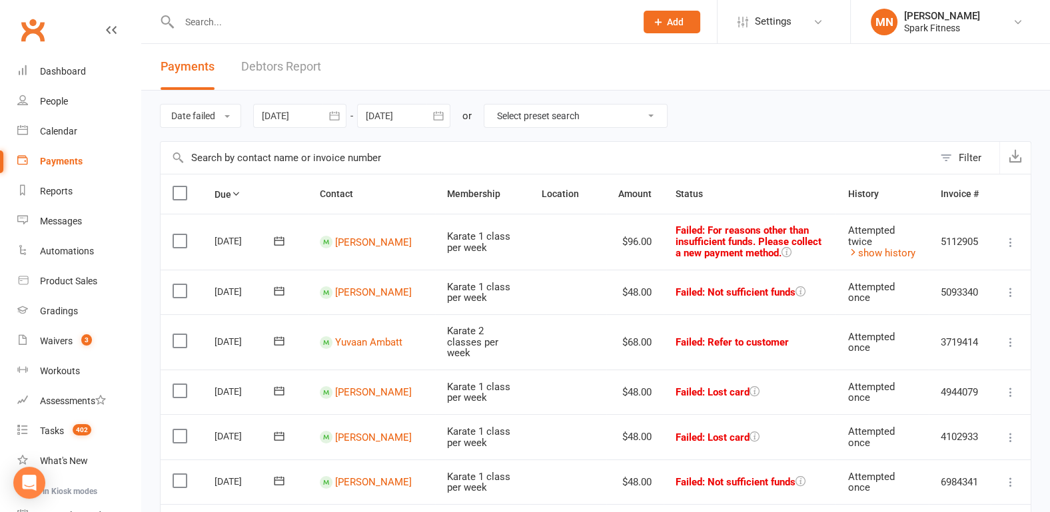
click at [291, 113] on div at bounding box center [299, 116] width 93 height 24
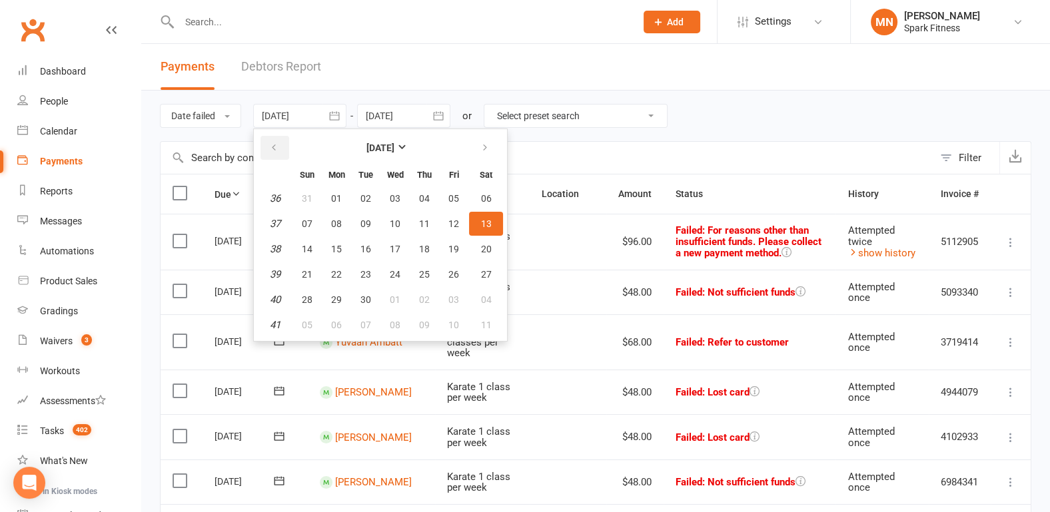
click at [269, 143] on button "button" at bounding box center [274, 148] width 29 height 24
click at [356, 216] on button "08" at bounding box center [366, 224] width 28 height 24
type input "08 Jul 2025"
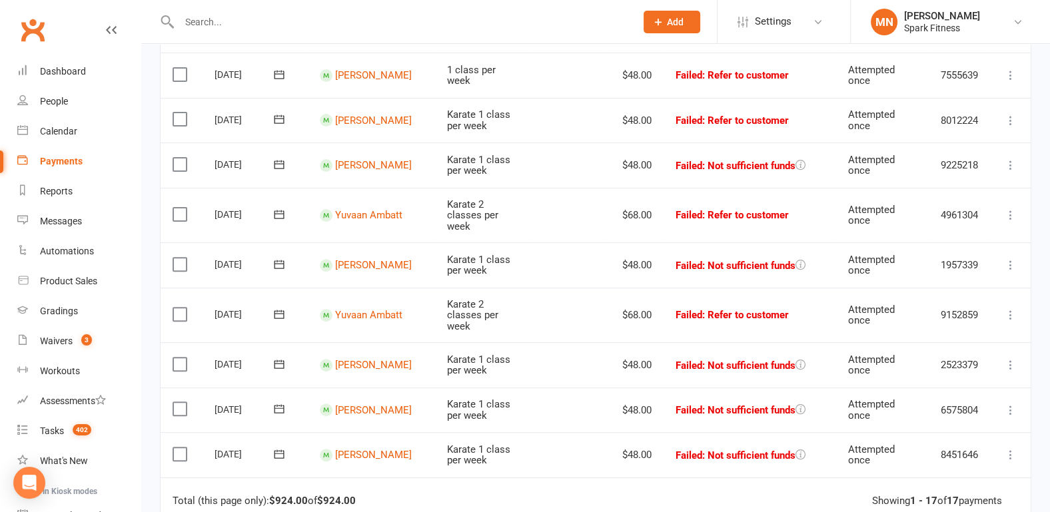
scroll to position [555, 0]
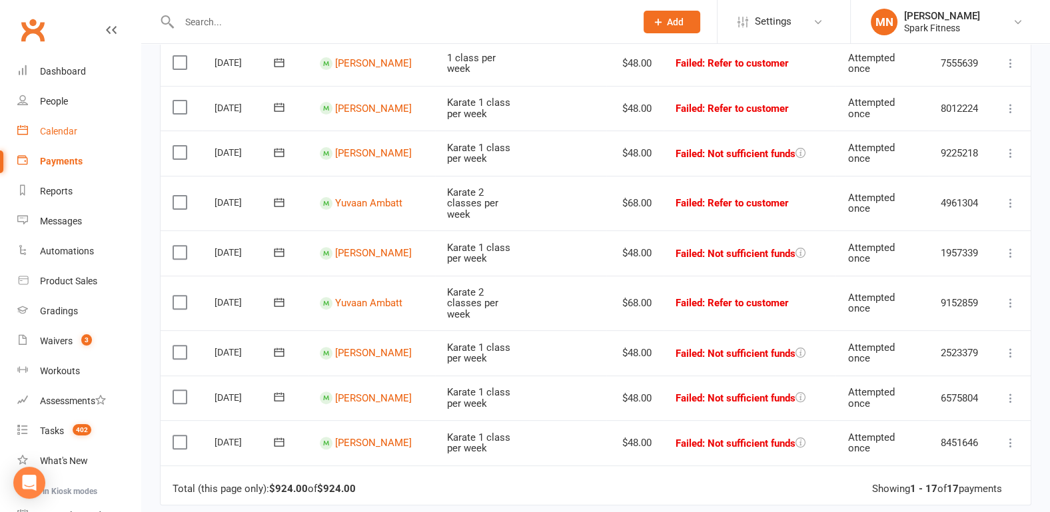
click at [56, 137] on div "Calendar" at bounding box center [58, 131] width 37 height 11
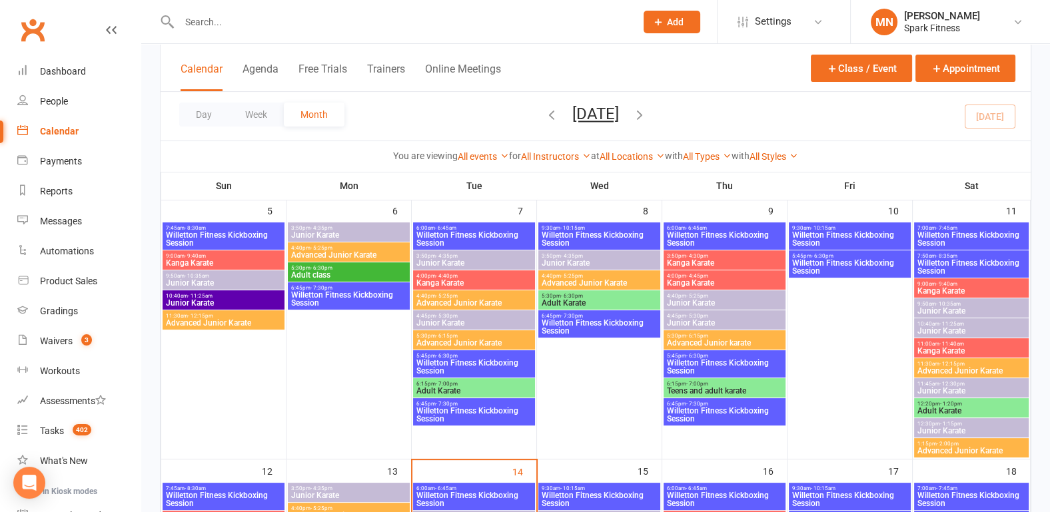
scroll to position [346, 0]
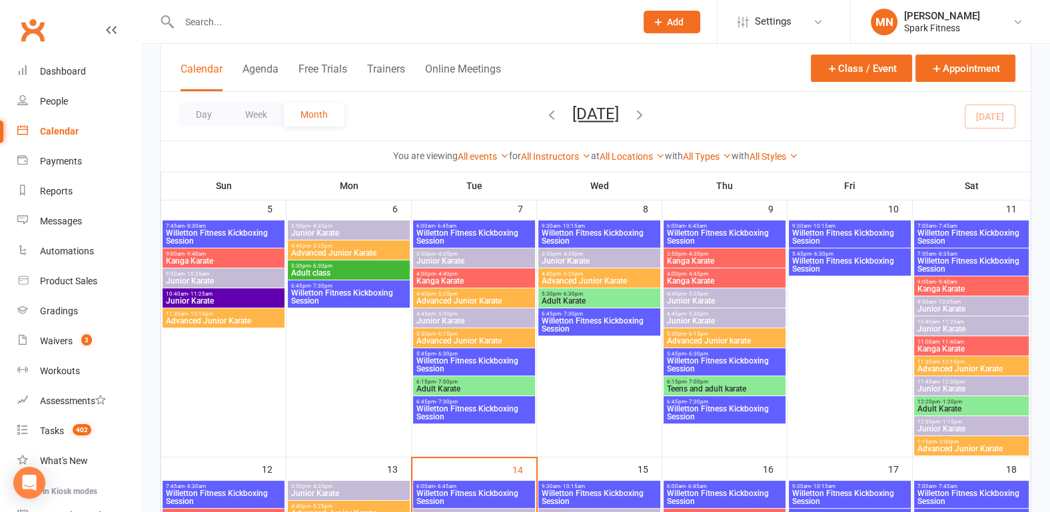
click at [615, 490] on span "Willetton Fitness Kickboxing Session" at bounding box center [599, 498] width 117 height 16
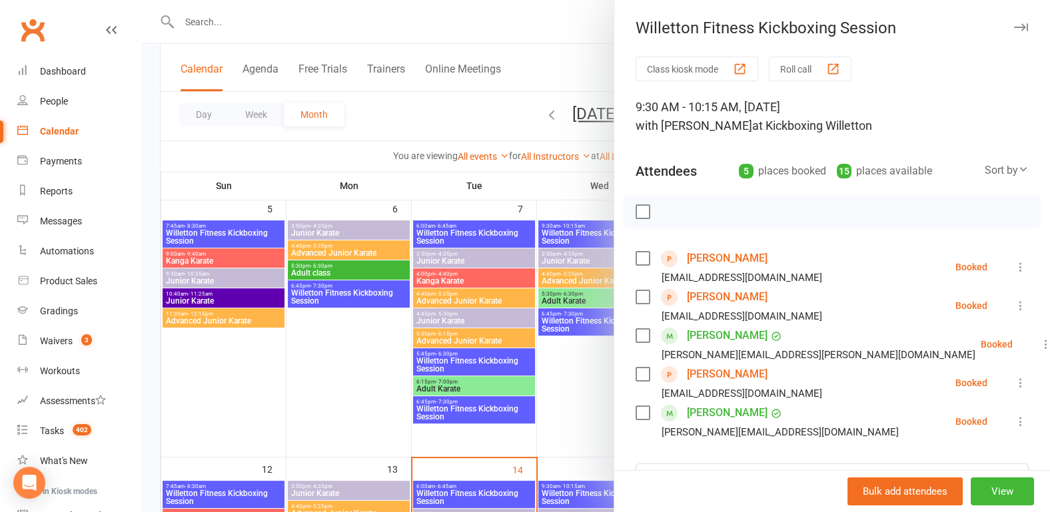
click at [274, 374] on div at bounding box center [595, 256] width 909 height 512
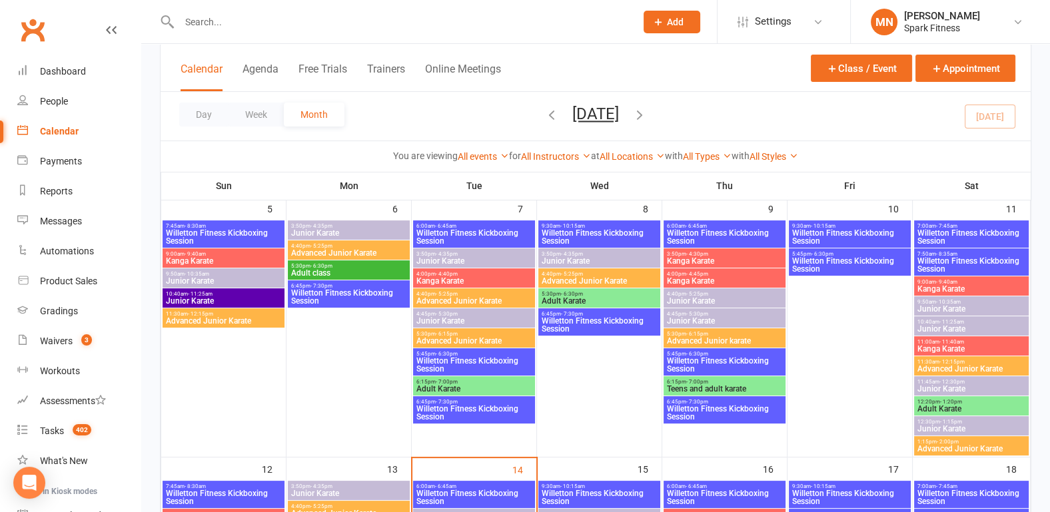
click at [338, 294] on span "Willetton Fitness Kickboxing Session" at bounding box center [348, 297] width 117 height 16
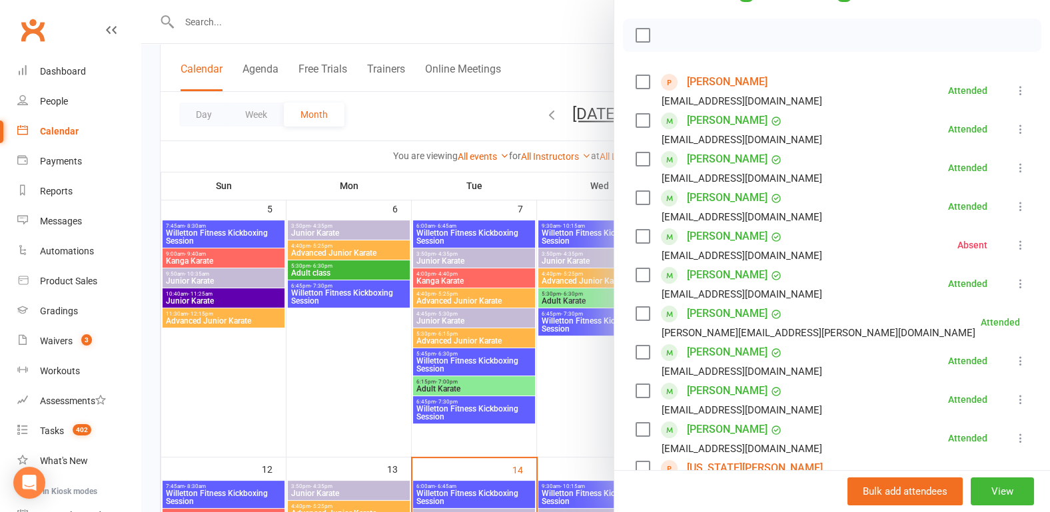
scroll to position [69, 0]
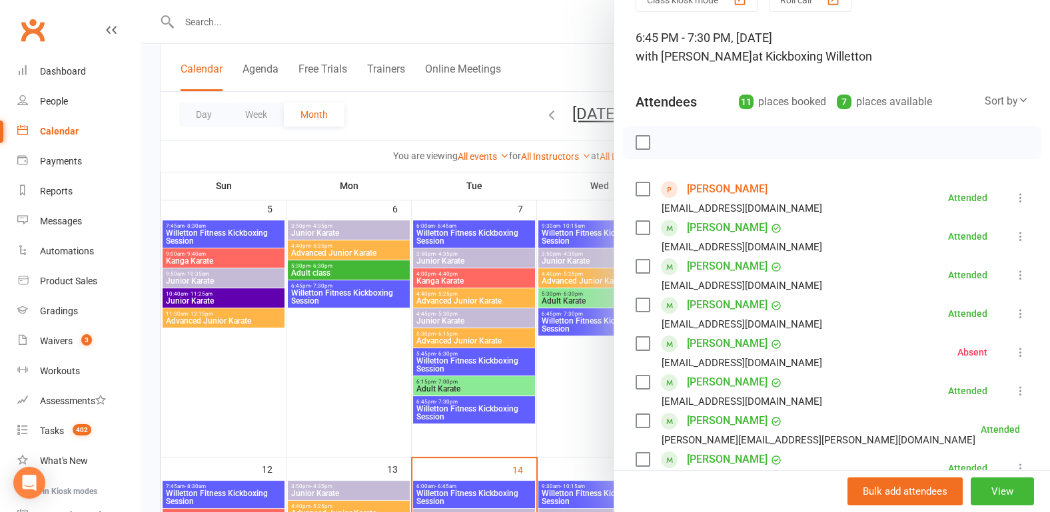
click at [693, 186] on link "Preet Bart" at bounding box center [727, 189] width 81 height 21
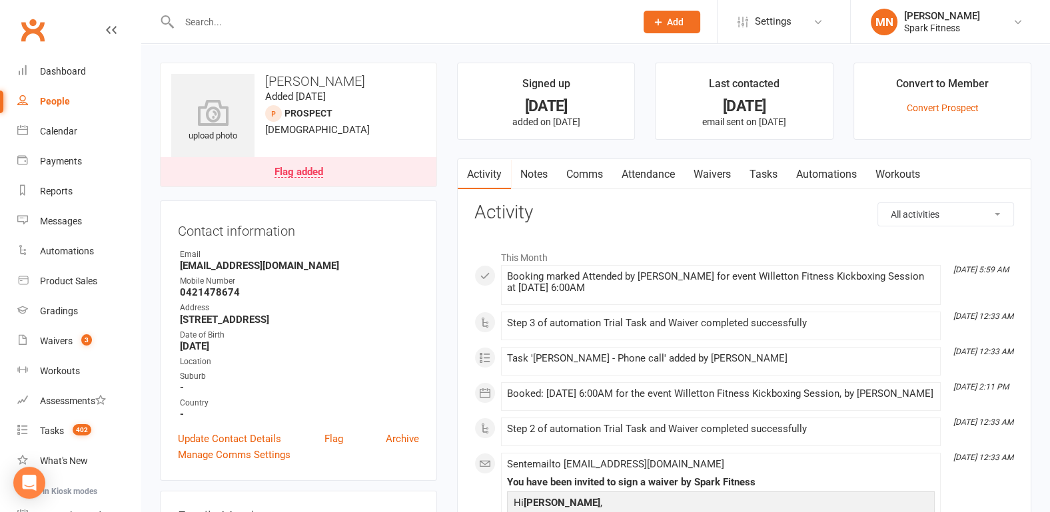
click at [639, 171] on link "Attendance" at bounding box center [648, 174] width 72 height 31
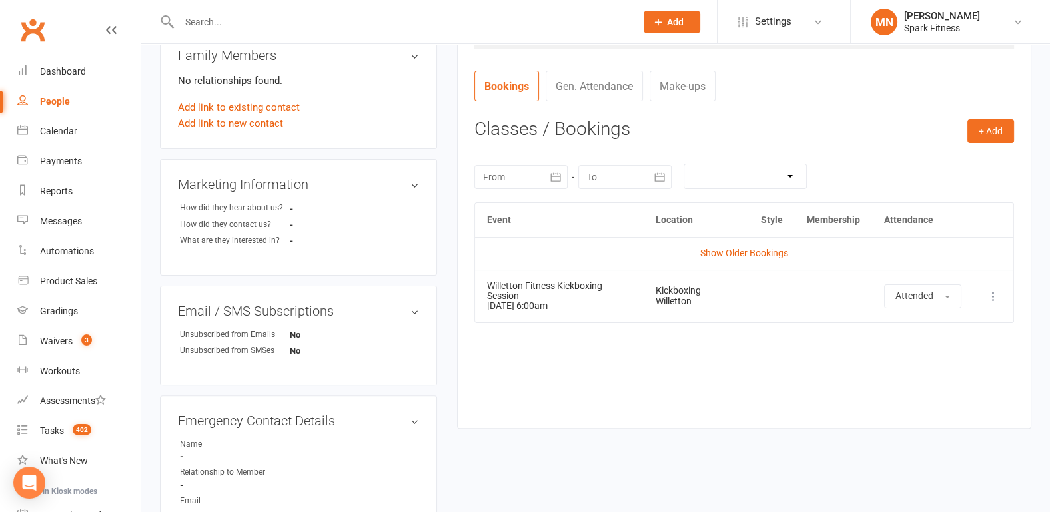
scroll to position [486, 0]
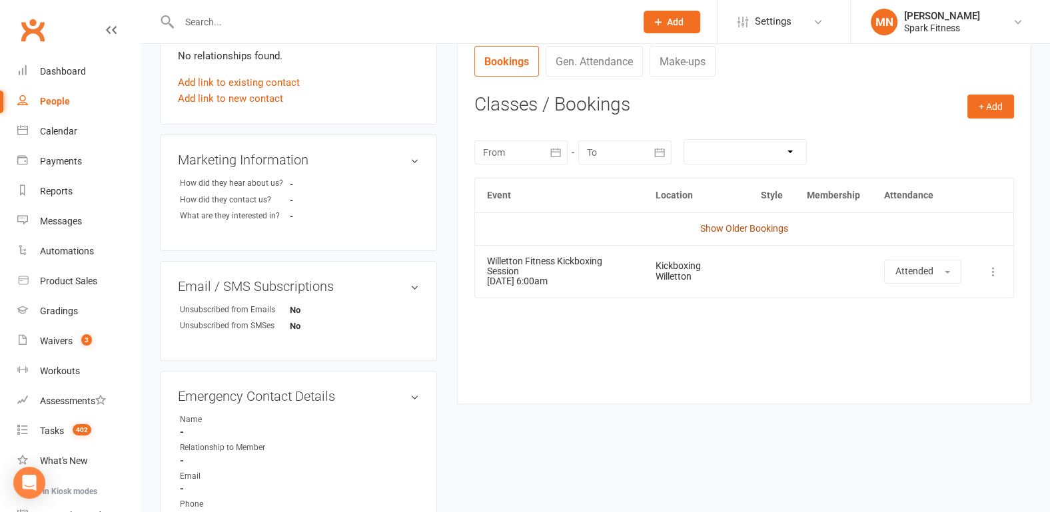
click at [743, 223] on link "Show Older Bookings" at bounding box center [744, 228] width 88 height 11
click at [106, 28] on icon at bounding box center [111, 30] width 11 height 11
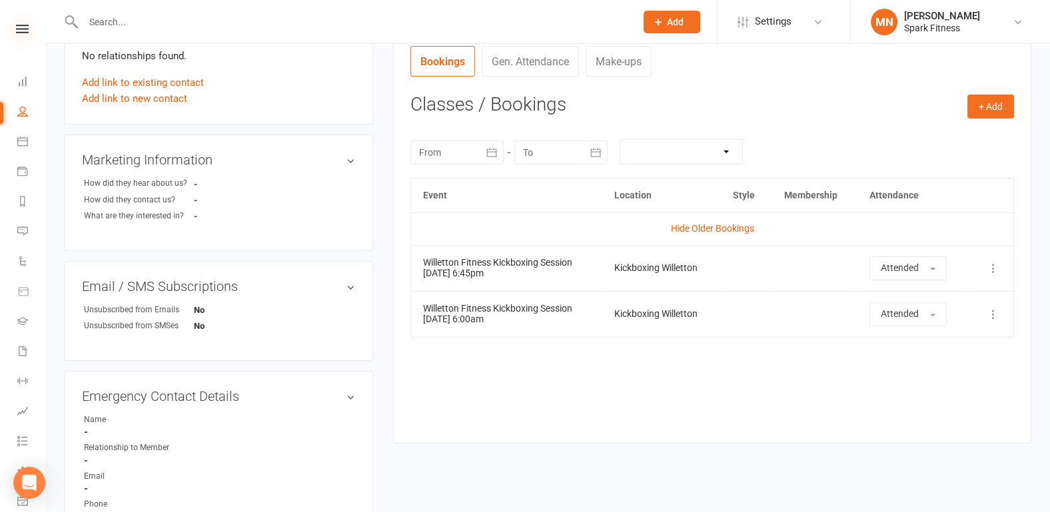
click at [16, 29] on icon at bounding box center [22, 29] width 13 height 9
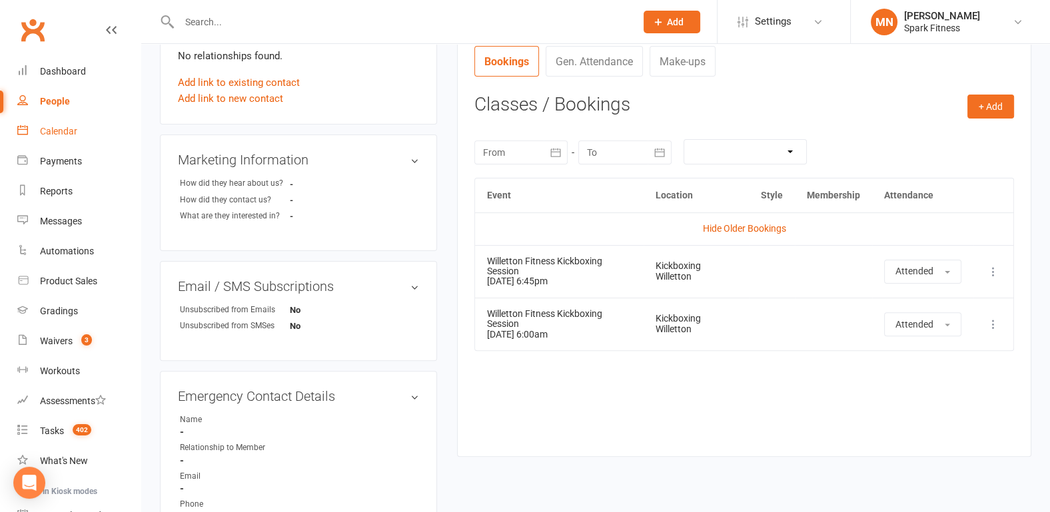
click at [61, 128] on div "Calendar" at bounding box center [58, 131] width 37 height 11
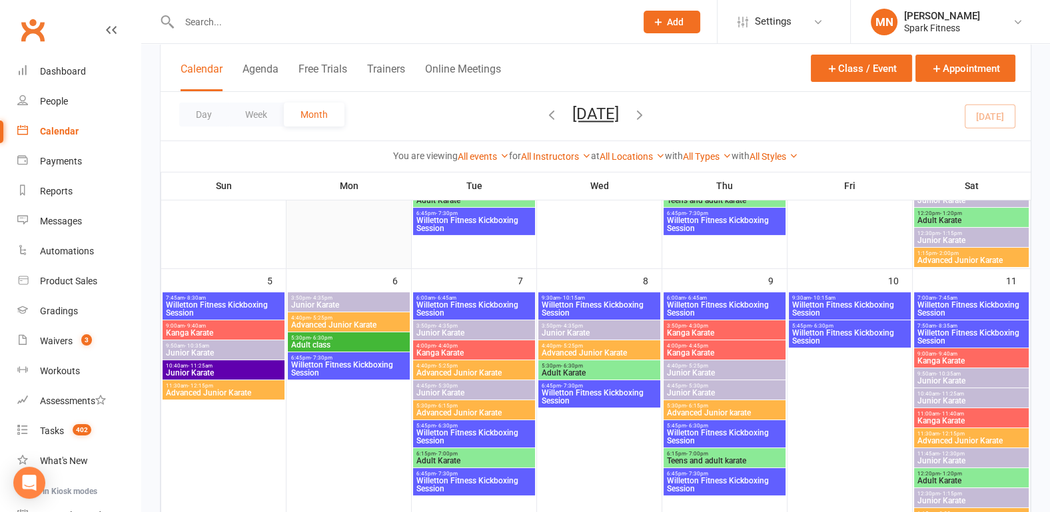
scroll to position [277, 0]
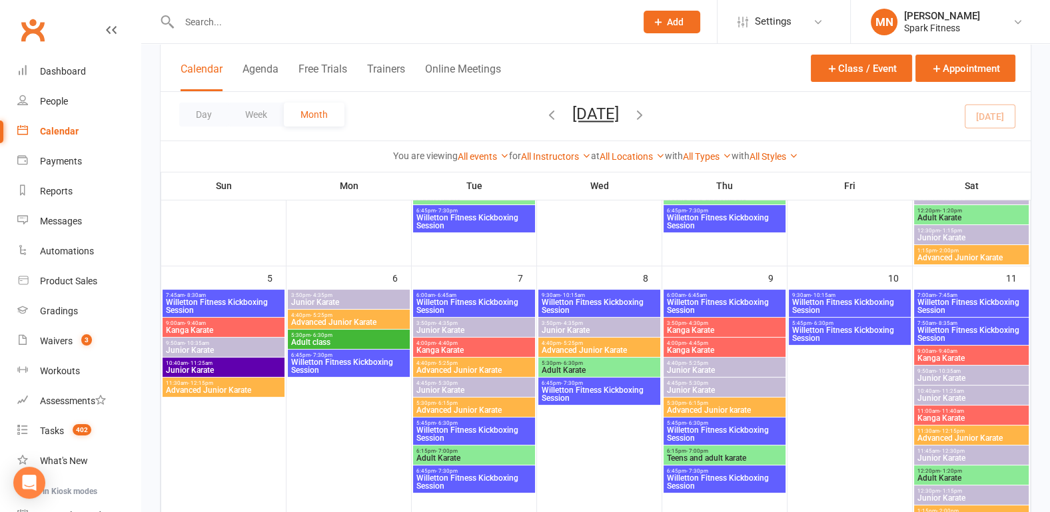
click at [440, 294] on span "- 6:45am" at bounding box center [445, 295] width 21 height 6
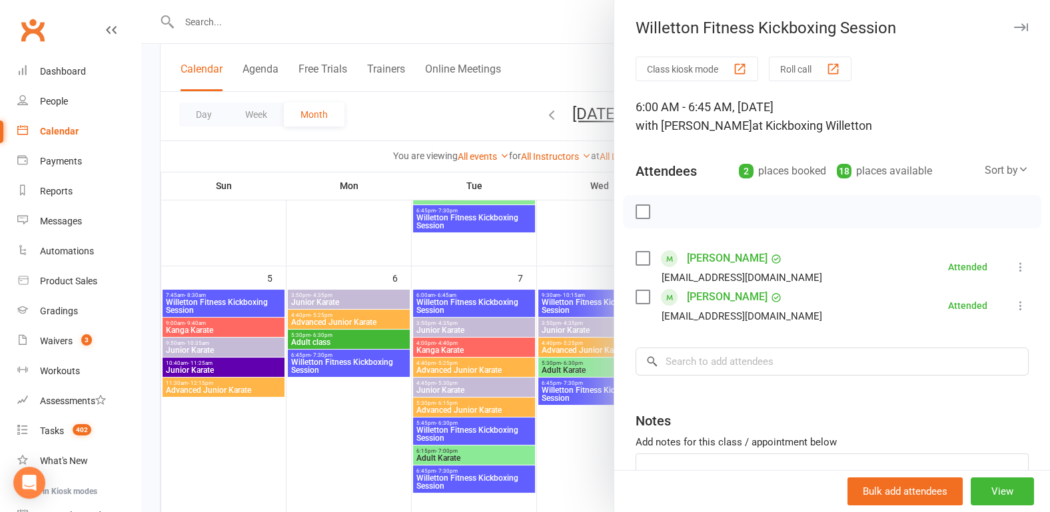
drag, startPoint x: 330, startPoint y: 410, endPoint x: 346, endPoint y: 410, distance: 15.3
click at [330, 410] on div at bounding box center [595, 256] width 909 height 512
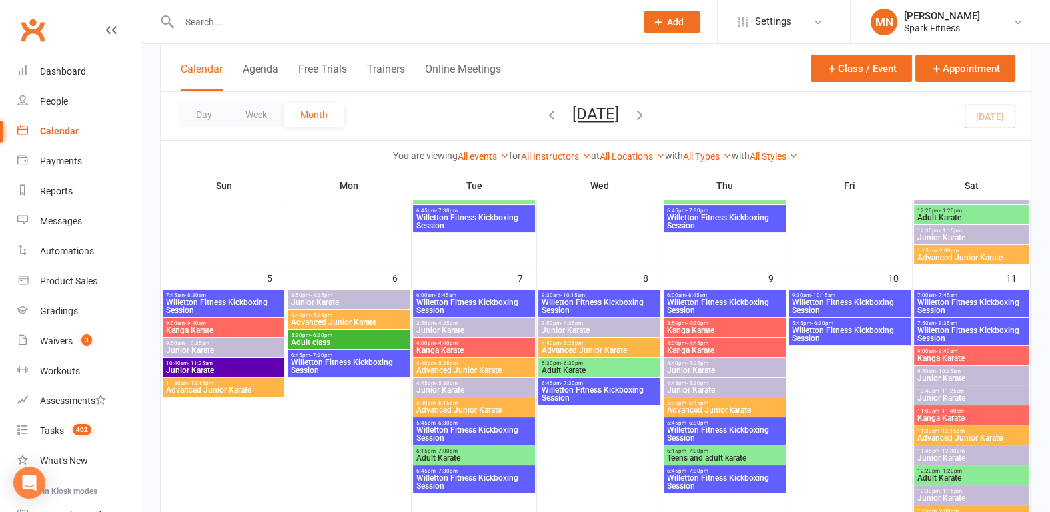
click at [485, 432] on span "Willetton Fitness Kickboxing Session" at bounding box center [474, 434] width 117 height 16
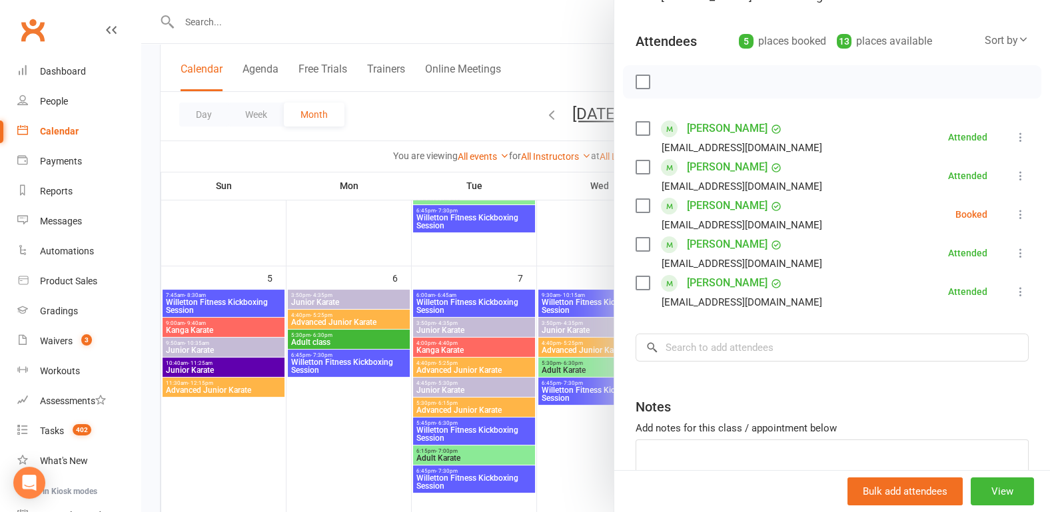
scroll to position [139, 0]
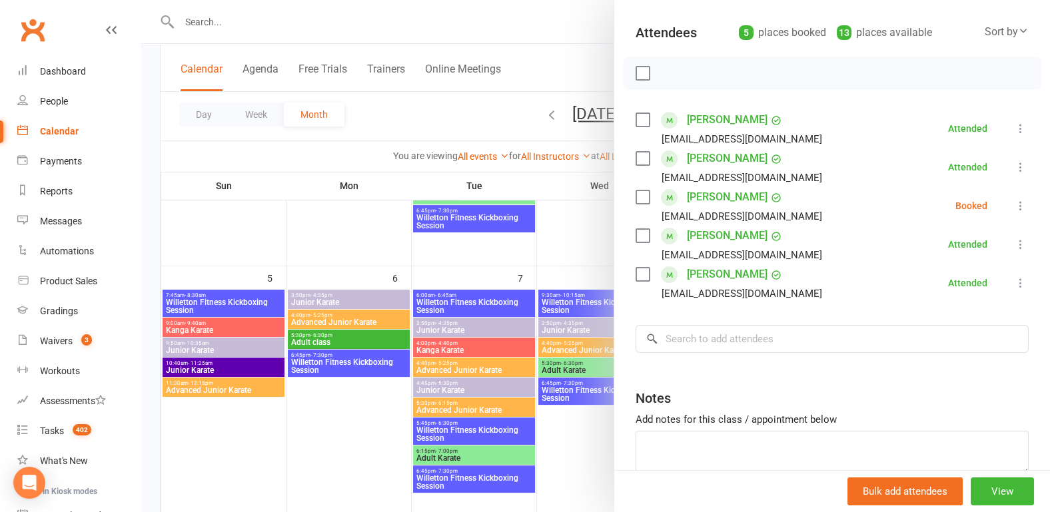
click at [310, 444] on div at bounding box center [595, 256] width 909 height 512
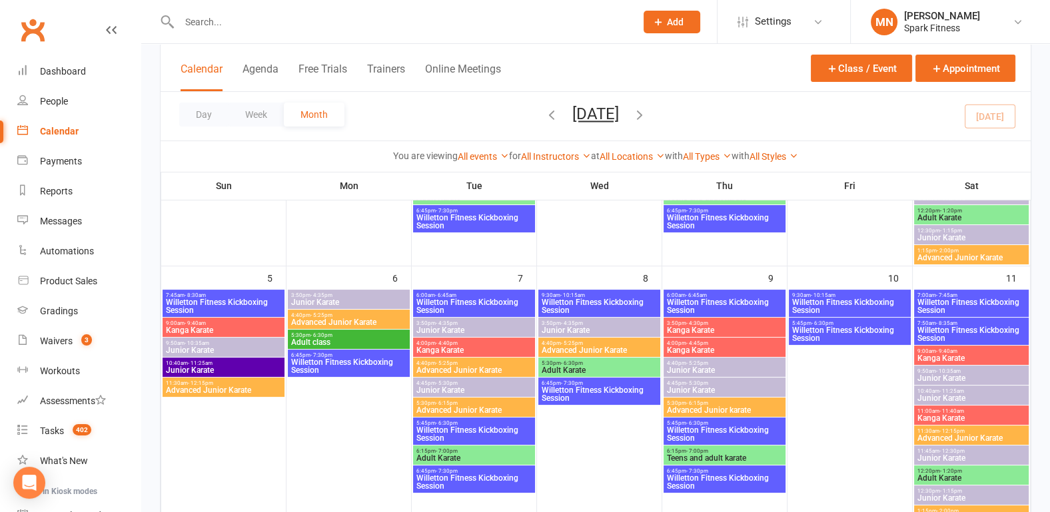
scroll to position [346, 0]
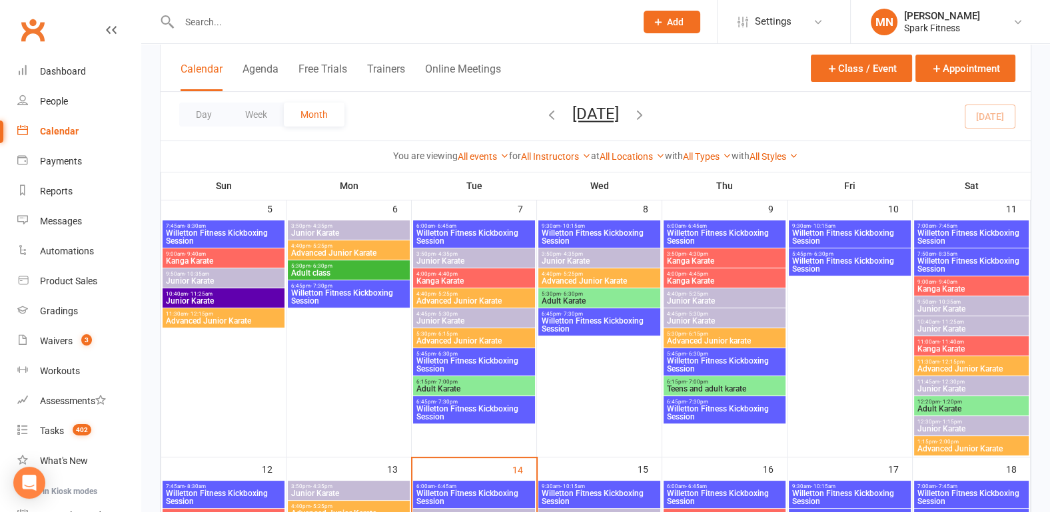
click at [464, 399] on span "6:45pm - 7:30pm" at bounding box center [474, 402] width 117 height 6
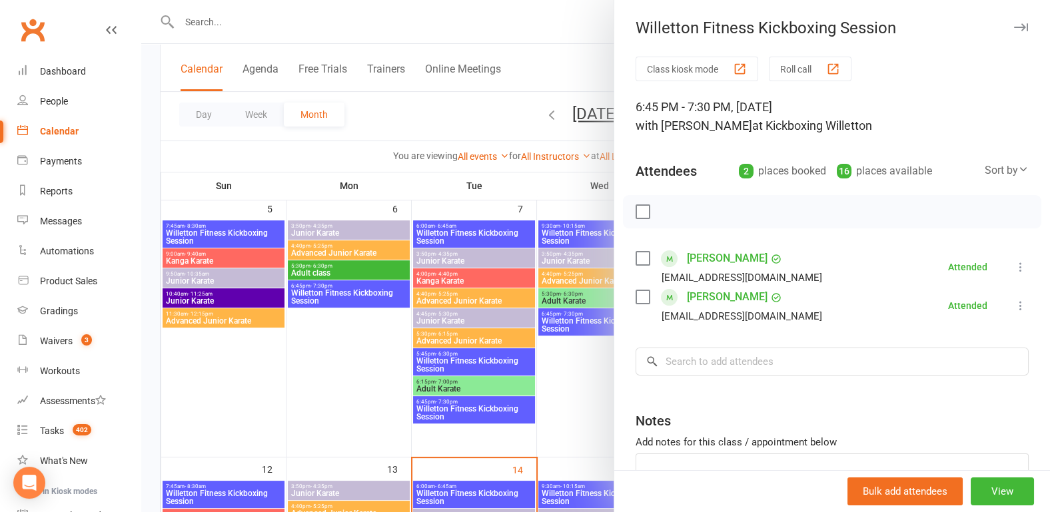
click at [286, 417] on div at bounding box center [595, 256] width 909 height 512
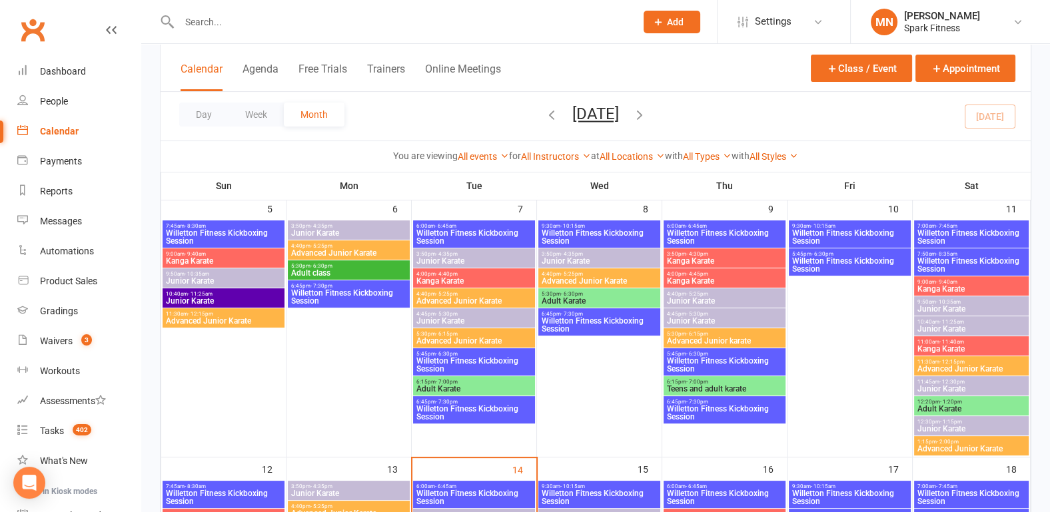
click at [597, 223] on span "9:30am - 10:15am" at bounding box center [599, 226] width 117 height 6
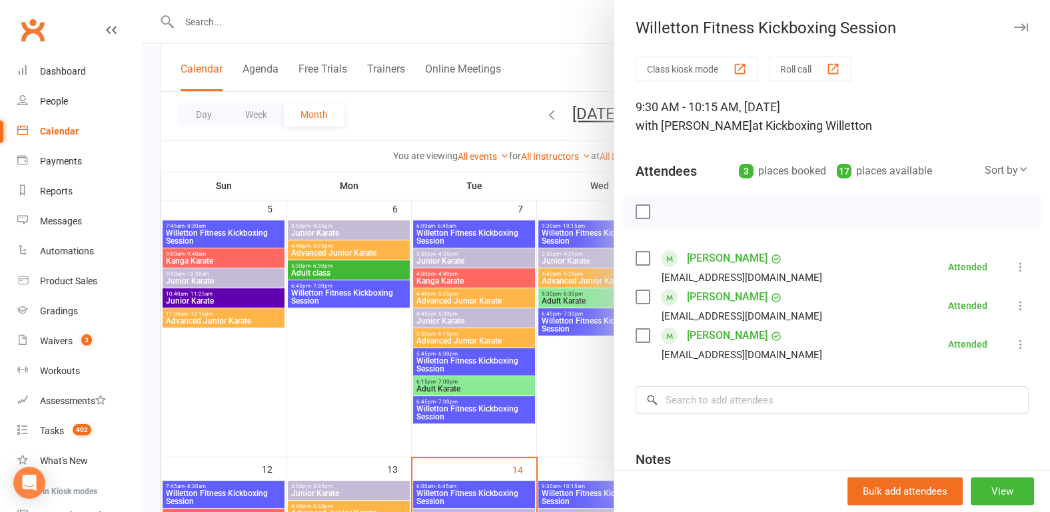
click at [327, 371] on div at bounding box center [595, 256] width 909 height 512
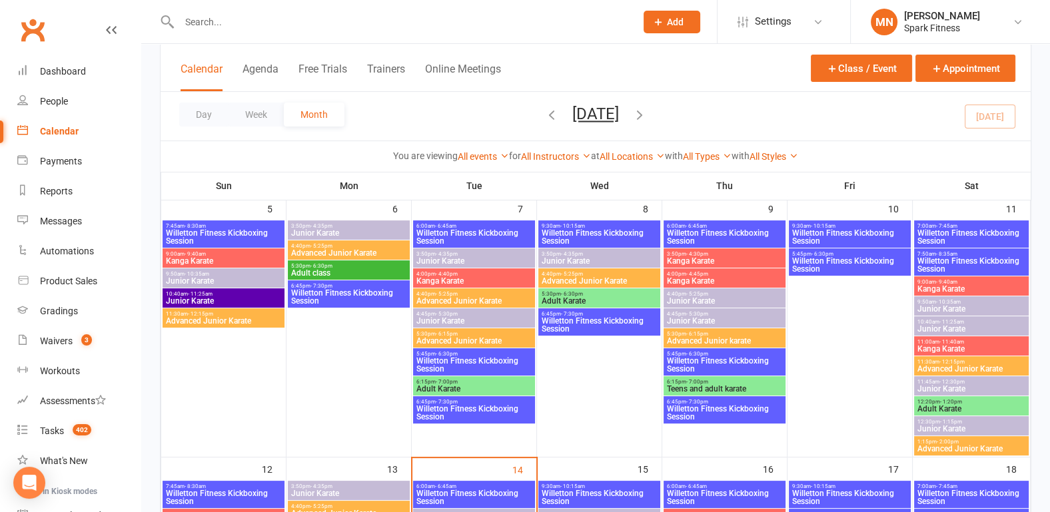
click at [602, 317] on span "Willetton Fitness Kickboxing Session" at bounding box center [599, 325] width 117 height 16
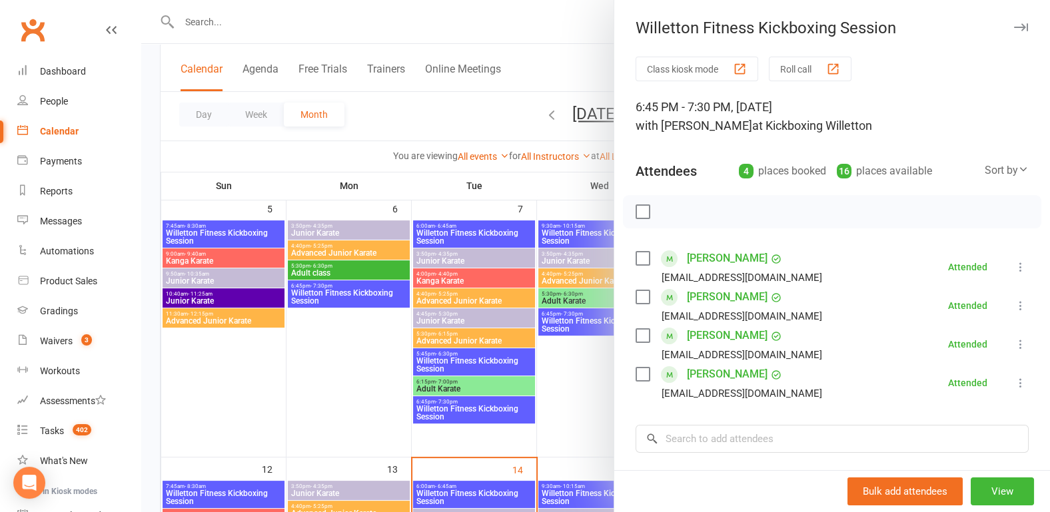
click at [330, 374] on div at bounding box center [595, 256] width 909 height 512
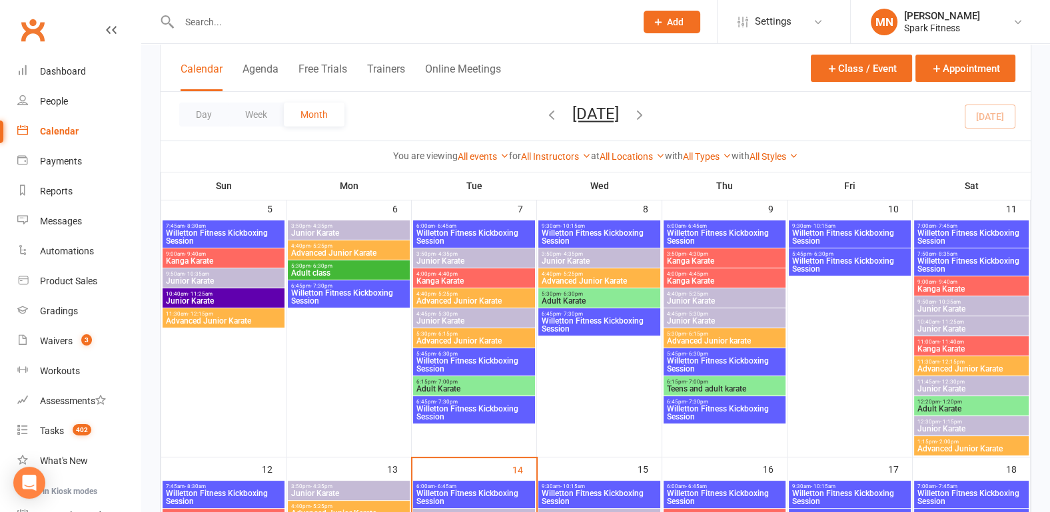
click at [705, 229] on span "Willetton Fitness Kickboxing Session" at bounding box center [724, 237] width 117 height 16
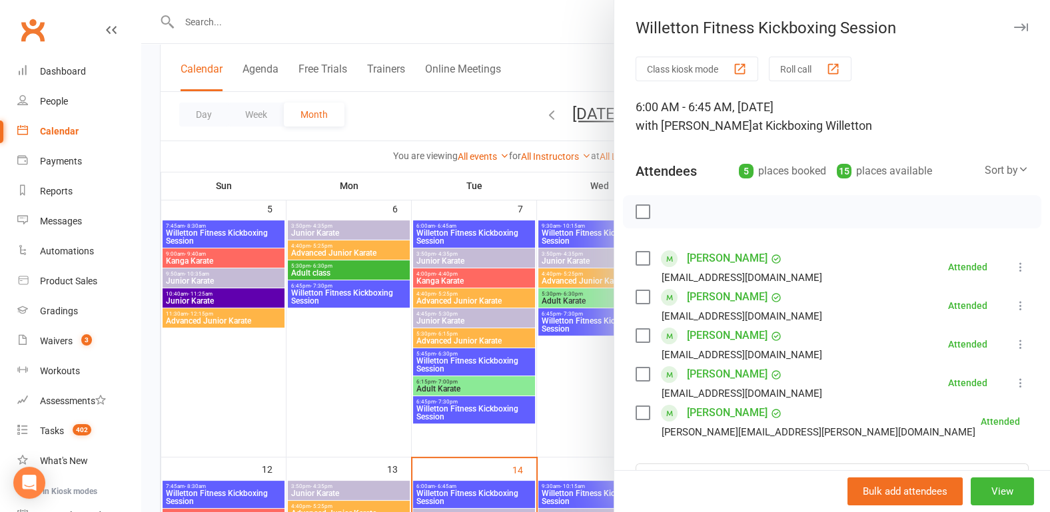
click at [278, 410] on div at bounding box center [595, 256] width 909 height 512
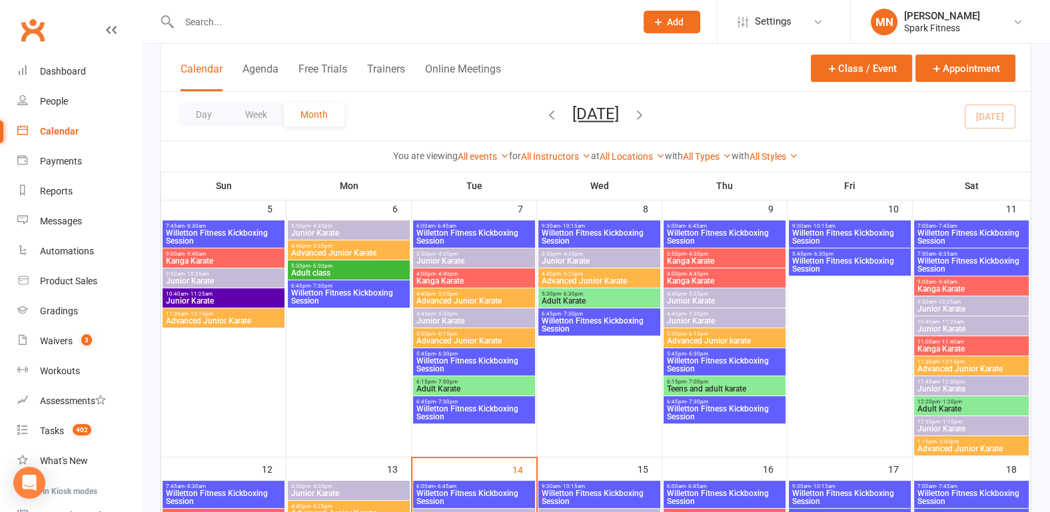
click at [695, 357] on span "Willetton Fitness Kickboxing Session" at bounding box center [724, 365] width 117 height 16
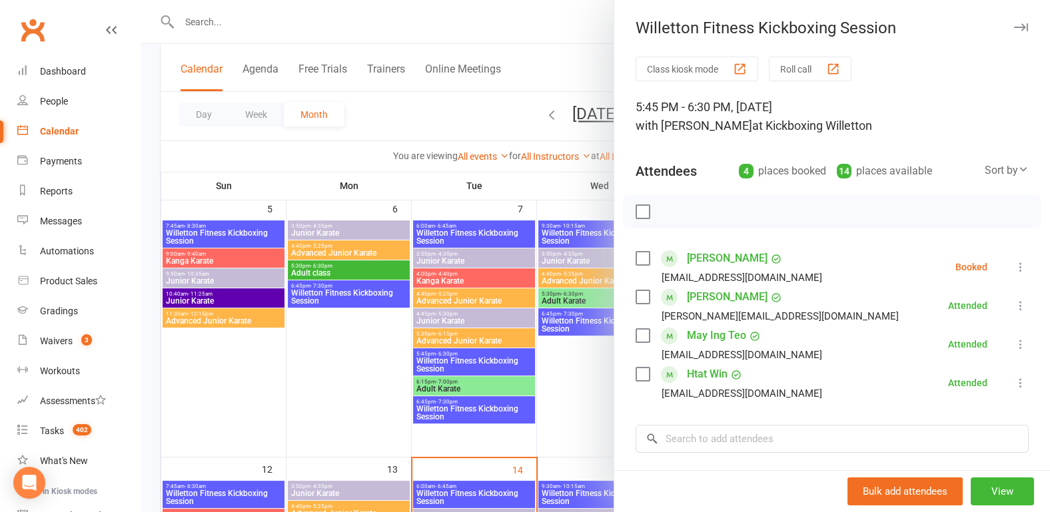
click at [288, 377] on div at bounding box center [595, 256] width 909 height 512
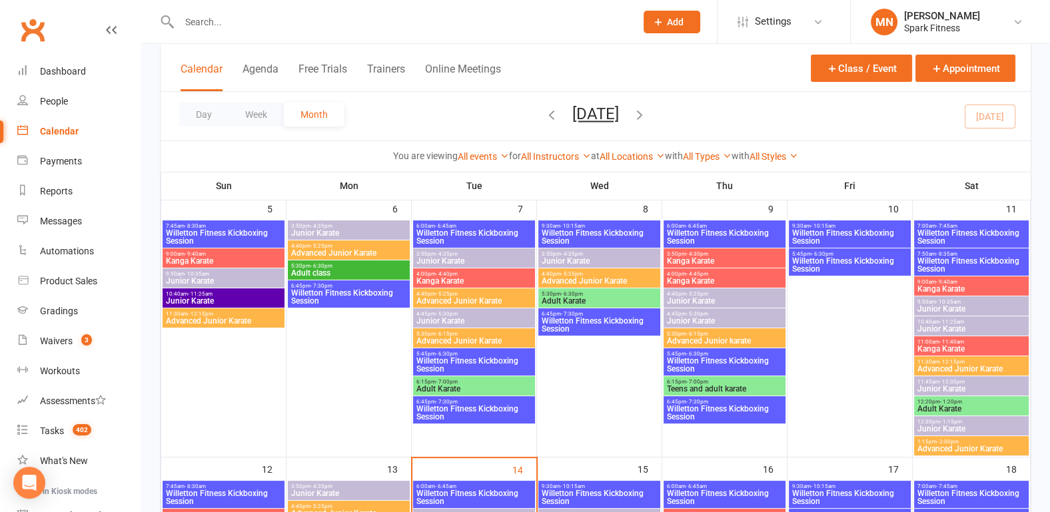
click at [682, 394] on div "6:15pm - 7:00pm Teens and adult karate" at bounding box center [725, 385] width 122 height 19
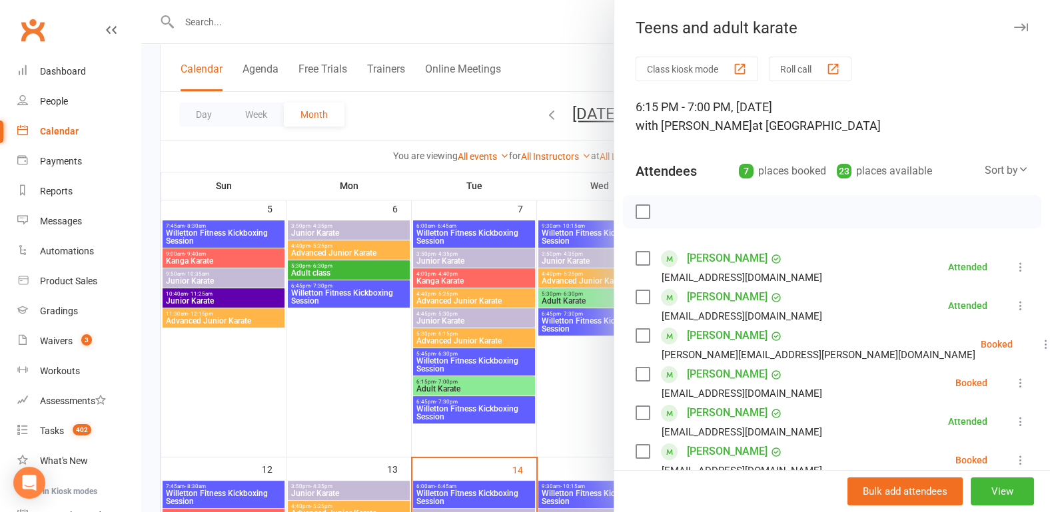
drag, startPoint x: 243, startPoint y: 376, endPoint x: 509, endPoint y: 386, distance: 266.0
click at [243, 375] on div at bounding box center [595, 256] width 909 height 512
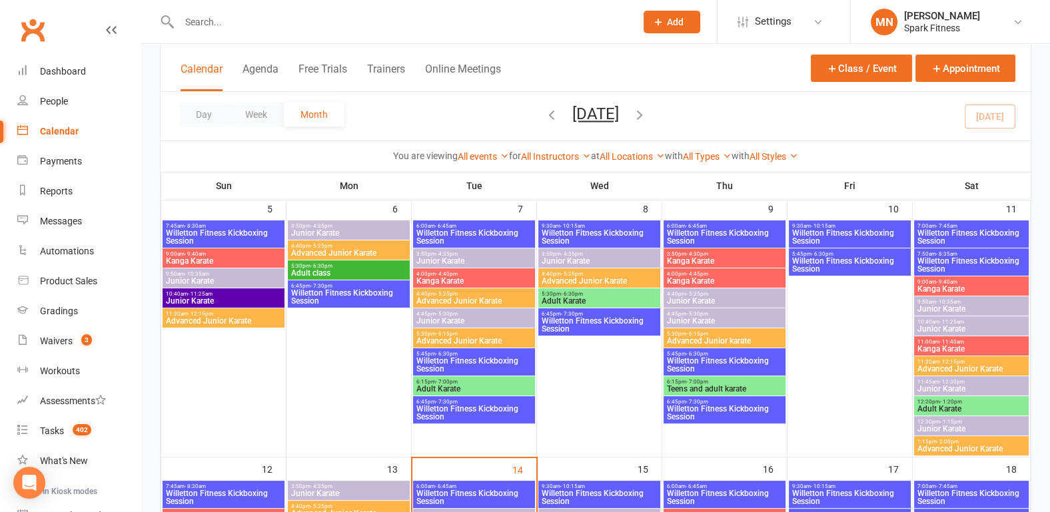
click at [680, 406] on span "Willetton Fitness Kickboxing Session" at bounding box center [724, 413] width 117 height 16
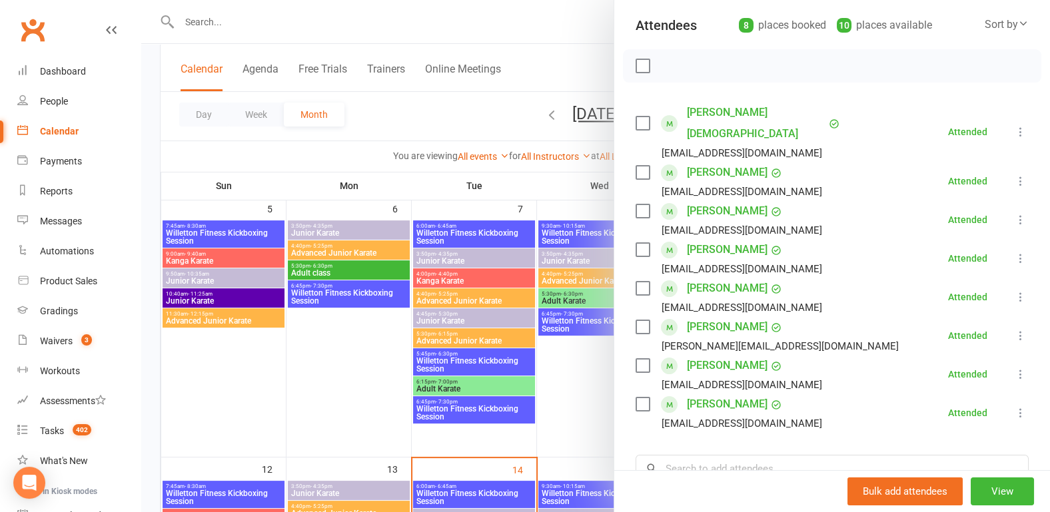
scroll to position [208, 0]
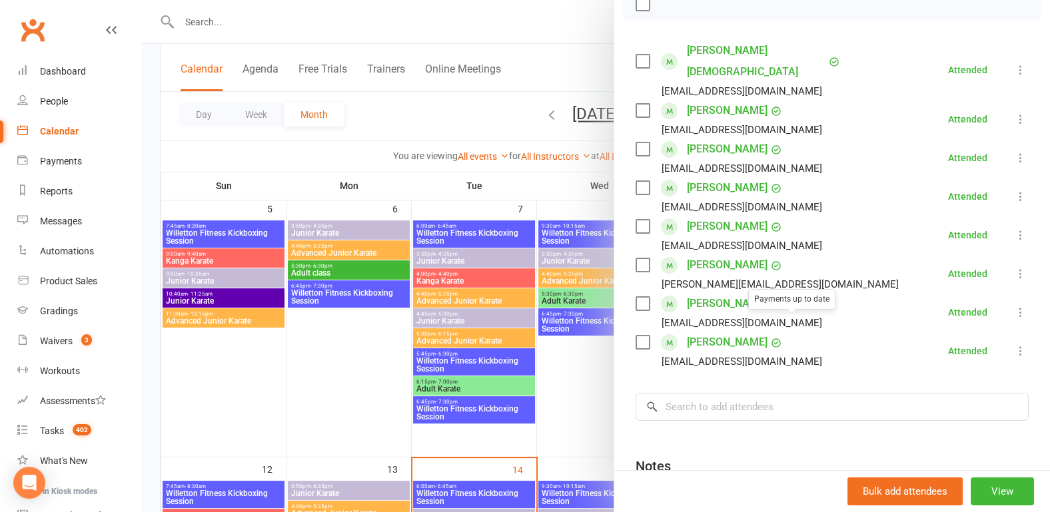
click at [298, 348] on div at bounding box center [595, 256] width 909 height 512
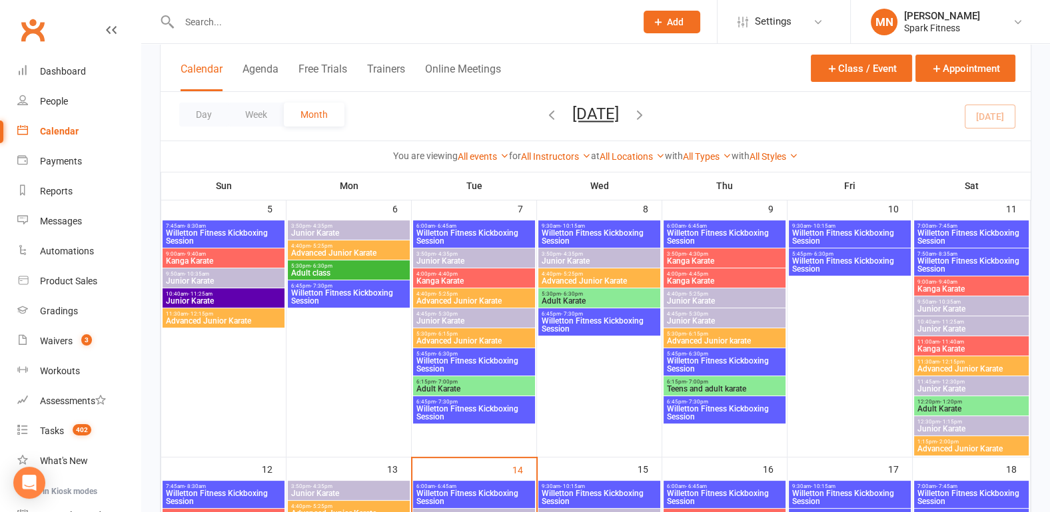
click at [849, 233] on span "Willetton Fitness Kickboxing Session" at bounding box center [849, 237] width 117 height 16
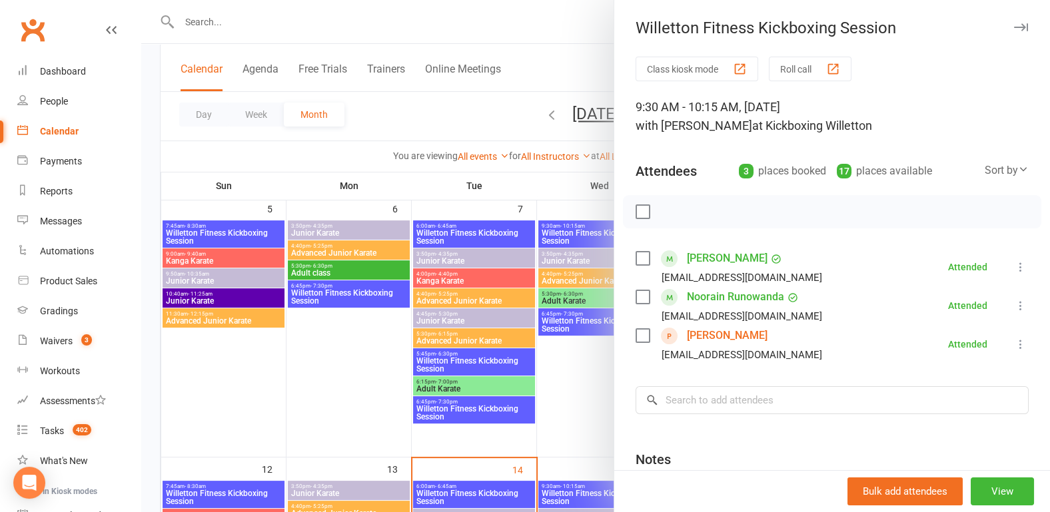
click at [314, 382] on div at bounding box center [595, 256] width 909 height 512
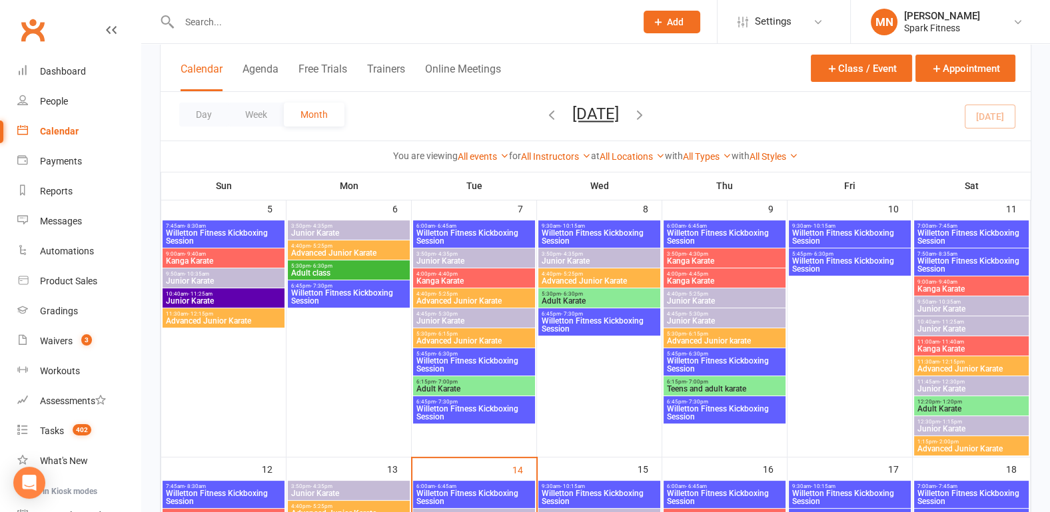
click at [849, 231] on span "Willetton Fitness Kickboxing Session" at bounding box center [849, 237] width 117 height 16
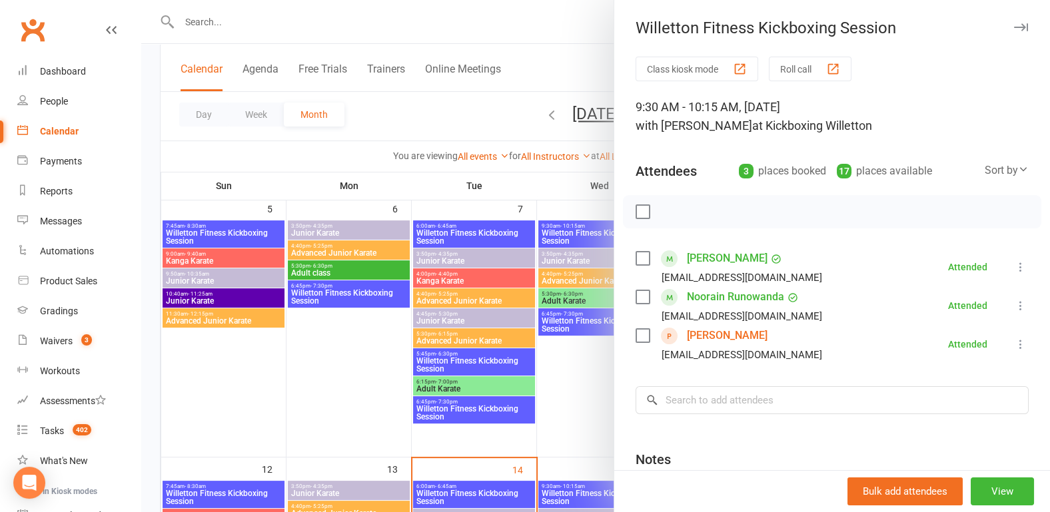
click at [692, 338] on link "[PERSON_NAME]" at bounding box center [727, 335] width 81 height 21
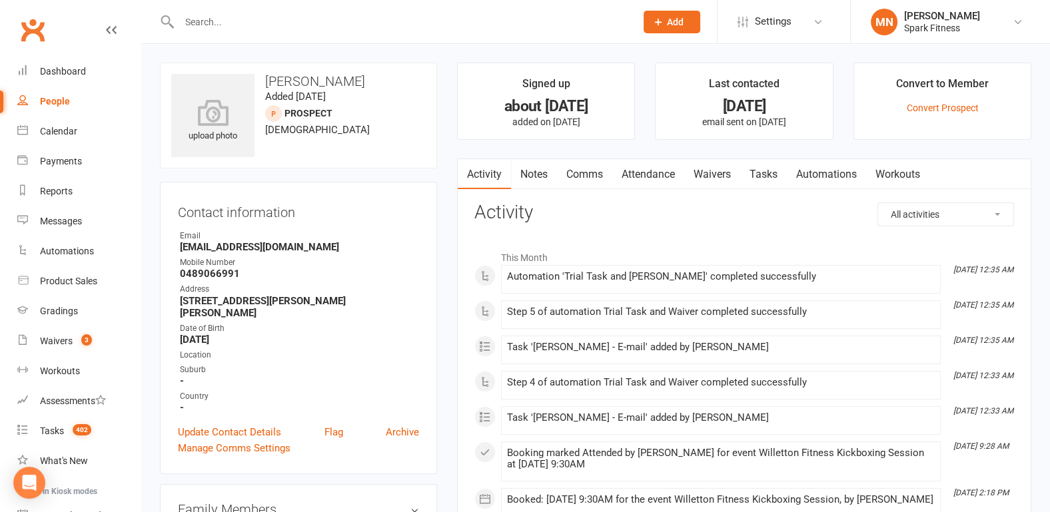
click at [654, 175] on link "Attendance" at bounding box center [648, 174] width 72 height 31
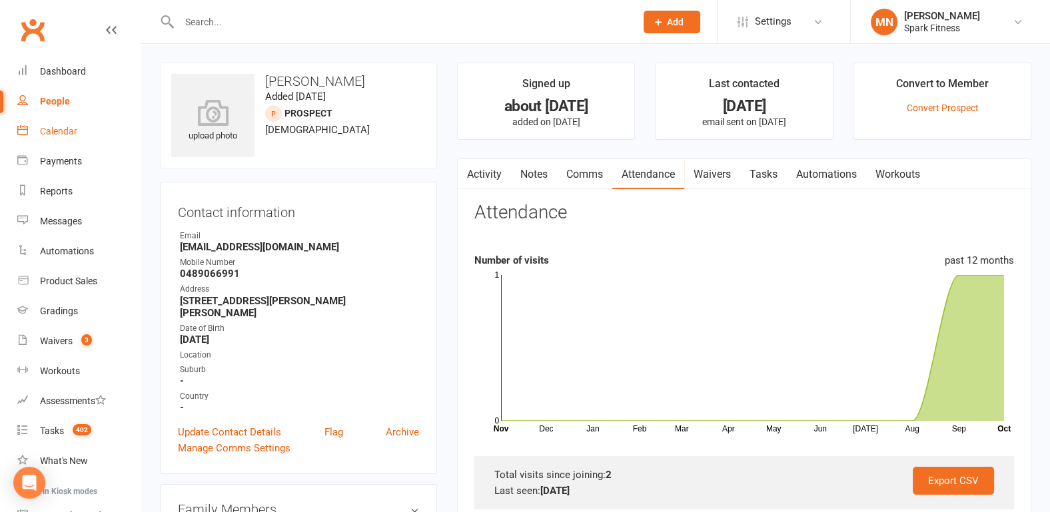
click at [59, 128] on div "Calendar" at bounding box center [58, 131] width 37 height 11
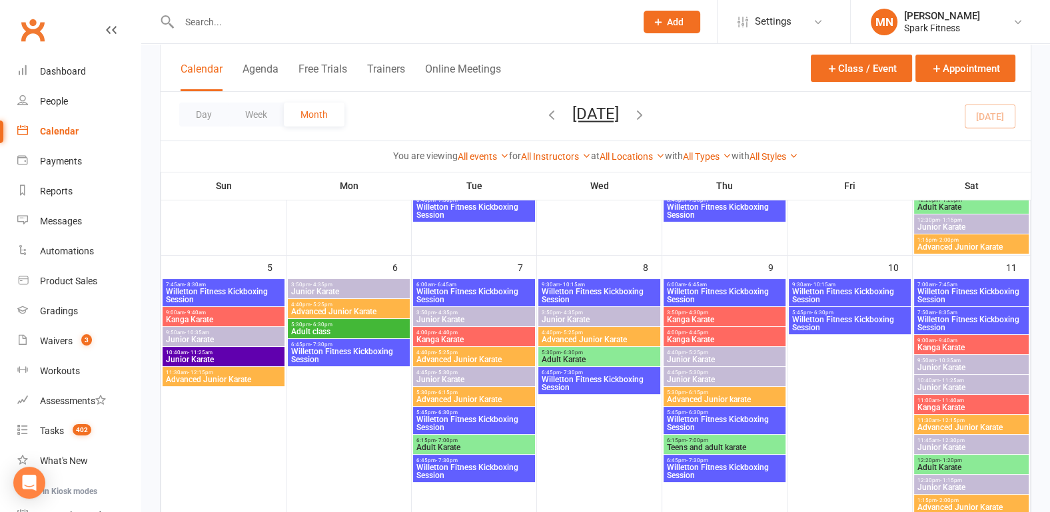
scroll to position [277, 0]
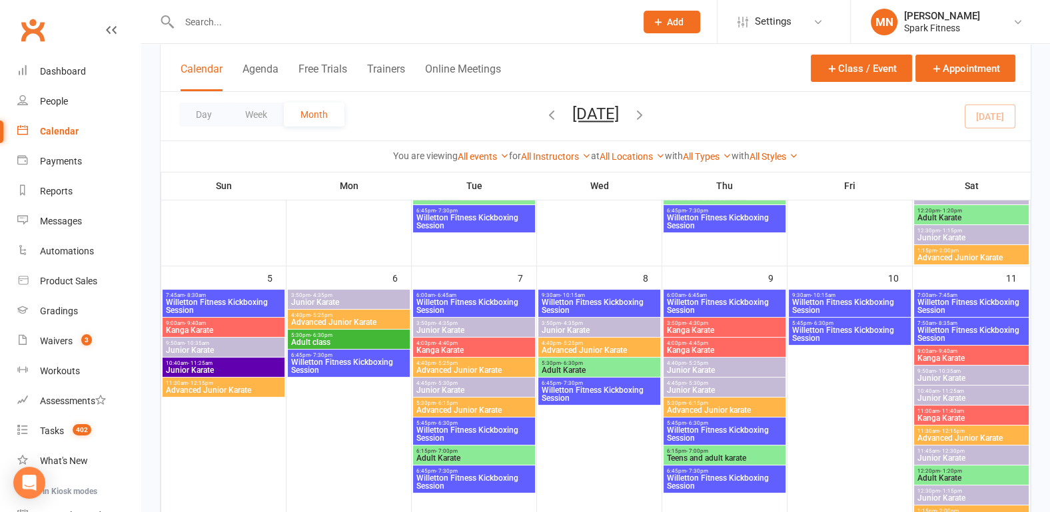
click at [861, 310] on span "Willetton Fitness Kickboxing Session" at bounding box center [849, 306] width 117 height 16
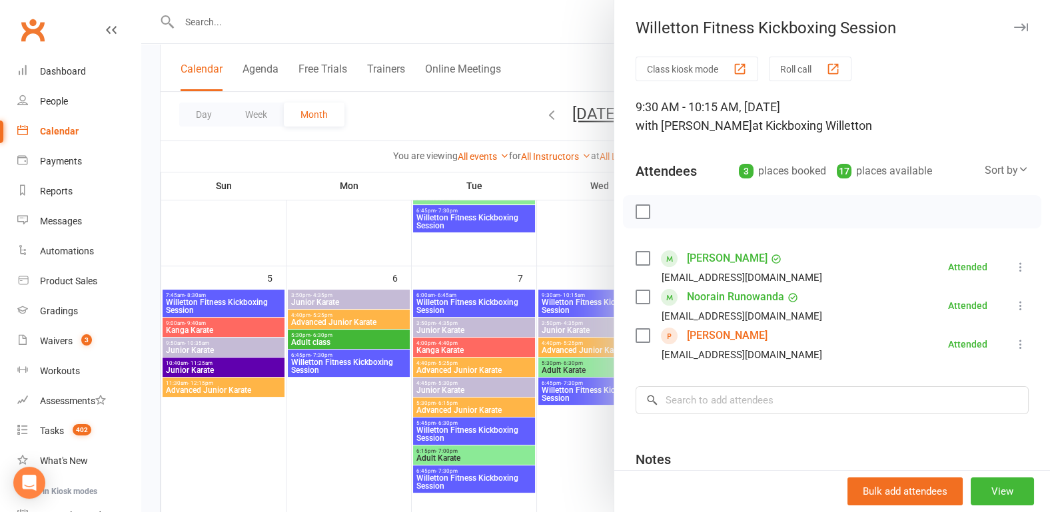
click at [275, 418] on div at bounding box center [595, 256] width 909 height 512
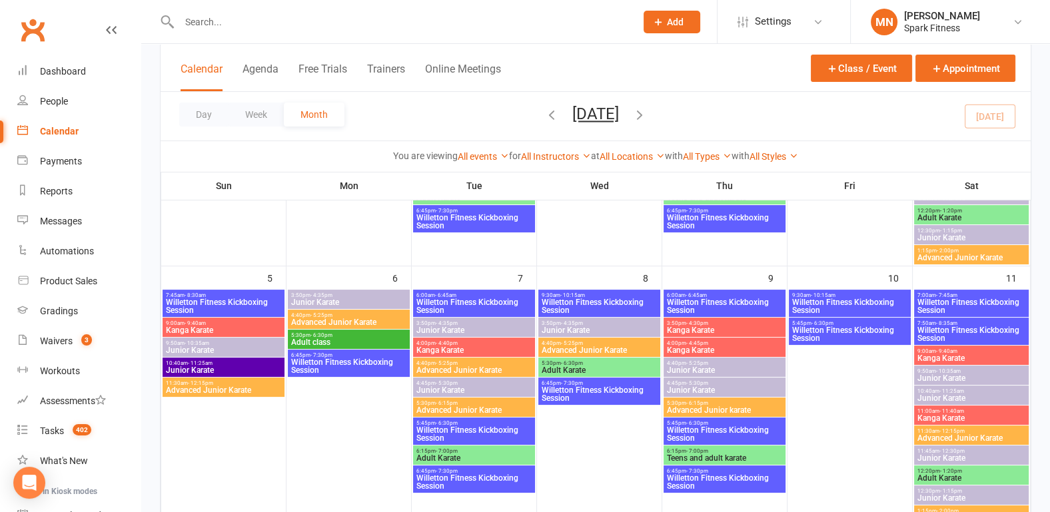
click at [815, 334] on span "Willetton Fitness Kickboxing Session" at bounding box center [849, 334] width 117 height 16
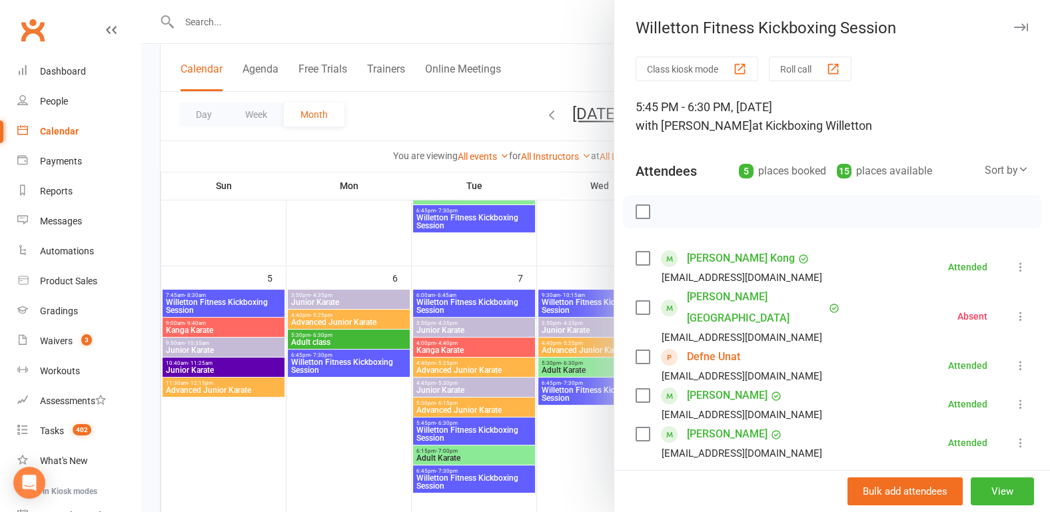
click at [690, 346] on link "Defne Unat" at bounding box center [713, 356] width 53 height 21
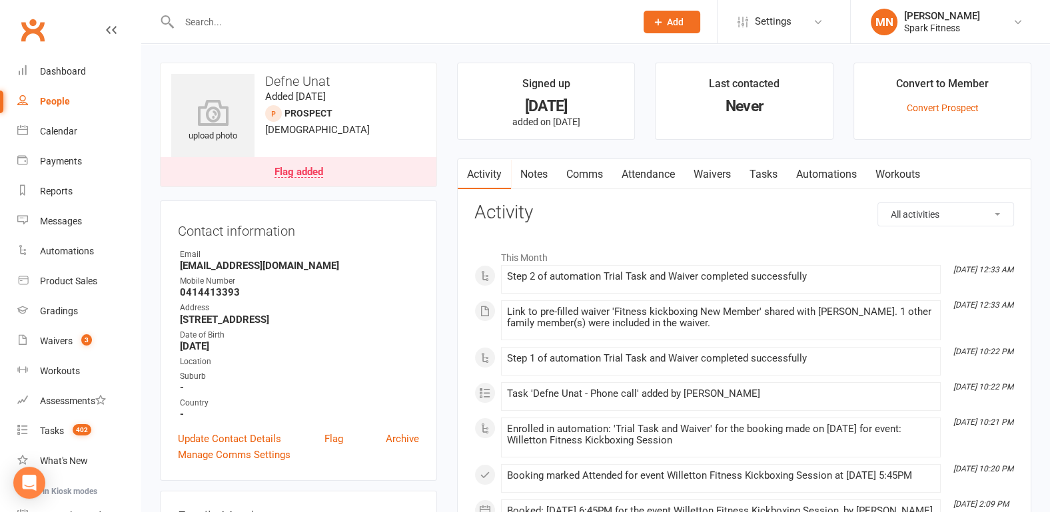
click at [645, 169] on link "Attendance" at bounding box center [648, 174] width 72 height 31
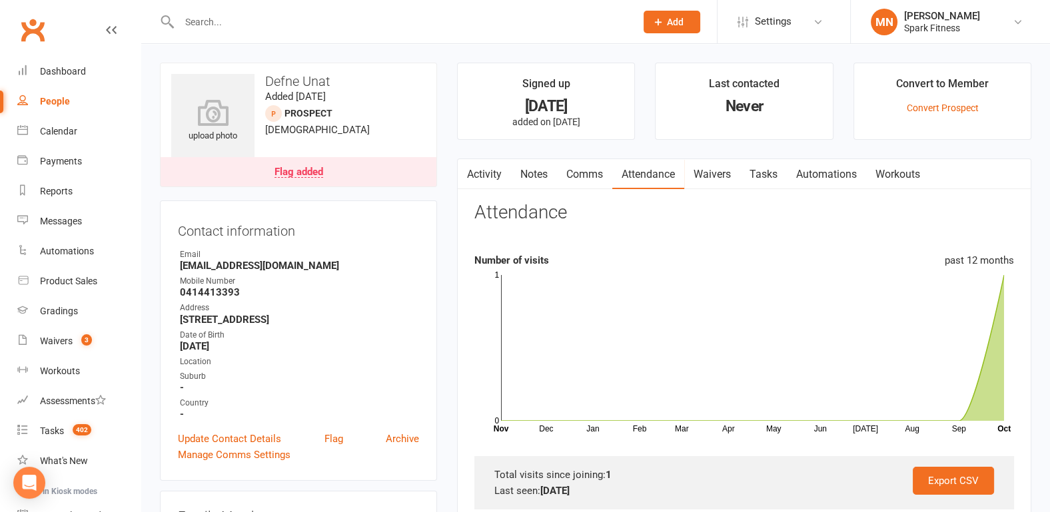
click at [107, 30] on div "Clubworx" at bounding box center [70, 37] width 141 height 49
click at [60, 131] on div "Calendar" at bounding box center [58, 131] width 37 height 11
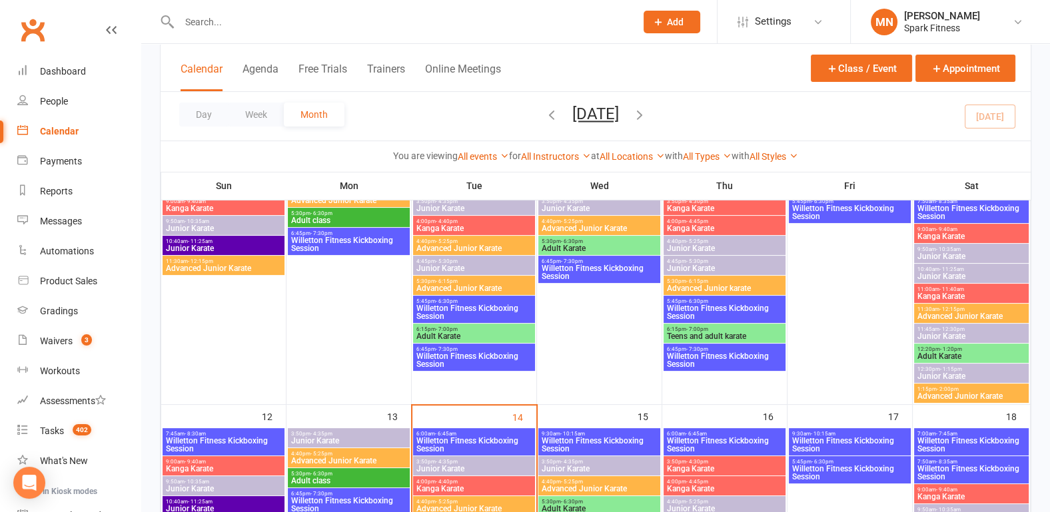
scroll to position [346, 0]
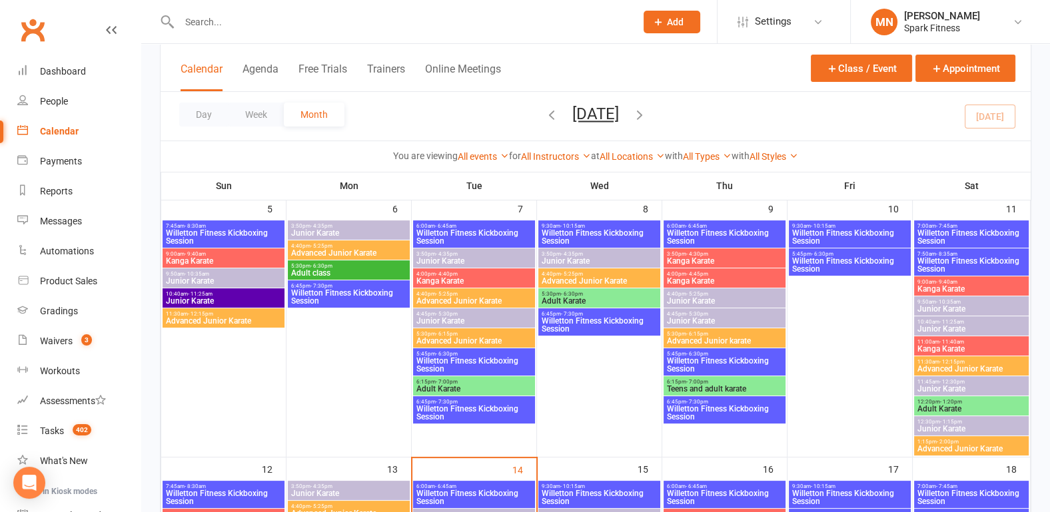
click at [881, 257] on span "Willetton Fitness Kickboxing Session" at bounding box center [849, 265] width 117 height 16
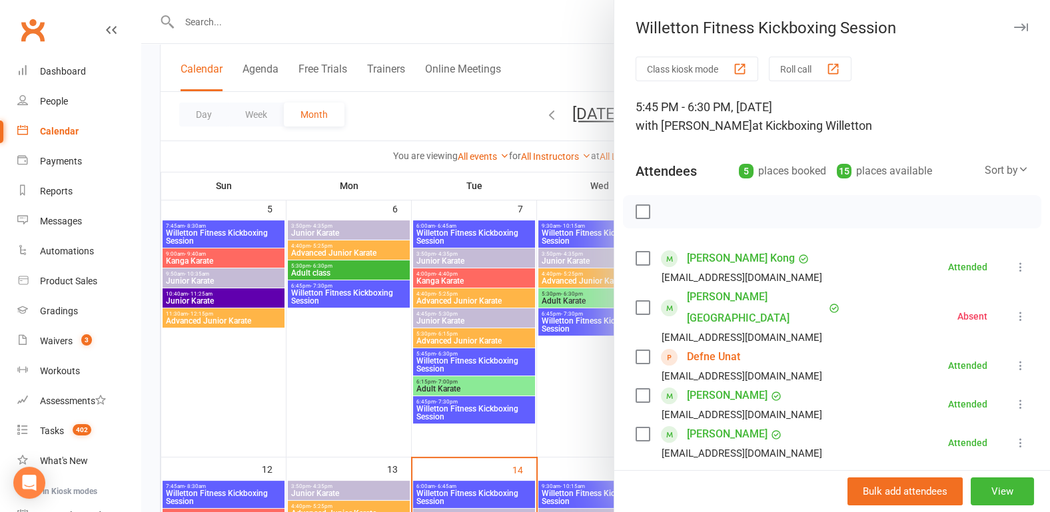
click at [214, 371] on div at bounding box center [595, 256] width 909 height 512
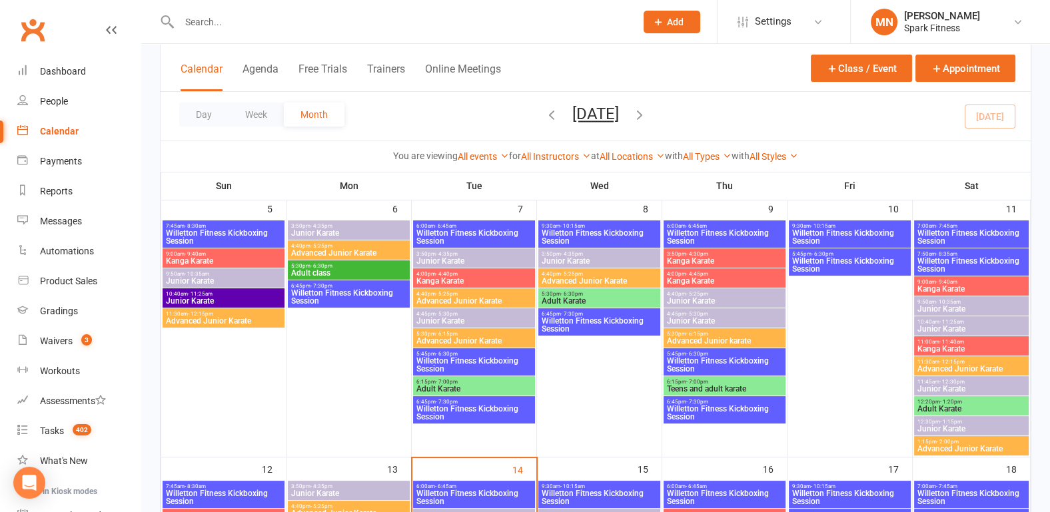
click at [973, 225] on span "7:00am - 7:45am" at bounding box center [972, 226] width 110 height 6
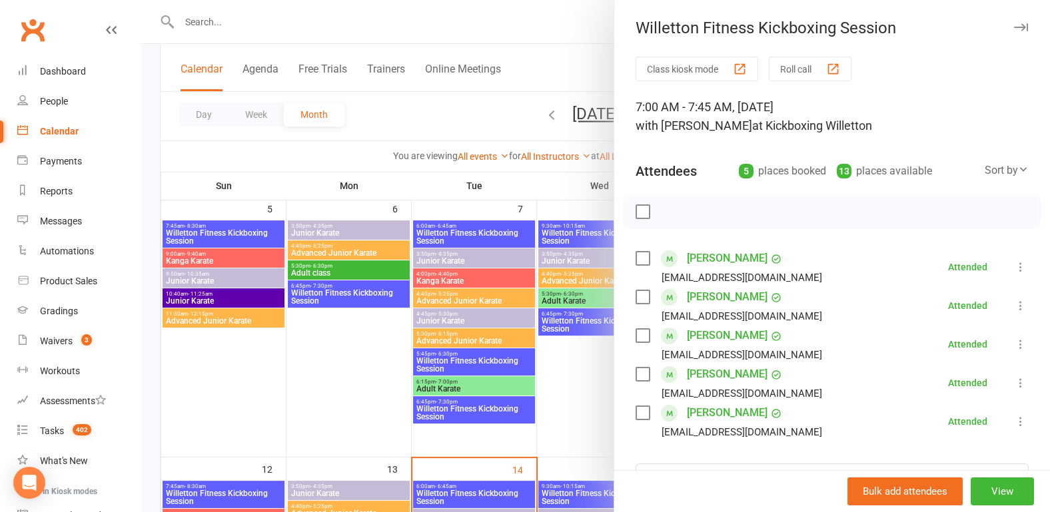
click at [183, 384] on div at bounding box center [595, 256] width 909 height 512
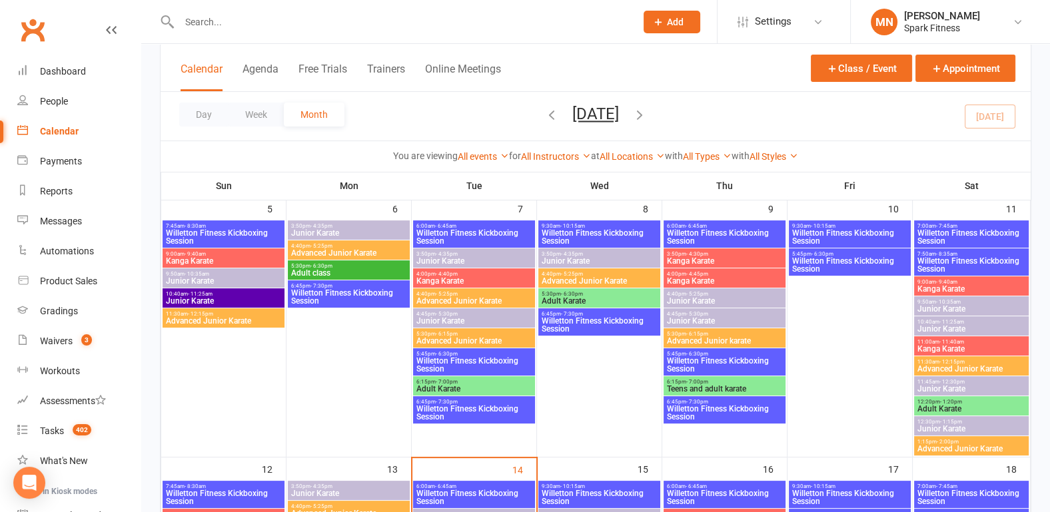
click at [959, 258] on span "Willetton Fitness Kickboxing Session" at bounding box center [972, 265] width 110 height 16
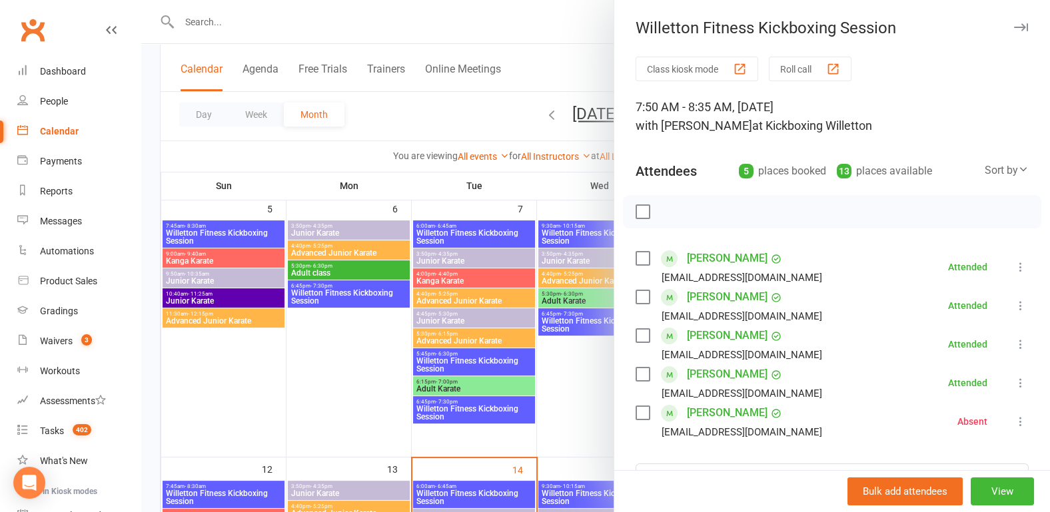
scroll to position [69, 0]
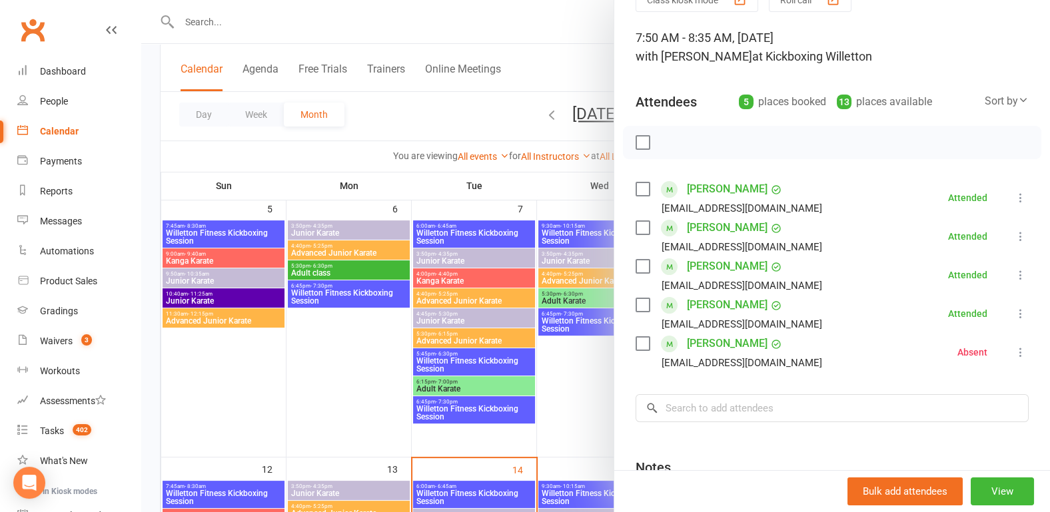
click at [246, 408] on div at bounding box center [595, 256] width 909 height 512
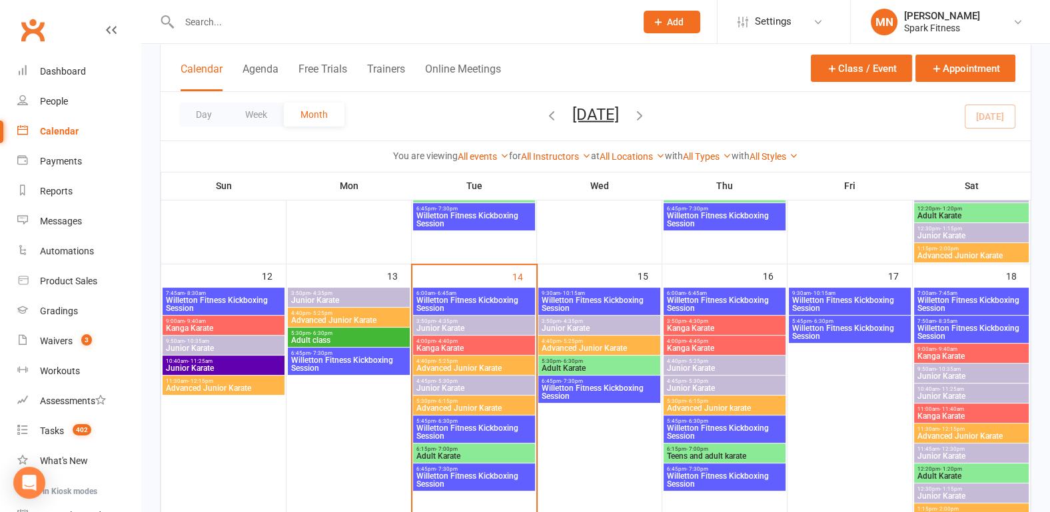
scroll to position [555, 0]
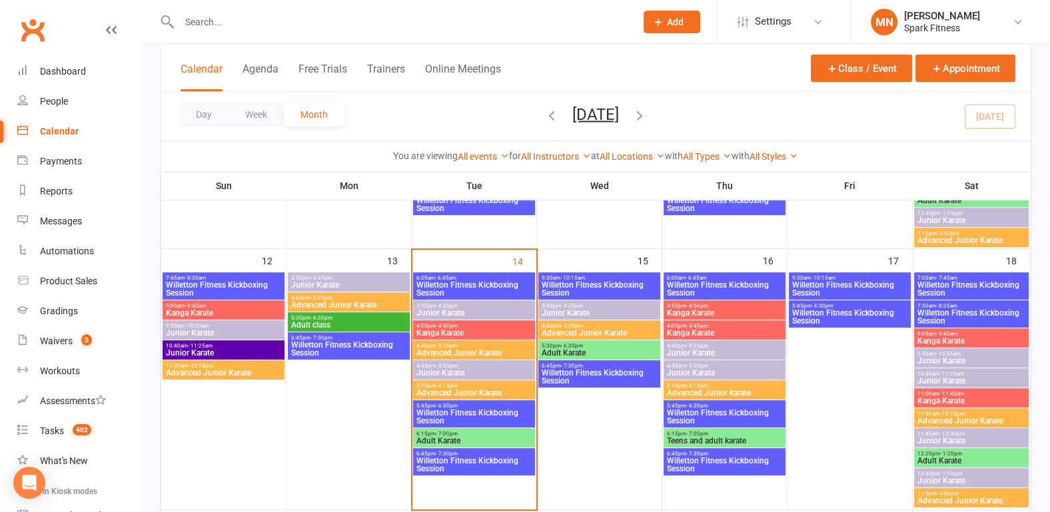
click at [213, 288] on span "Willetton Fitness Kickboxing Session" at bounding box center [223, 289] width 117 height 16
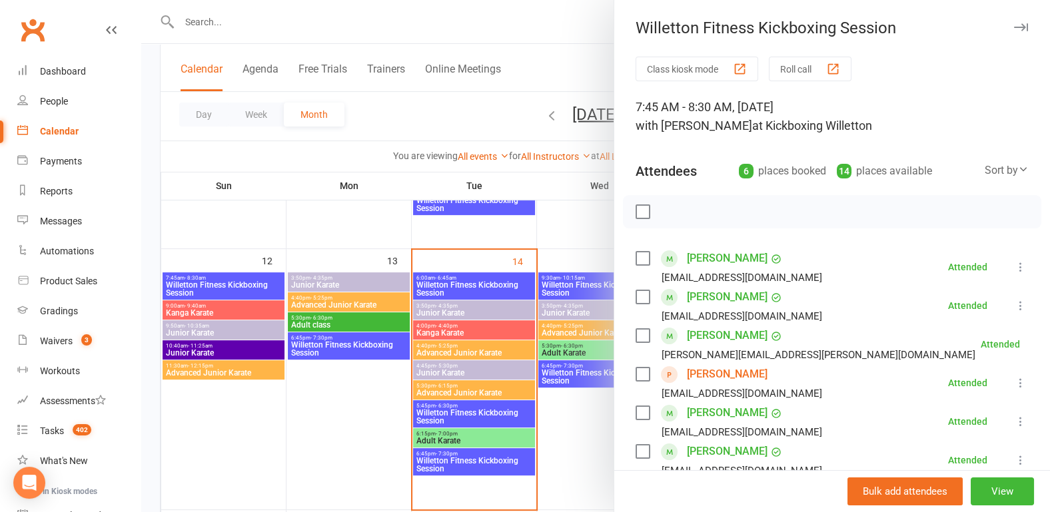
scroll to position [139, 0]
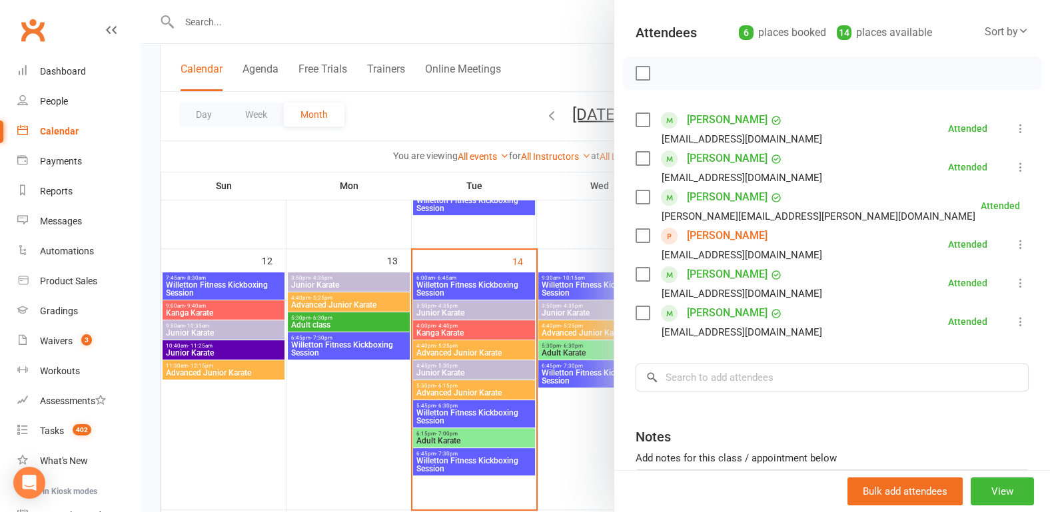
click at [735, 231] on link "Heron Seymour" at bounding box center [727, 235] width 81 height 21
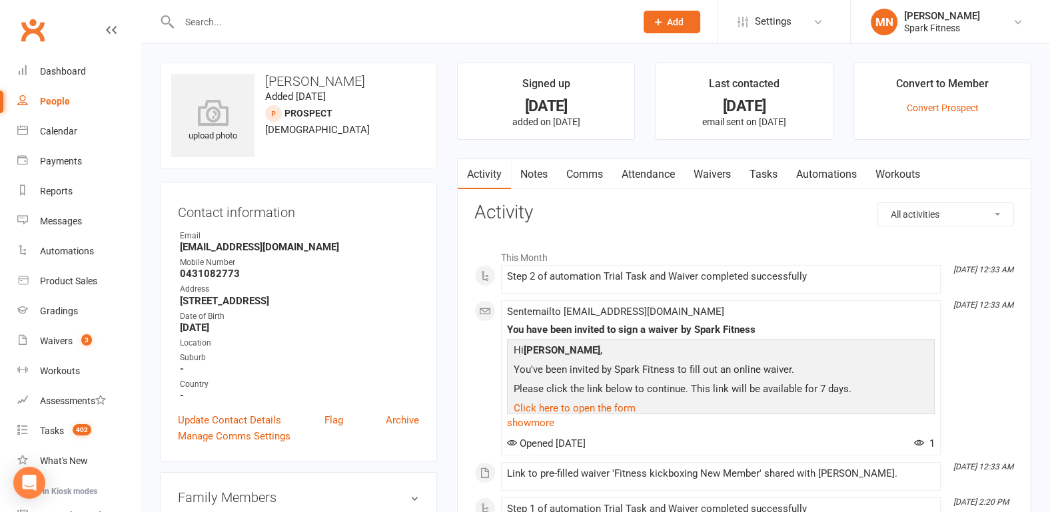
click at [650, 165] on link "Attendance" at bounding box center [648, 174] width 72 height 31
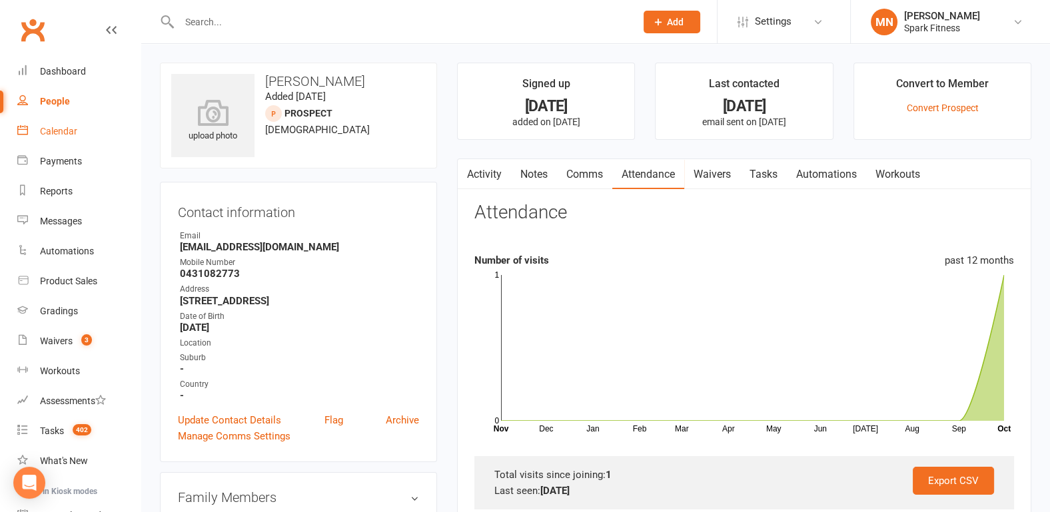
click at [53, 131] on div "Calendar" at bounding box center [58, 131] width 37 height 11
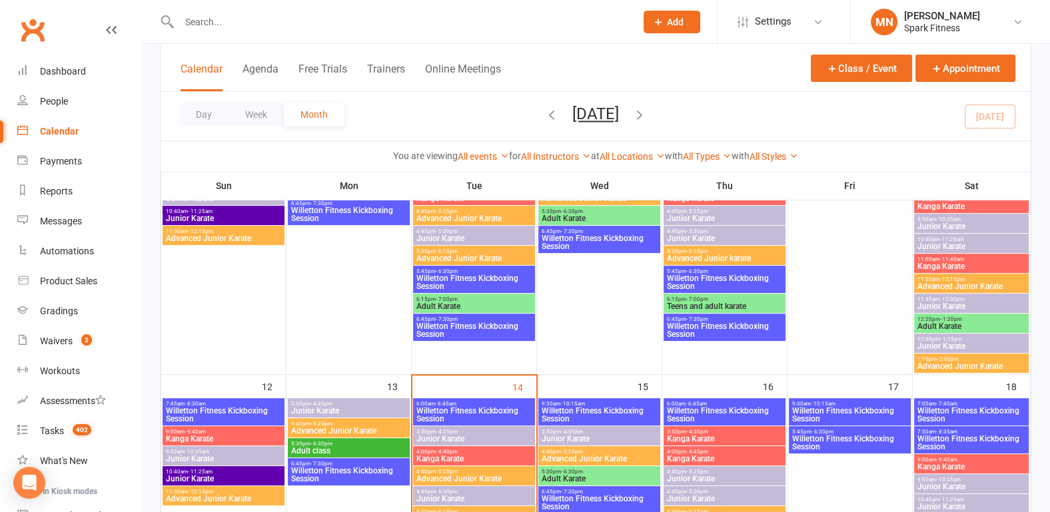
scroll to position [346, 0]
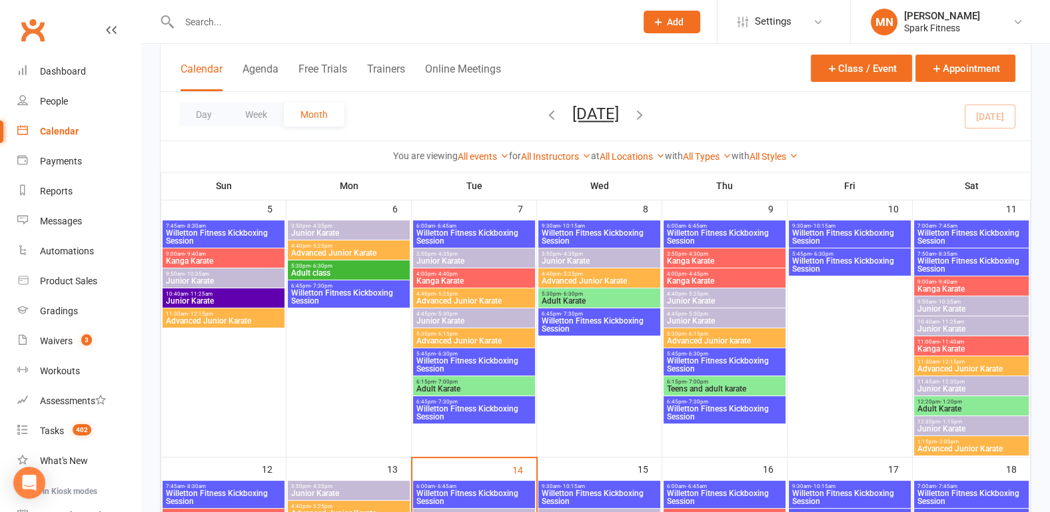
click at [351, 298] on span "Willetton Fitness Kickboxing Session" at bounding box center [348, 297] width 117 height 16
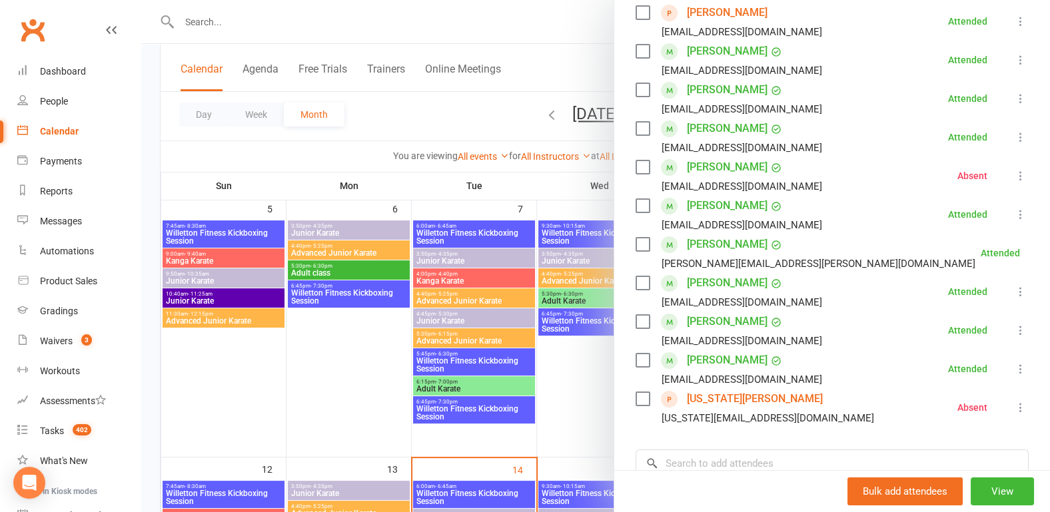
scroll to position [277, 0]
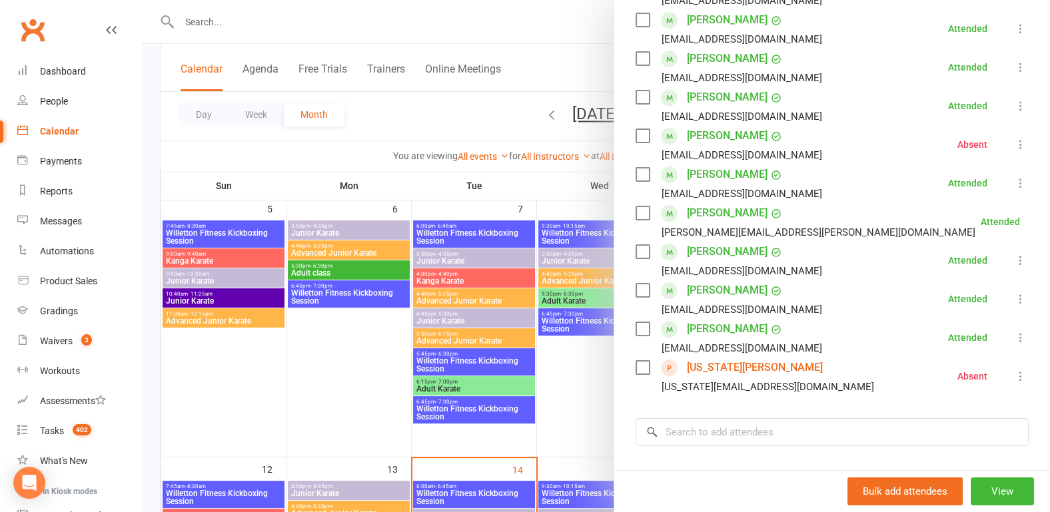
click at [279, 391] on div at bounding box center [595, 256] width 909 height 512
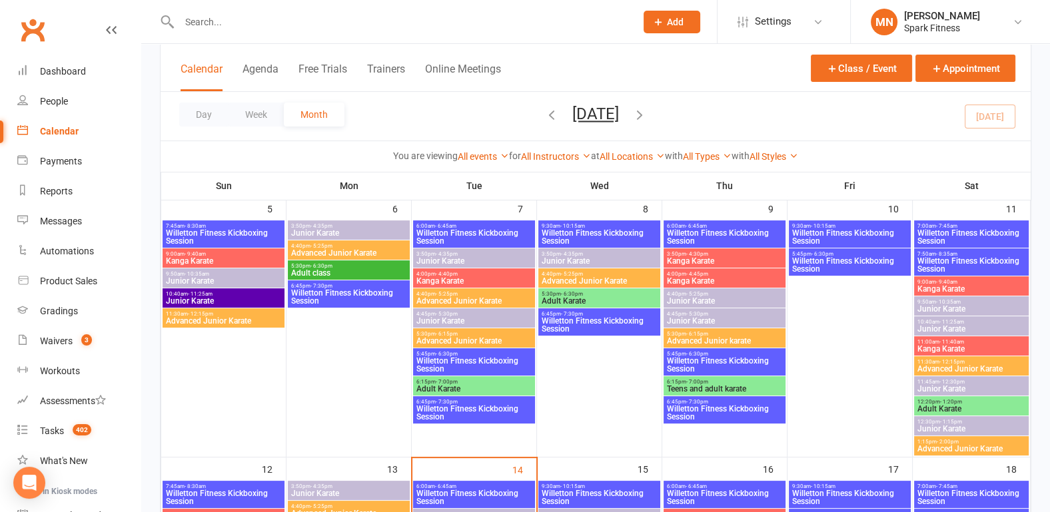
click at [470, 234] on span "Willetton Fitness Kickboxing Session" at bounding box center [474, 237] width 117 height 16
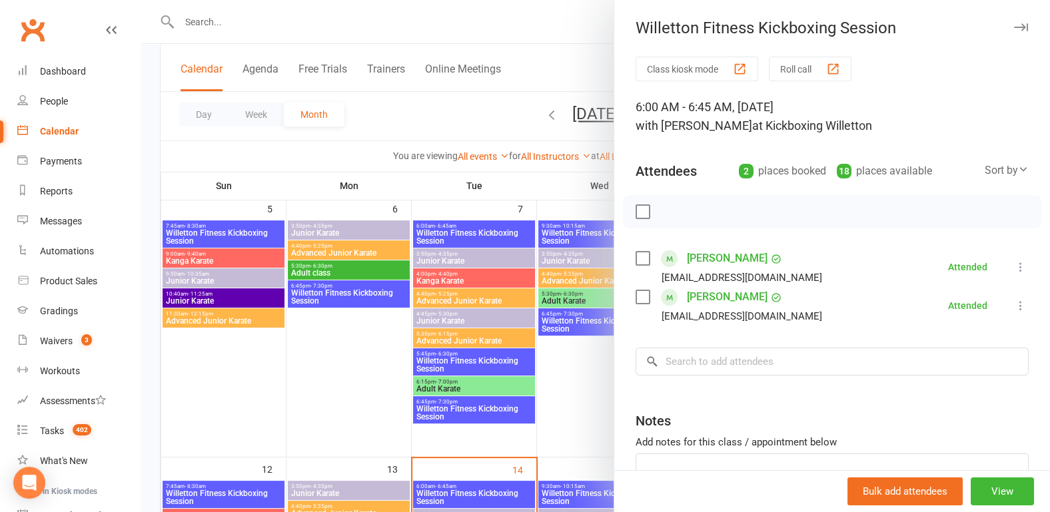
click at [355, 336] on div at bounding box center [595, 256] width 909 height 512
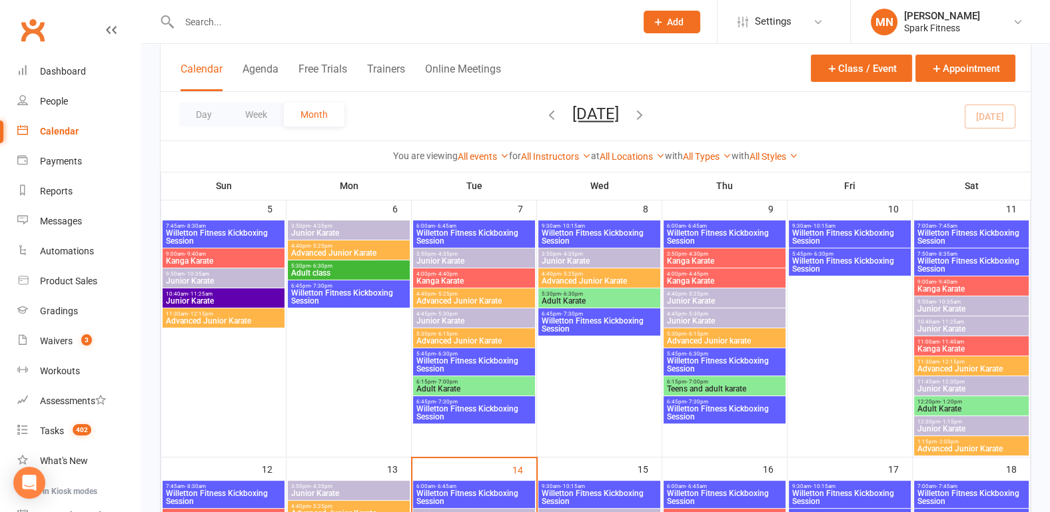
click at [440, 366] on span "Willetton Fitness Kickboxing Session" at bounding box center [474, 365] width 117 height 16
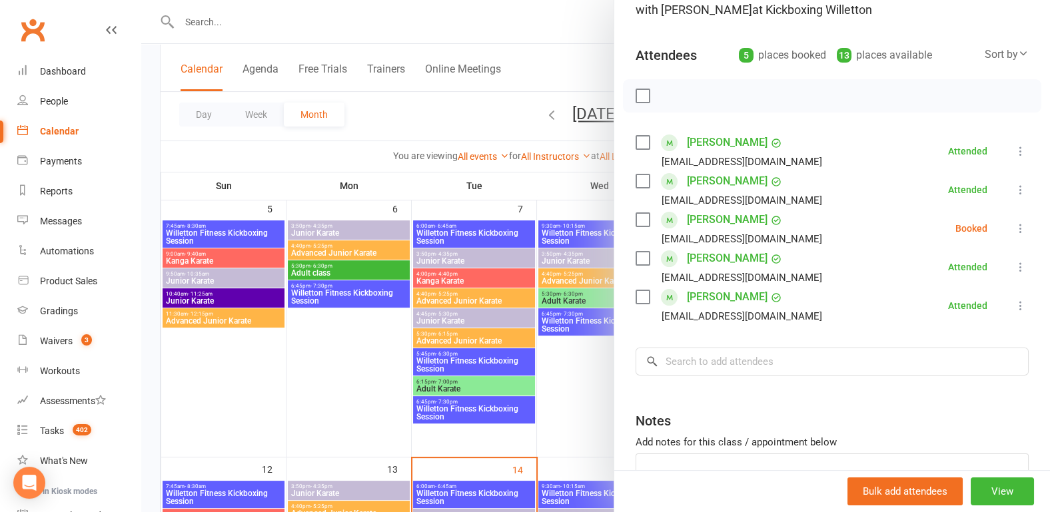
scroll to position [139, 0]
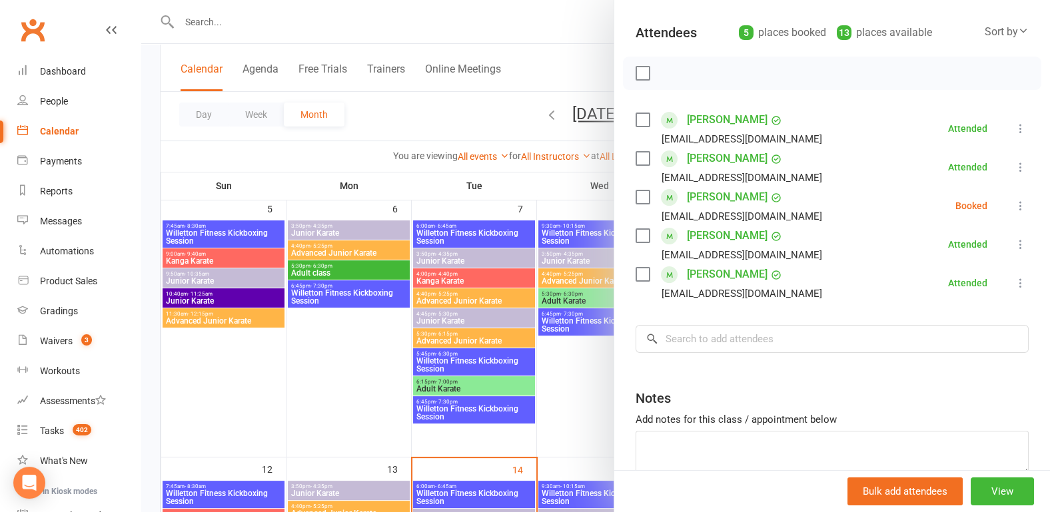
click at [303, 354] on div at bounding box center [595, 256] width 909 height 512
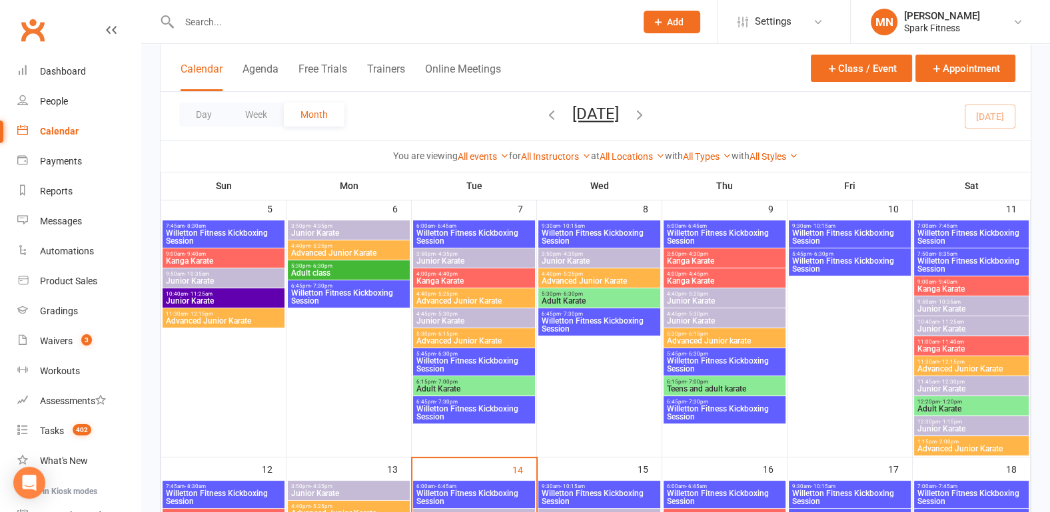
click at [467, 414] on span "Willetton Fitness Kickboxing Session" at bounding box center [474, 413] width 117 height 16
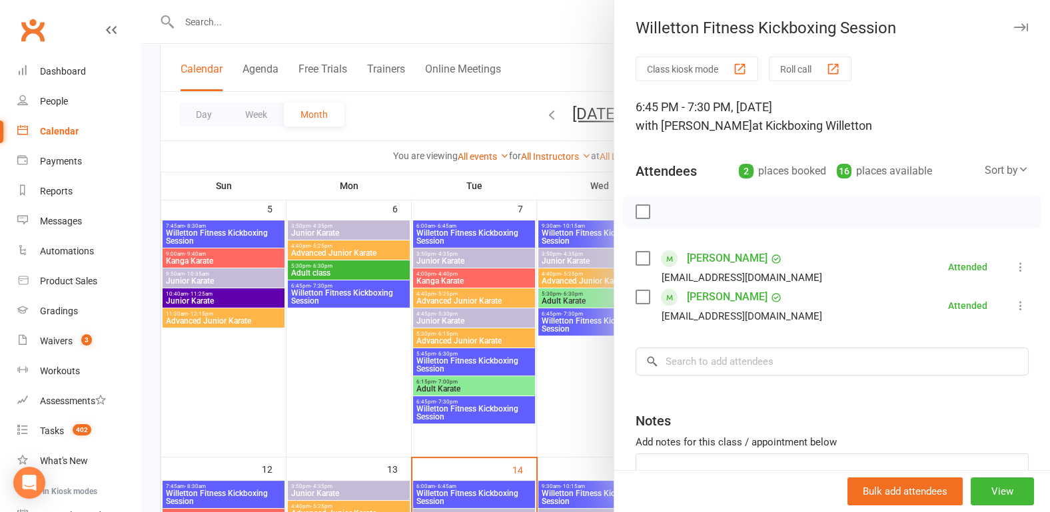
click at [341, 367] on div at bounding box center [595, 256] width 909 height 512
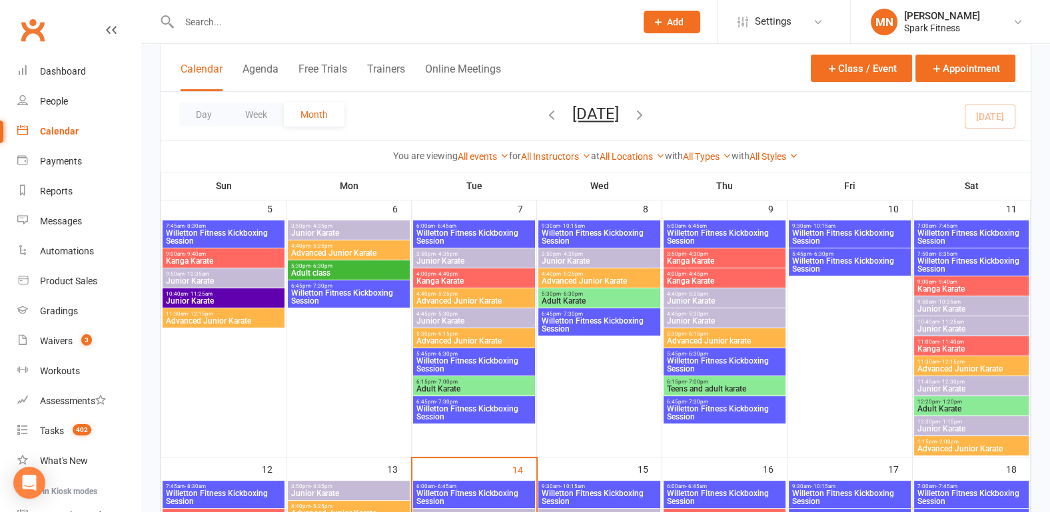
click at [590, 232] on span "Willetton Fitness Kickboxing Session" at bounding box center [599, 237] width 117 height 16
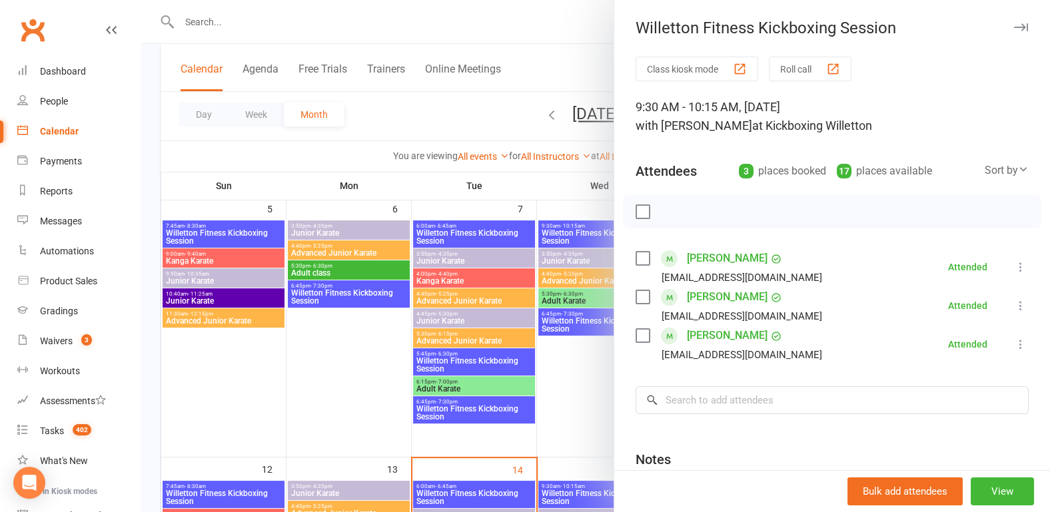
click at [296, 342] on div at bounding box center [595, 256] width 909 height 512
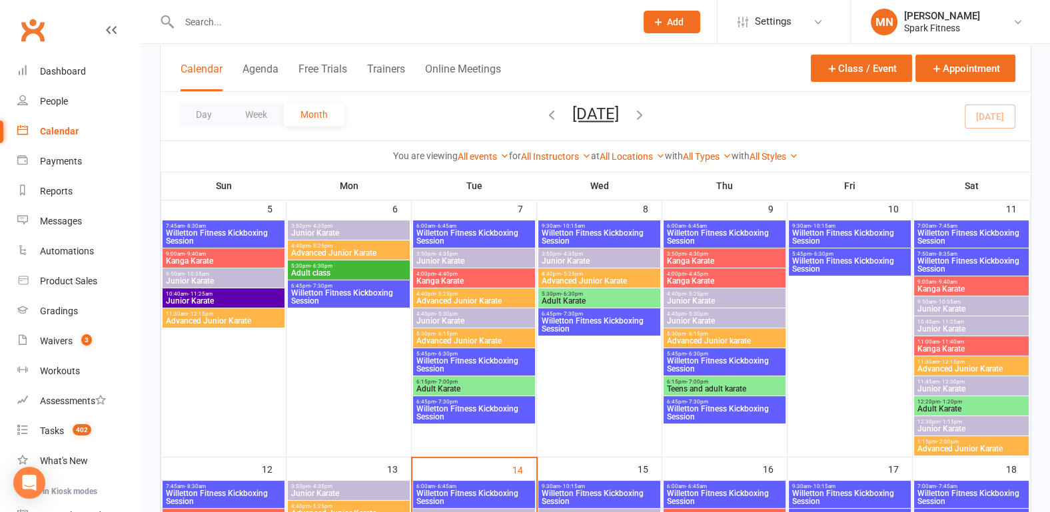
click at [600, 323] on span "Willetton Fitness Kickboxing Session" at bounding box center [599, 325] width 117 height 16
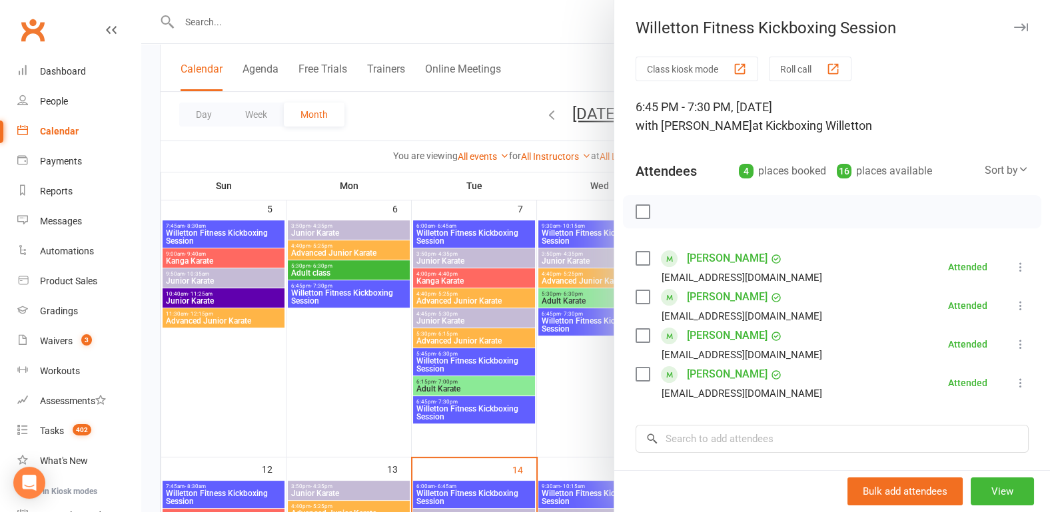
click at [302, 390] on div at bounding box center [595, 256] width 909 height 512
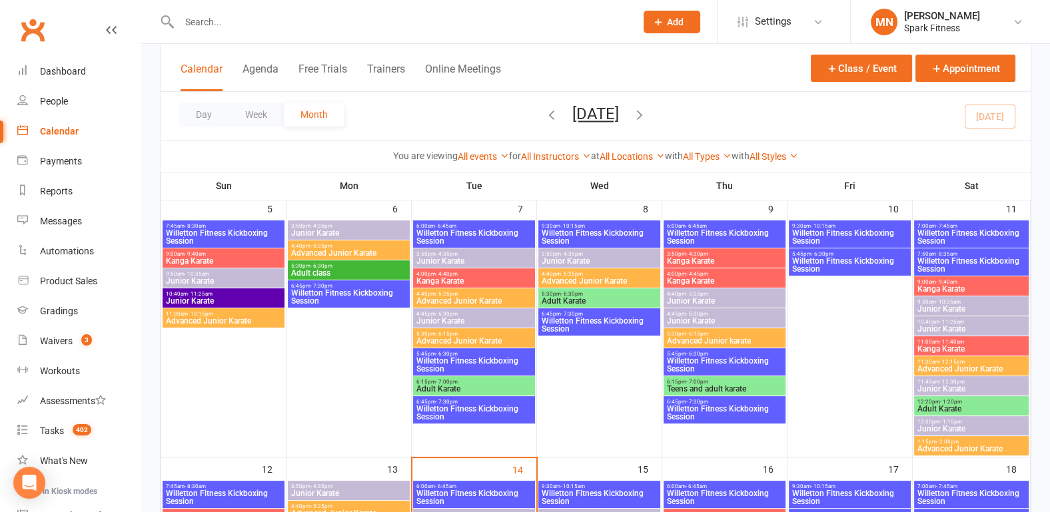
click at [606, 225] on span "9:30am - 10:15am" at bounding box center [599, 226] width 117 height 6
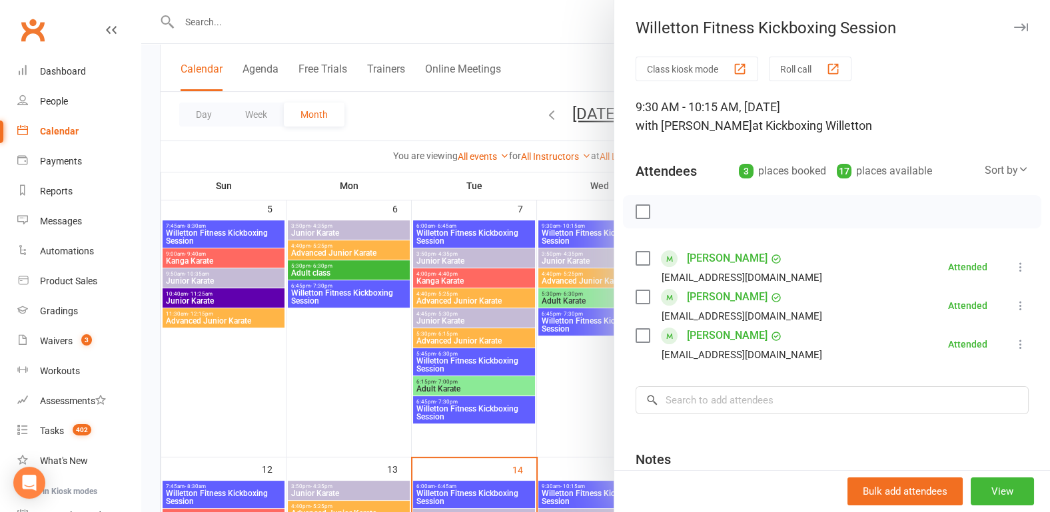
click at [340, 392] on div at bounding box center [595, 256] width 909 height 512
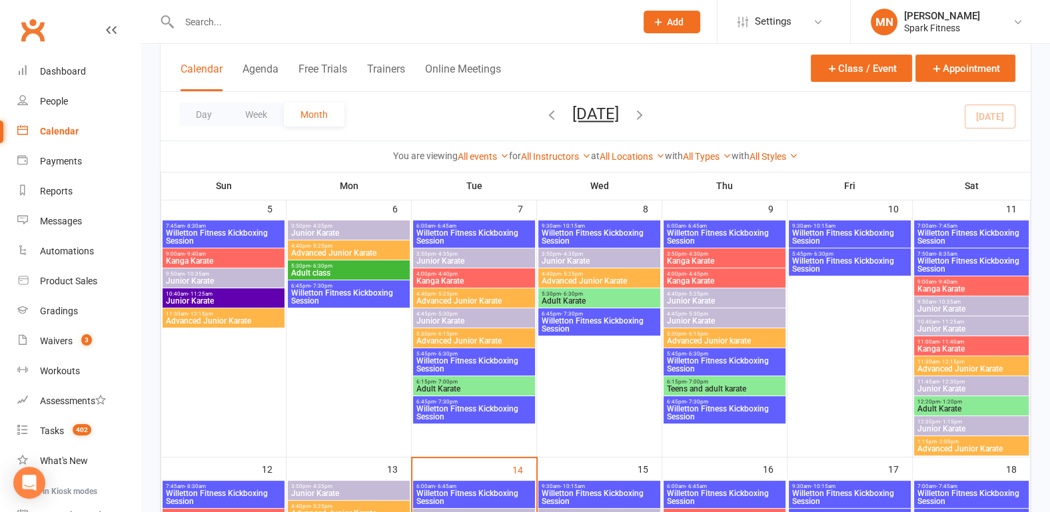
click at [570, 318] on span "Willetton Fitness Kickboxing Session" at bounding box center [599, 325] width 117 height 16
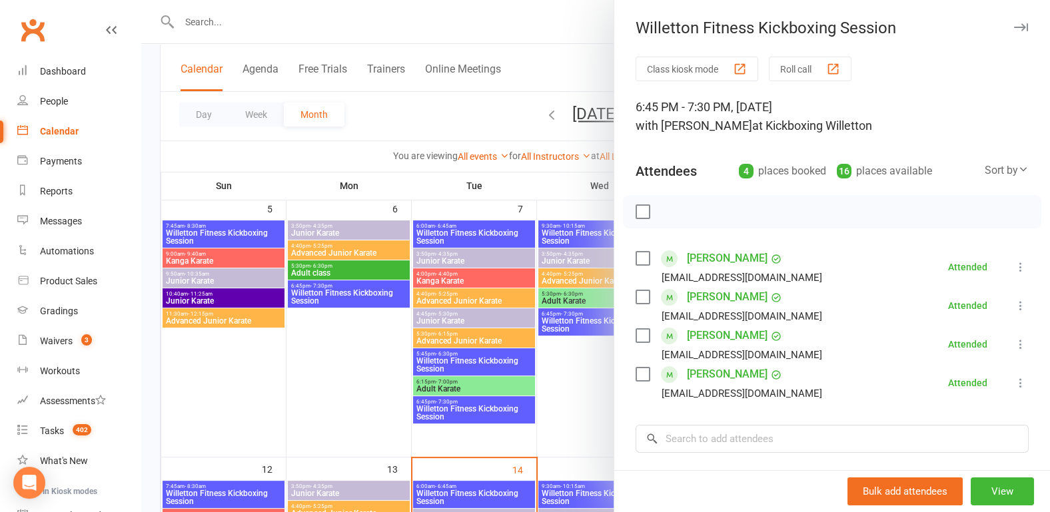
click at [304, 404] on div at bounding box center [595, 256] width 909 height 512
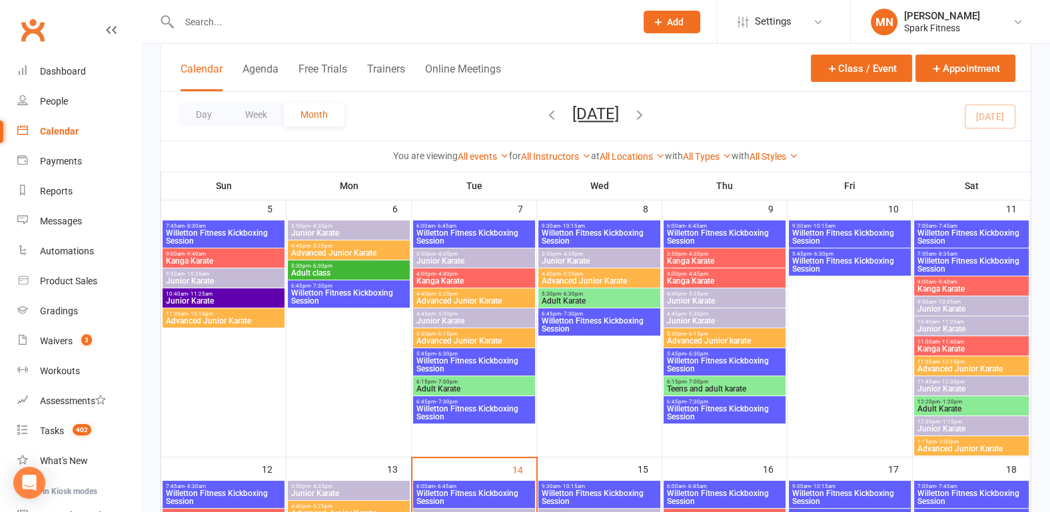
click at [690, 229] on span "Willetton Fitness Kickboxing Session" at bounding box center [724, 237] width 117 height 16
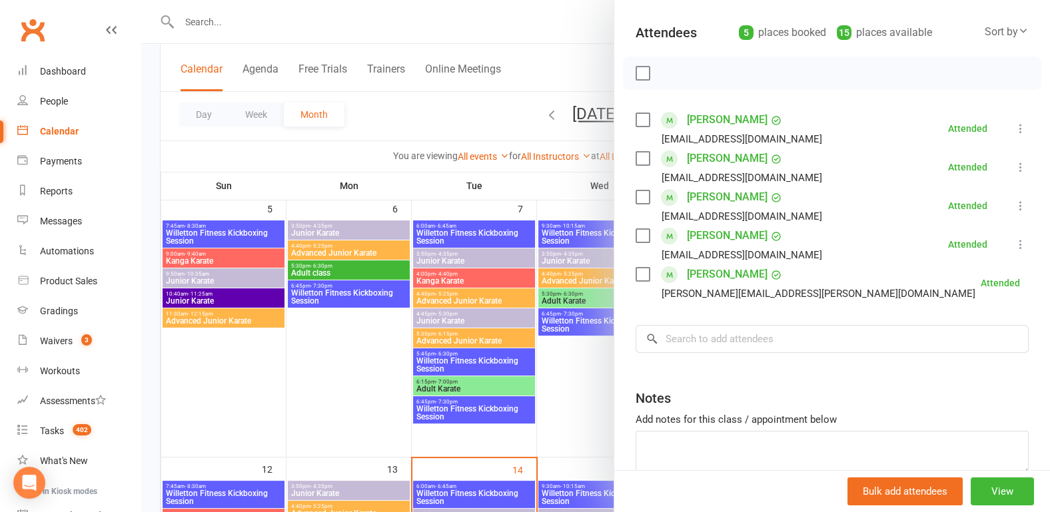
click at [326, 356] on div at bounding box center [595, 256] width 909 height 512
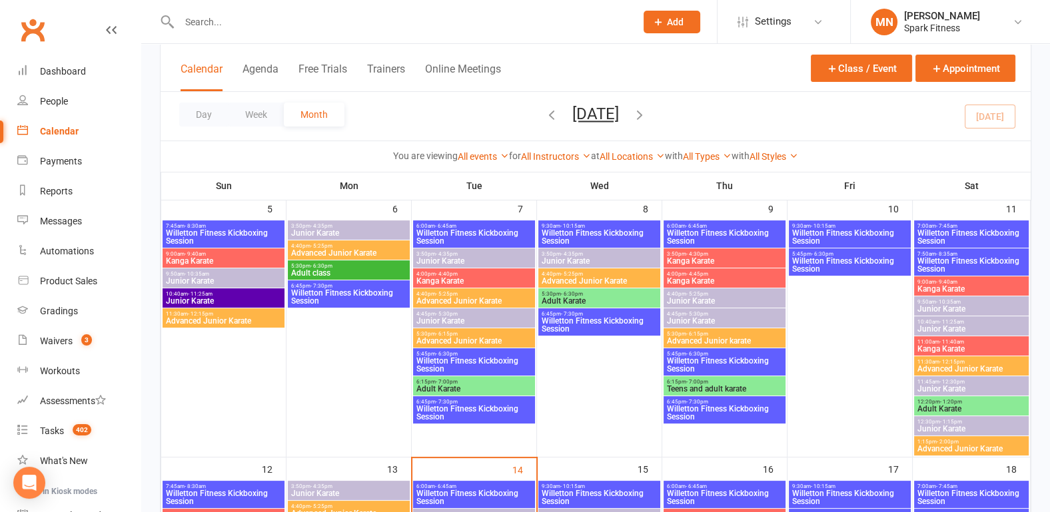
click at [699, 360] on span "Willetton Fitness Kickboxing Session" at bounding box center [724, 365] width 117 height 16
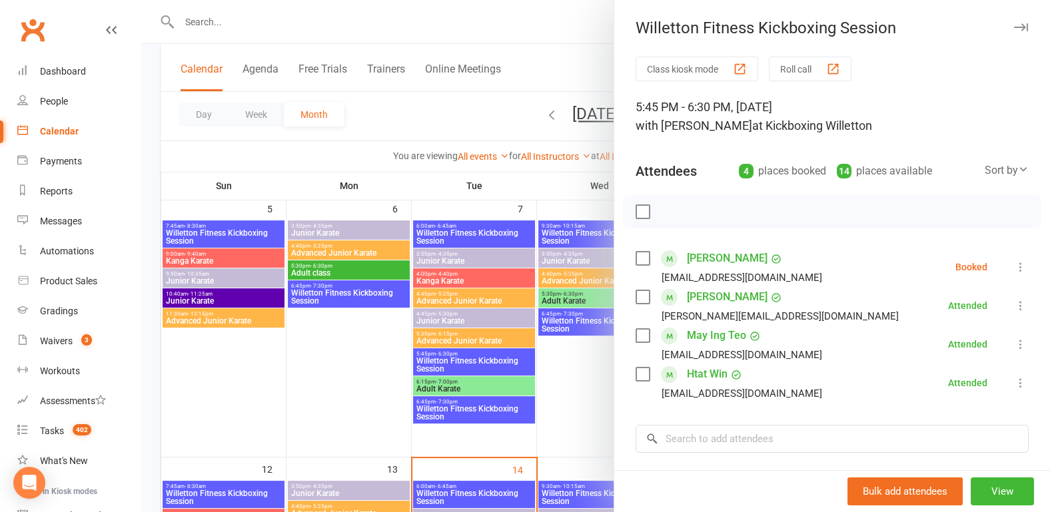
click at [223, 390] on div at bounding box center [595, 256] width 909 height 512
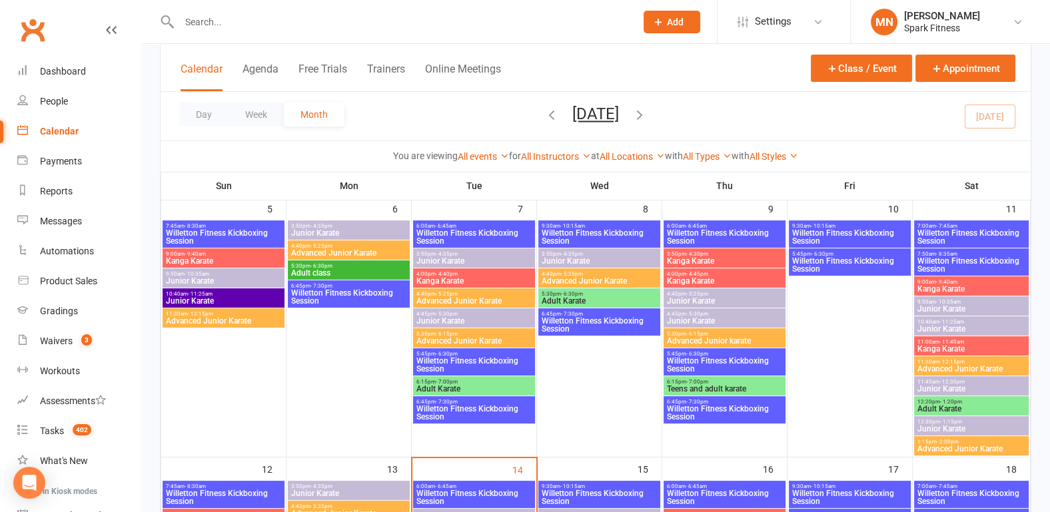
click at [702, 406] on span "Willetton Fitness Kickboxing Session" at bounding box center [724, 413] width 117 height 16
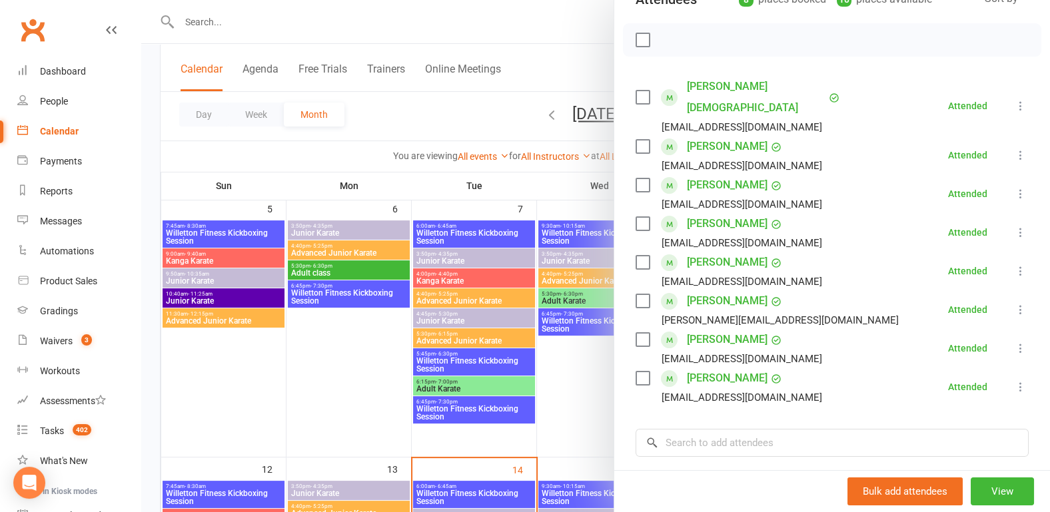
scroll to position [208, 0]
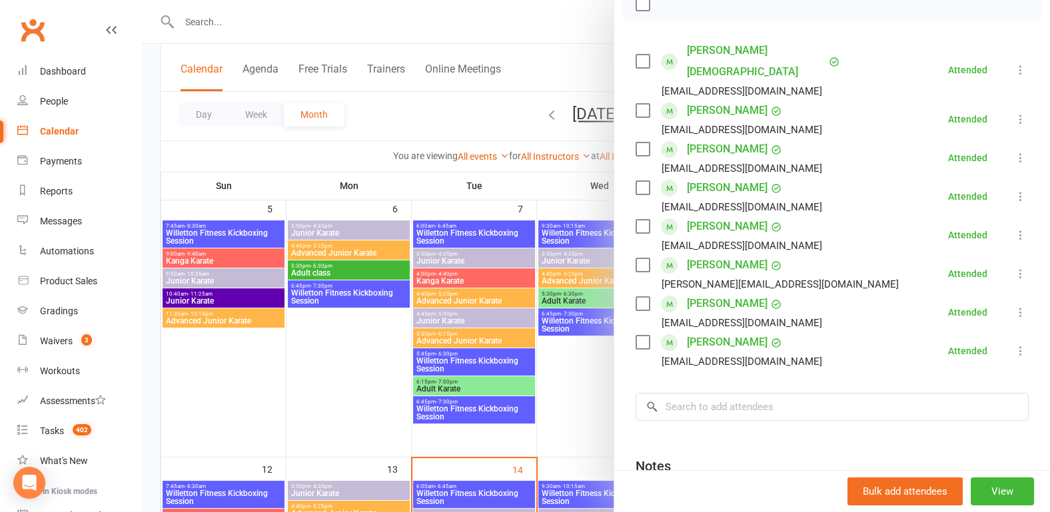
click at [217, 398] on div at bounding box center [595, 256] width 909 height 512
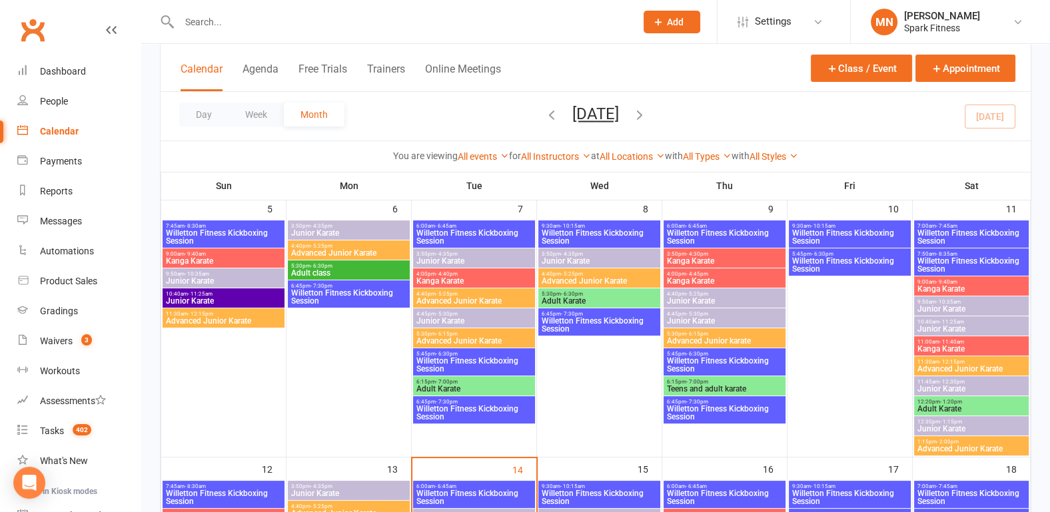
click at [854, 225] on span "9:30am - 10:15am" at bounding box center [849, 226] width 117 height 6
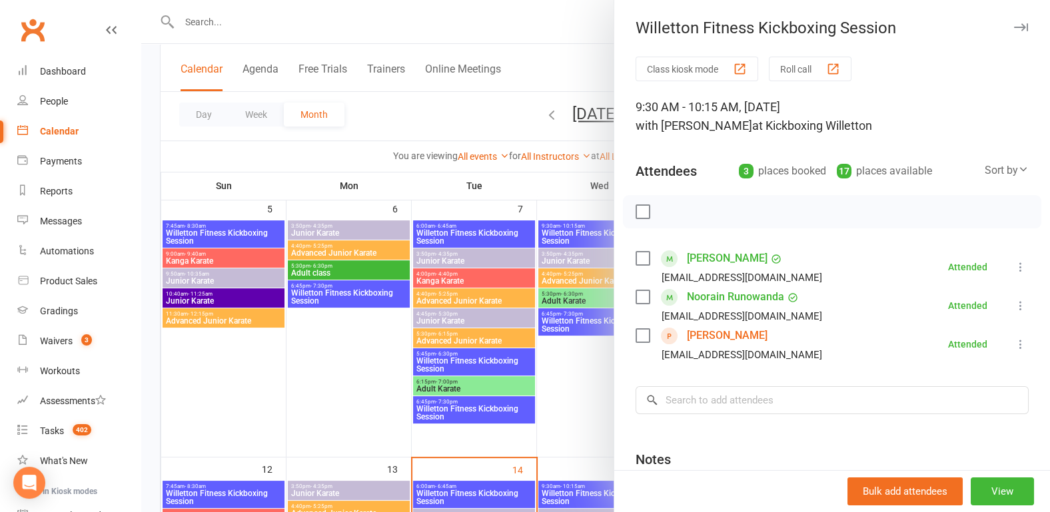
click at [276, 381] on div at bounding box center [595, 256] width 909 height 512
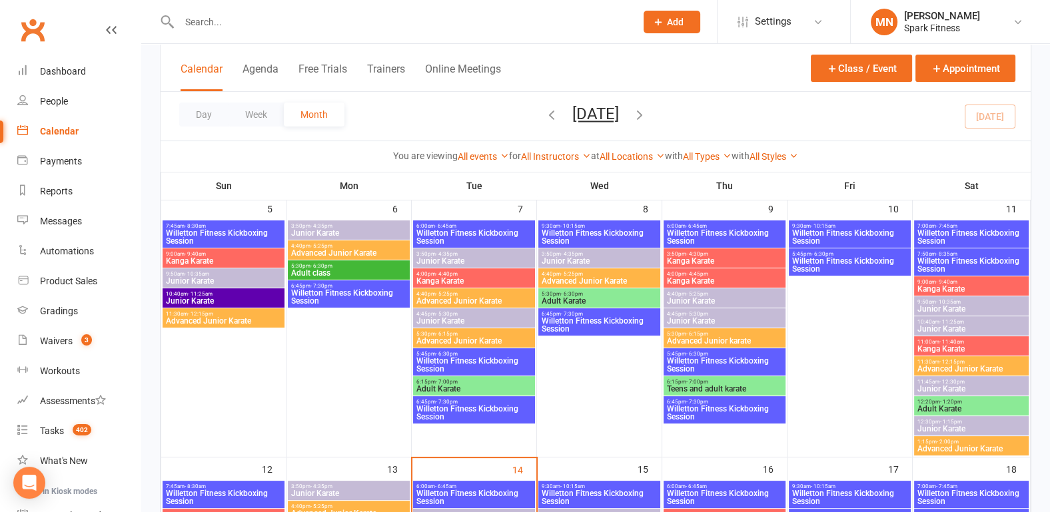
click at [857, 257] on span "Willetton Fitness Kickboxing Session" at bounding box center [849, 265] width 117 height 16
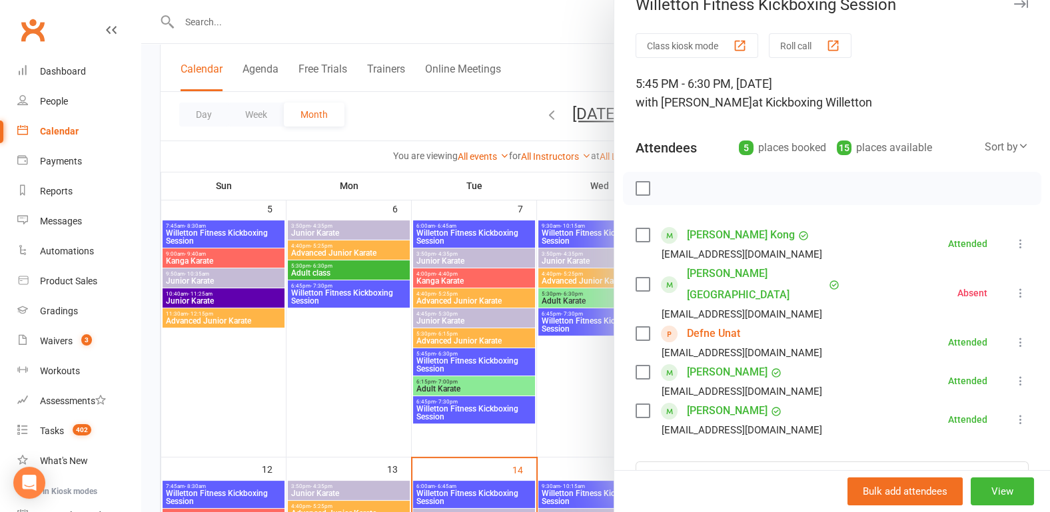
scroll to position [0, 0]
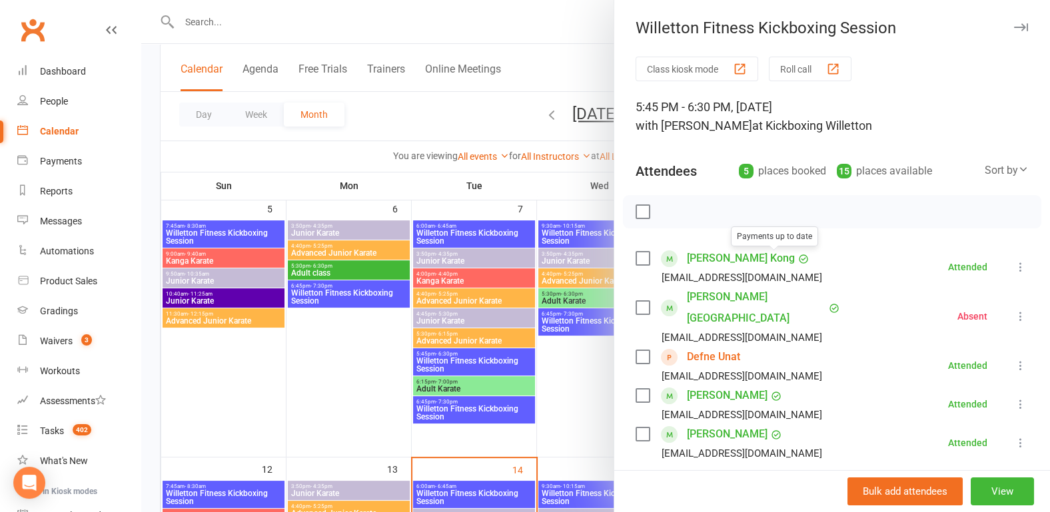
click at [344, 374] on div at bounding box center [595, 256] width 909 height 512
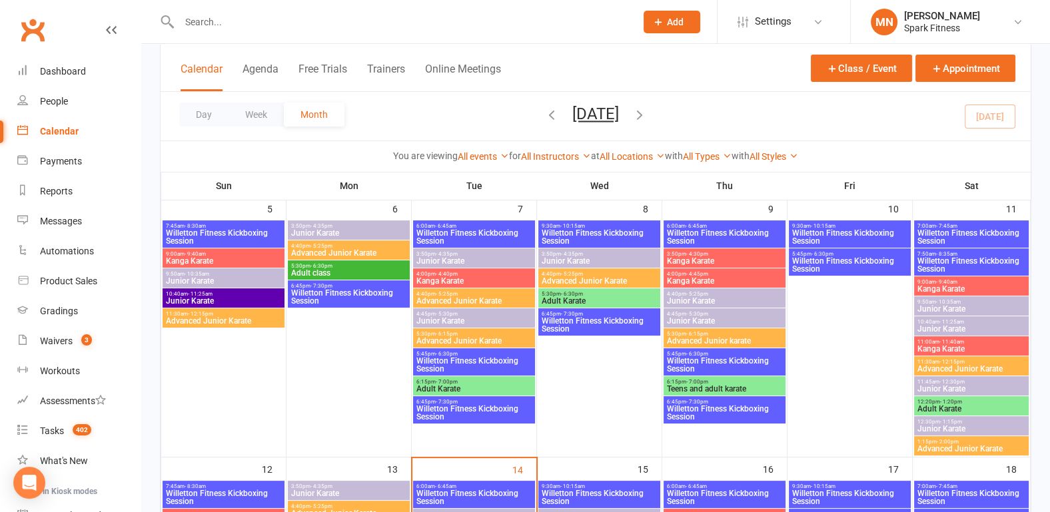
click at [940, 231] on span "Willetton Fitness Kickboxing Session" at bounding box center [972, 237] width 110 height 16
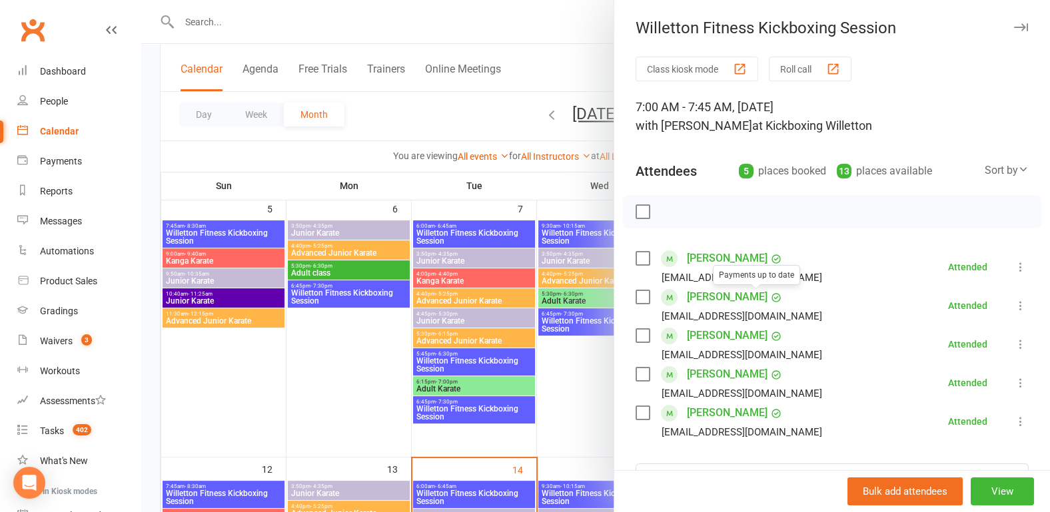
drag, startPoint x: 278, startPoint y: 378, endPoint x: 286, endPoint y: 373, distance: 9.6
click at [278, 378] on div at bounding box center [595, 256] width 909 height 512
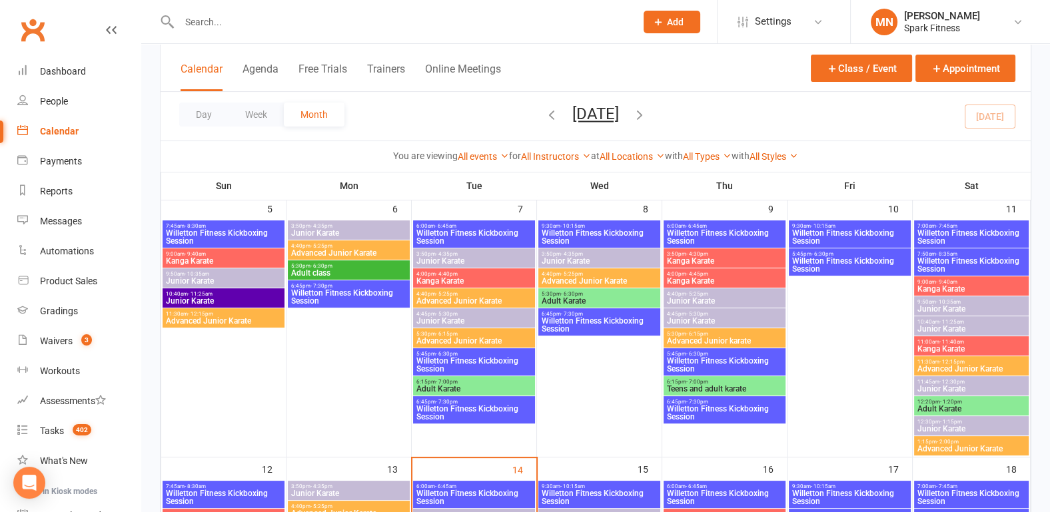
click at [951, 257] on span "Willetton Fitness Kickboxing Session" at bounding box center [972, 265] width 110 height 16
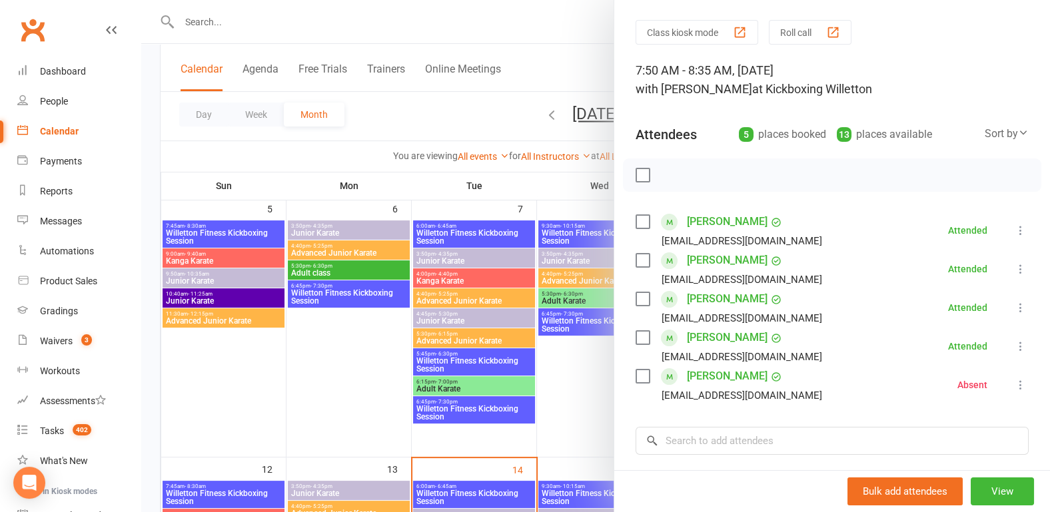
scroll to position [69, 0]
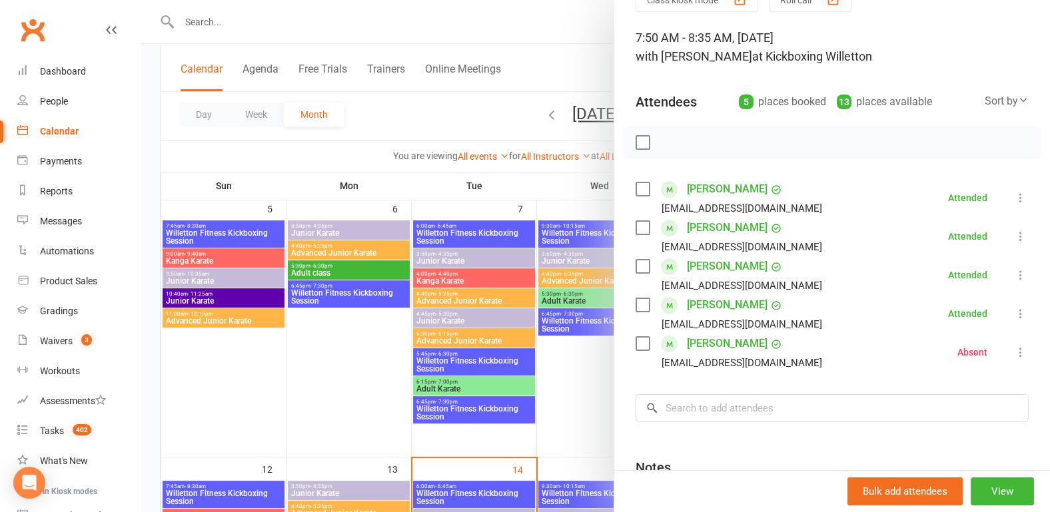
click at [309, 379] on div at bounding box center [595, 256] width 909 height 512
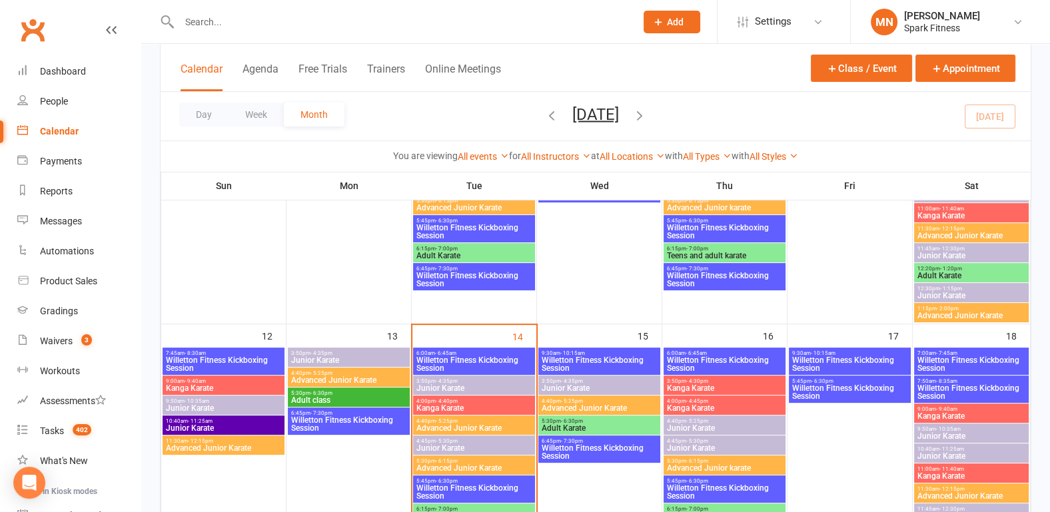
scroll to position [486, 0]
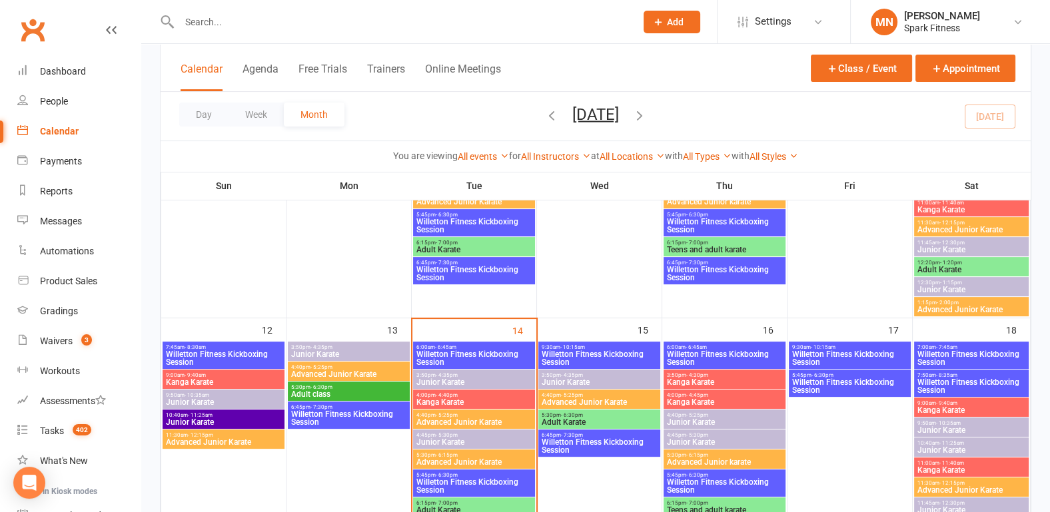
click at [200, 358] on span "Willetton Fitness Kickboxing Session" at bounding box center [223, 358] width 117 height 16
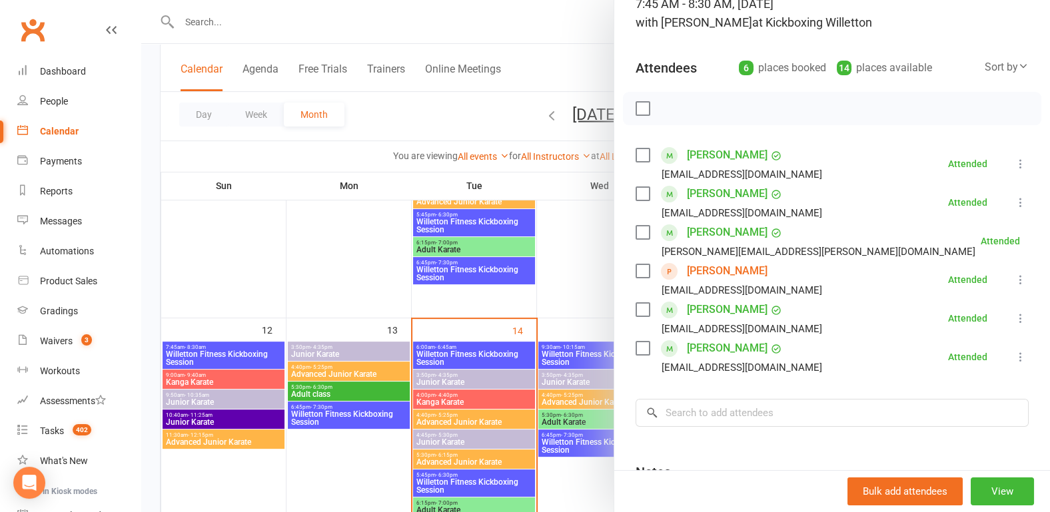
scroll to position [139, 0]
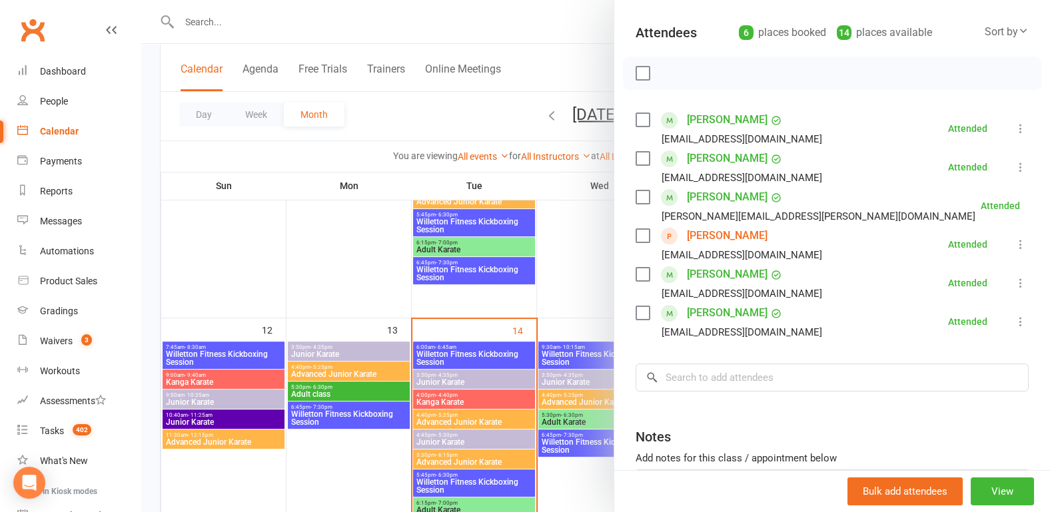
click at [274, 301] on div at bounding box center [595, 256] width 909 height 512
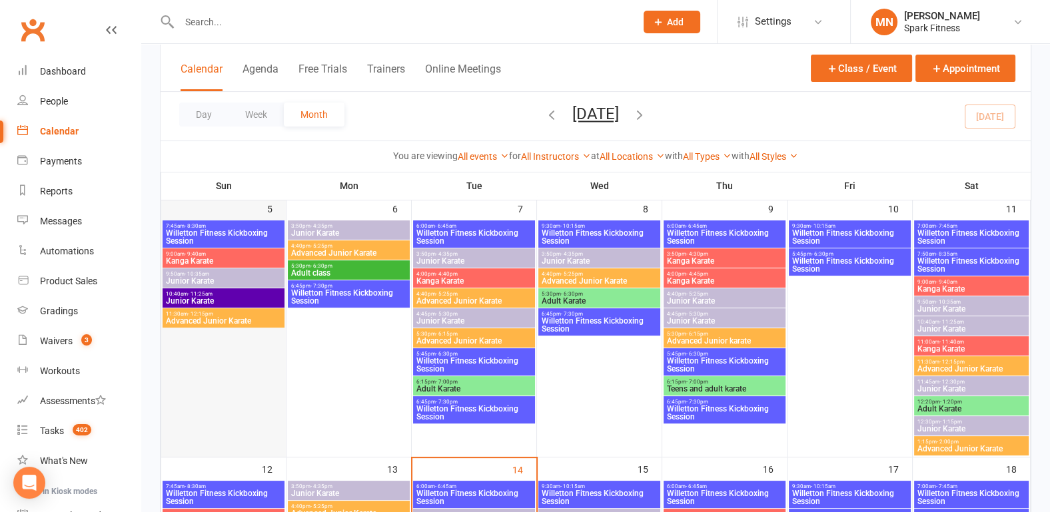
scroll to position [486, 0]
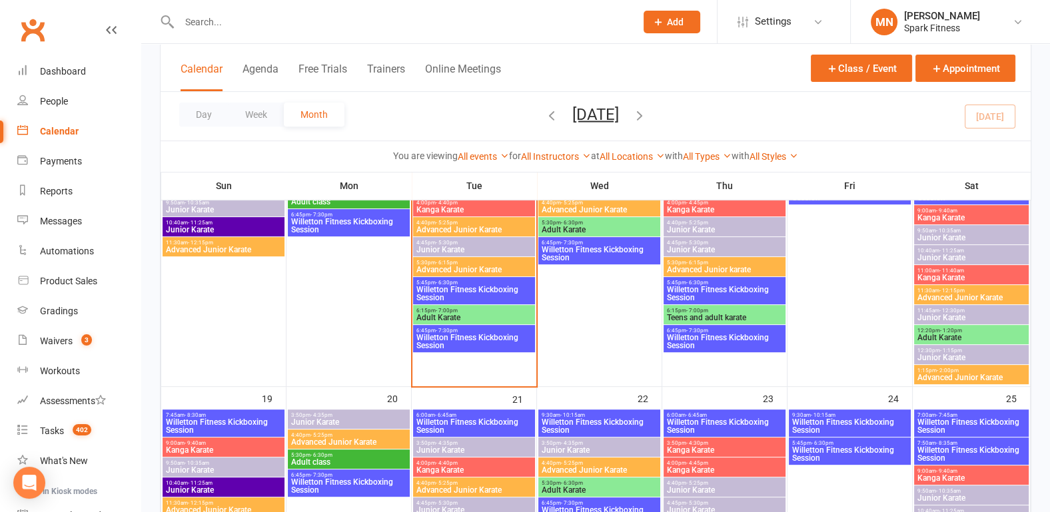
scroll to position [694, 0]
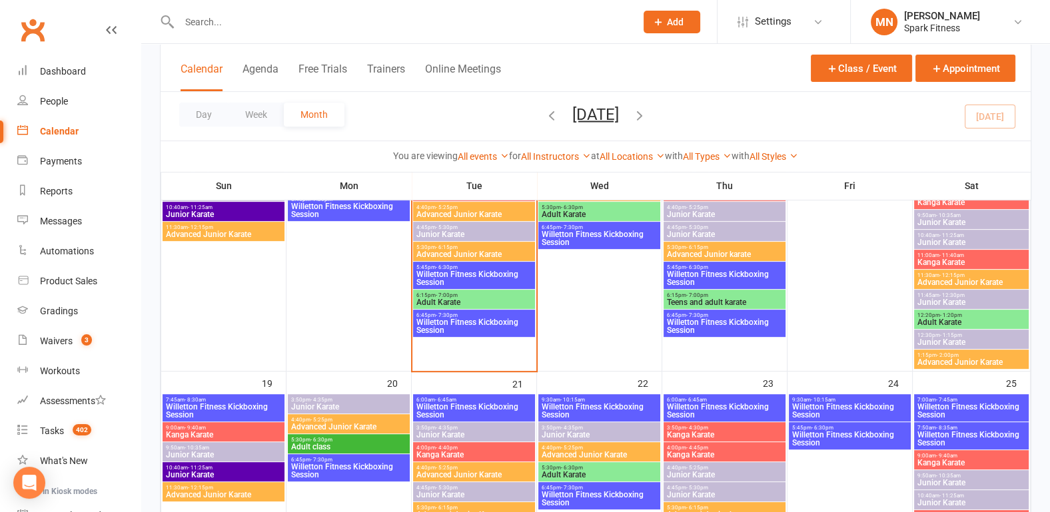
click at [470, 272] on span "Willetton Fitness Kickboxing Session" at bounding box center [474, 278] width 117 height 16
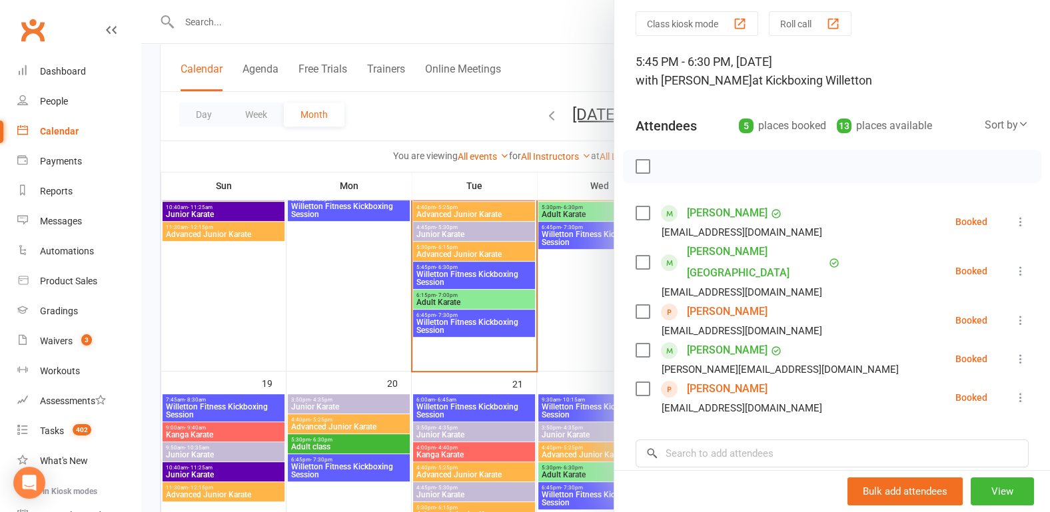
scroll to position [69, 0]
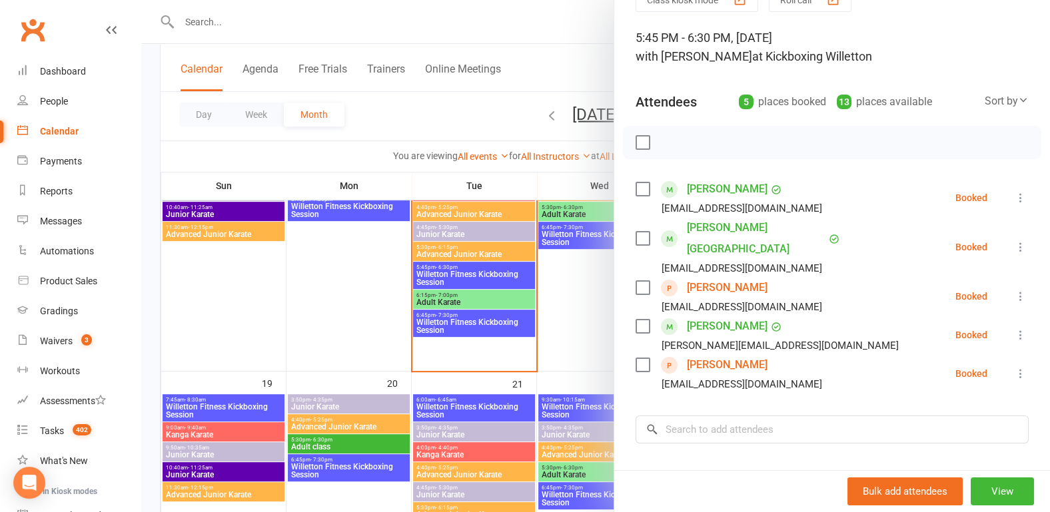
click at [1014, 290] on icon at bounding box center [1020, 296] width 13 height 13
click at [926, 336] on link "Remove" at bounding box center [962, 349] width 132 height 27
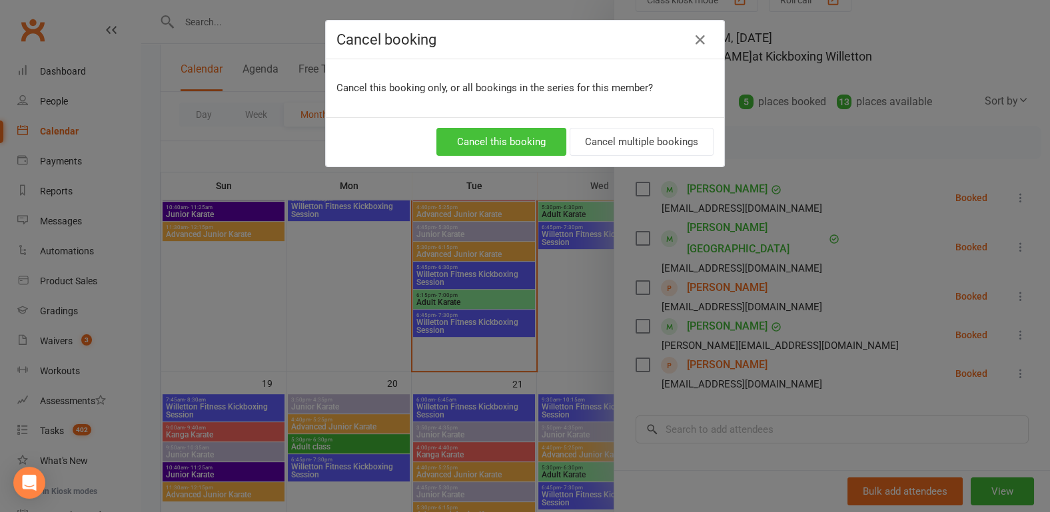
click at [466, 139] on button "Cancel this booking" at bounding box center [501, 142] width 130 height 28
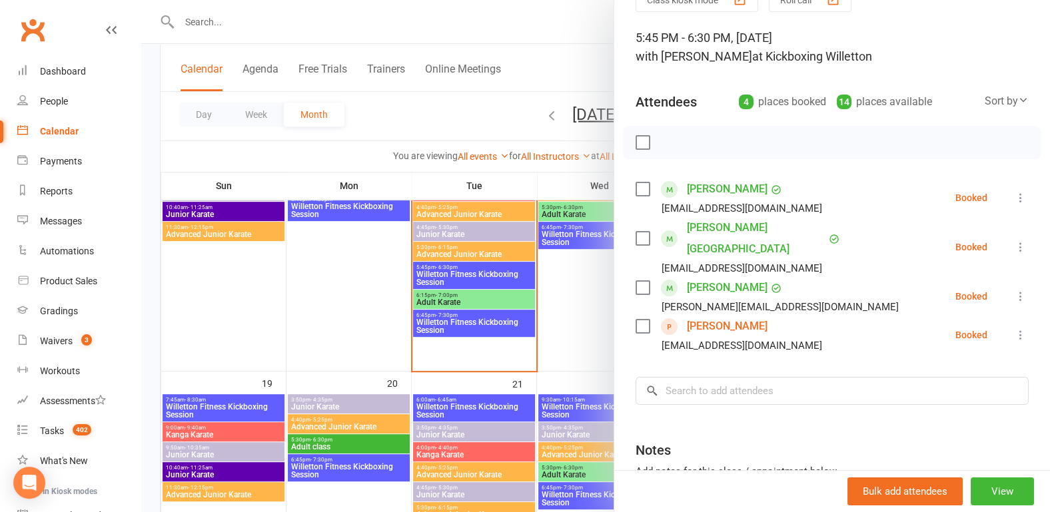
click at [146, 246] on div at bounding box center [595, 256] width 909 height 512
